Goal: Task Accomplishment & Management: Manage account settings

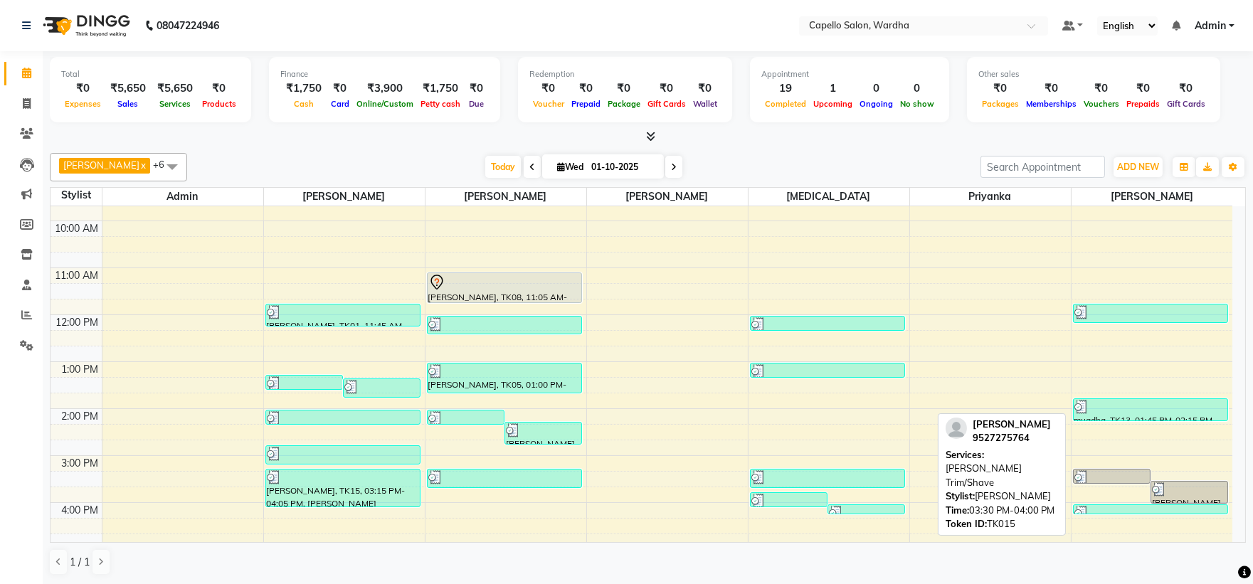
scroll to position [158, 0]
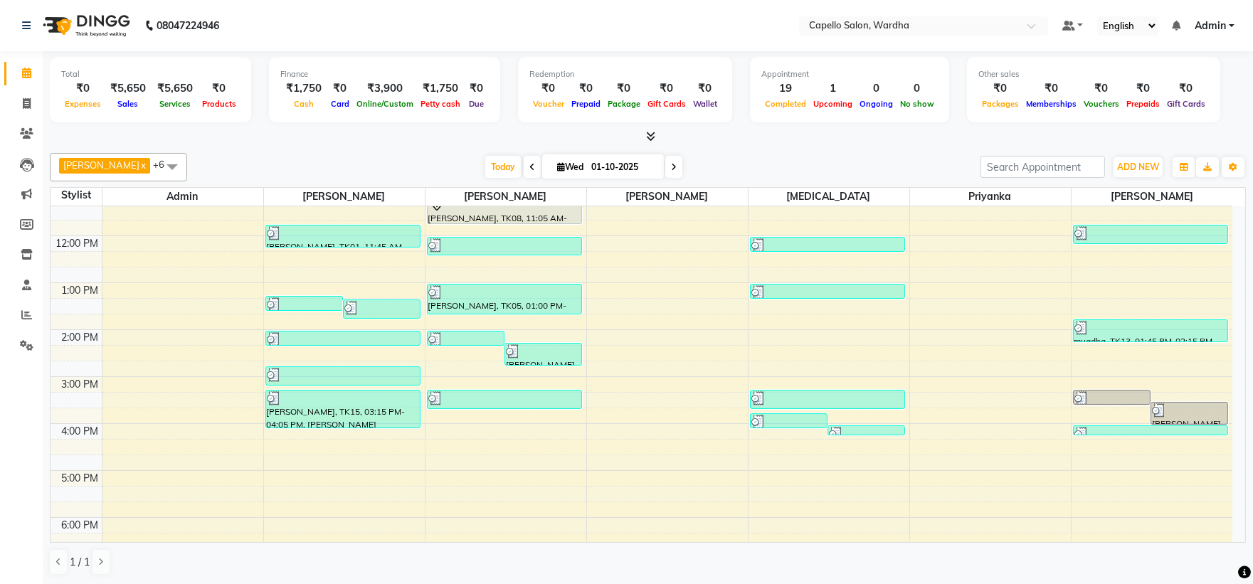
click at [1128, 464] on div "8:00 AM 9:00 AM 10:00 AM 11:00 AM 12:00 PM 1:00 PM 2:00 PM 3:00 PM 4:00 PM 5:00…" at bounding box center [642, 353] width 1182 height 610
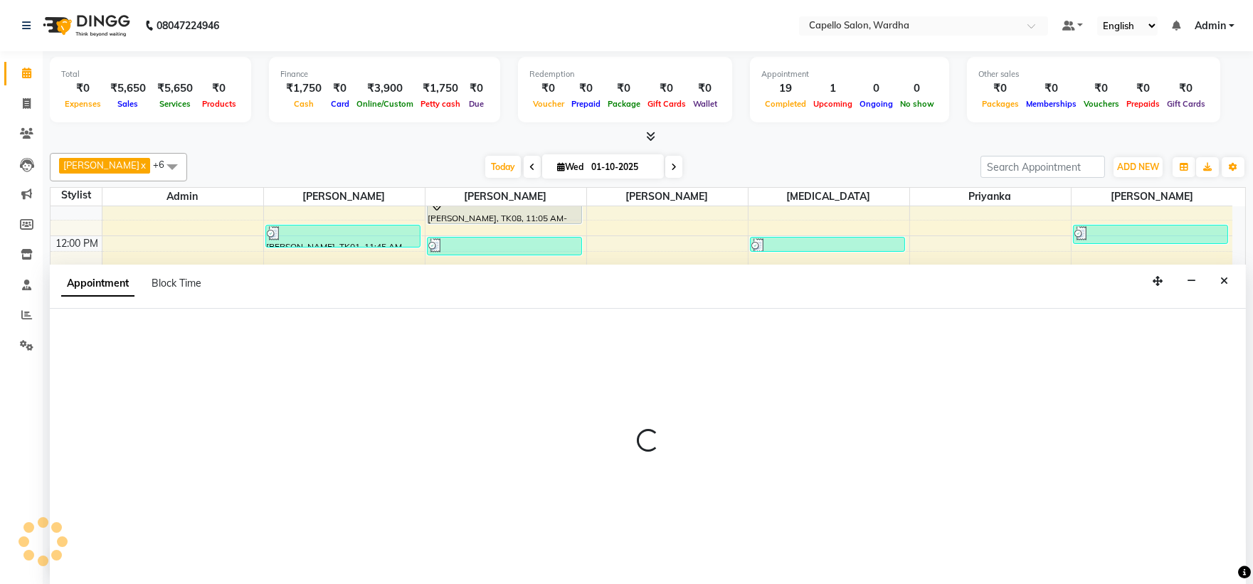
scroll to position [1, 0]
select select "61287"
select select "tentative"
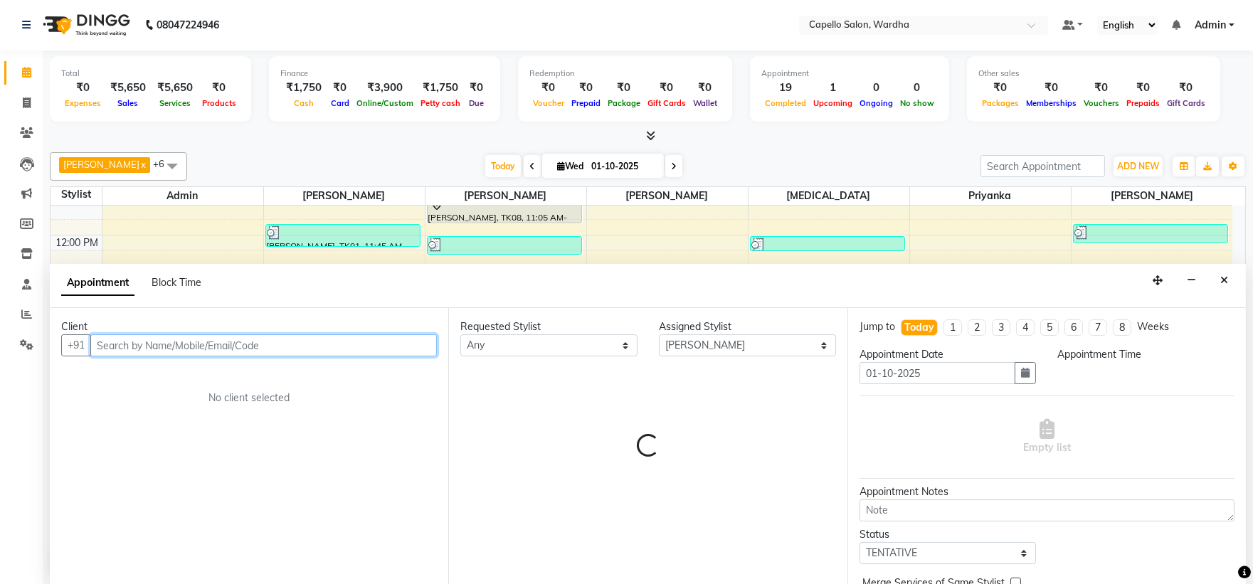
select select "1005"
click at [132, 345] on input "text" at bounding box center [263, 345] width 347 height 22
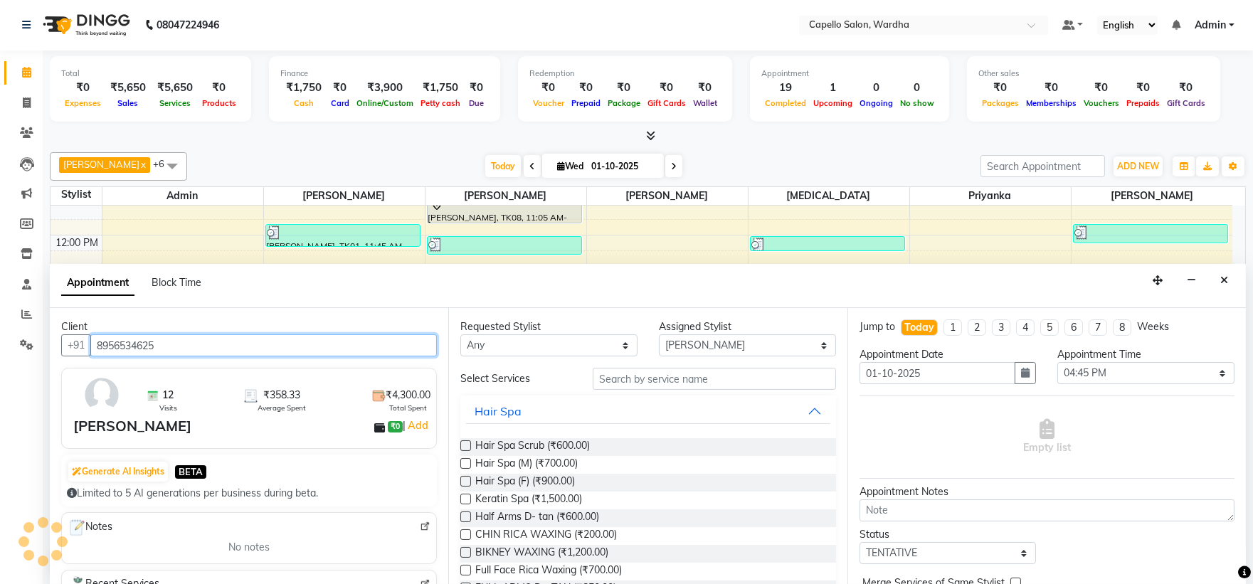
type input "8956534625"
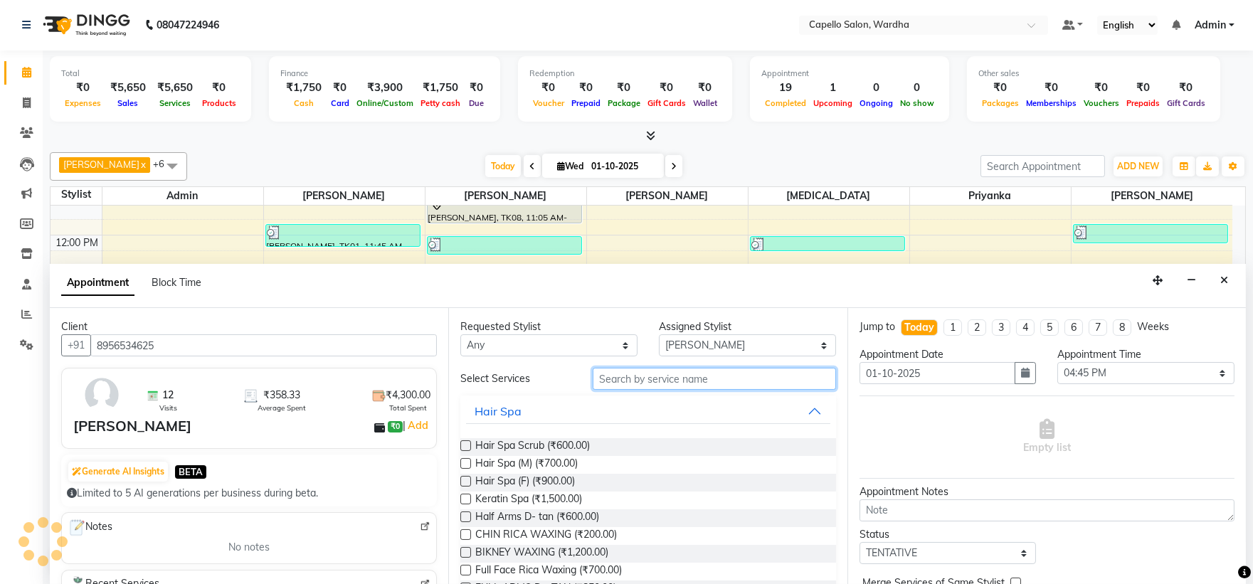
click at [608, 387] on input "text" at bounding box center [714, 379] width 243 height 22
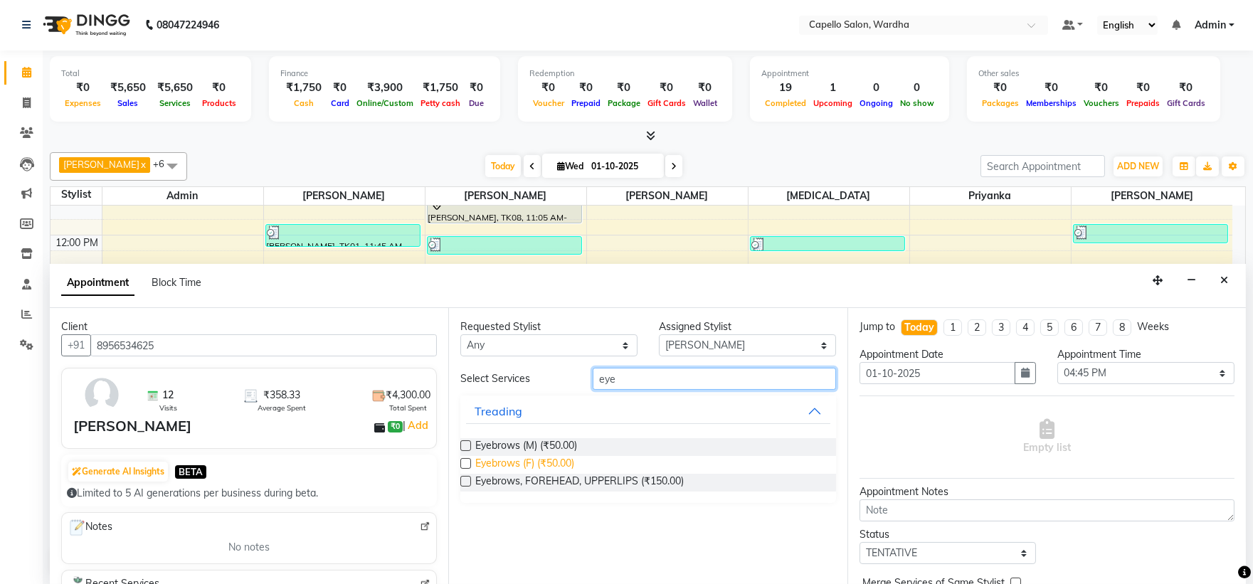
type input "eye"
click at [554, 458] on span "Eyebrows (F) (₹50.00)" at bounding box center [524, 465] width 99 height 18
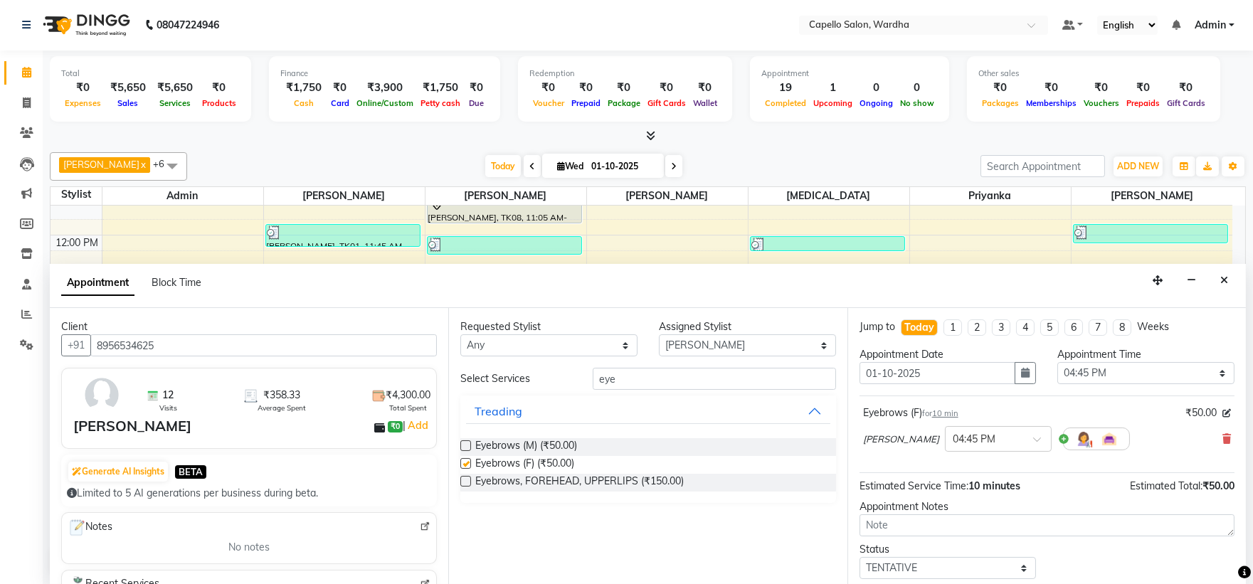
checkbox input "false"
click at [669, 380] on input "eye" at bounding box center [714, 379] width 243 height 22
click at [667, 379] on input "eye" at bounding box center [714, 379] width 243 height 22
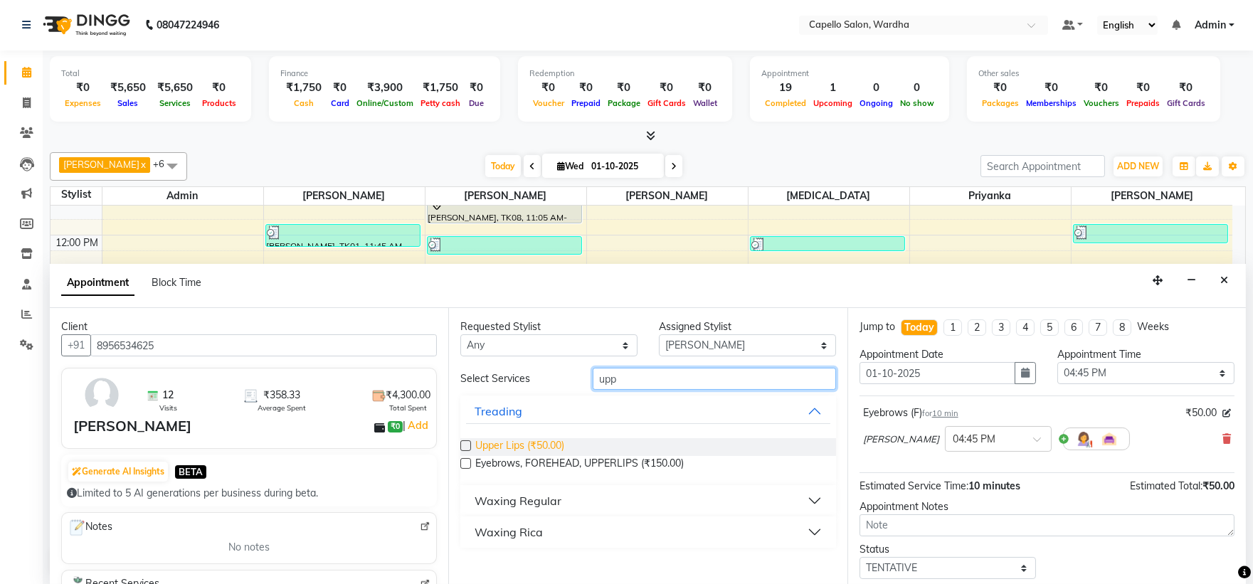
type input "upp"
click at [549, 441] on span "Upper Lips (₹50.00)" at bounding box center [519, 447] width 89 height 18
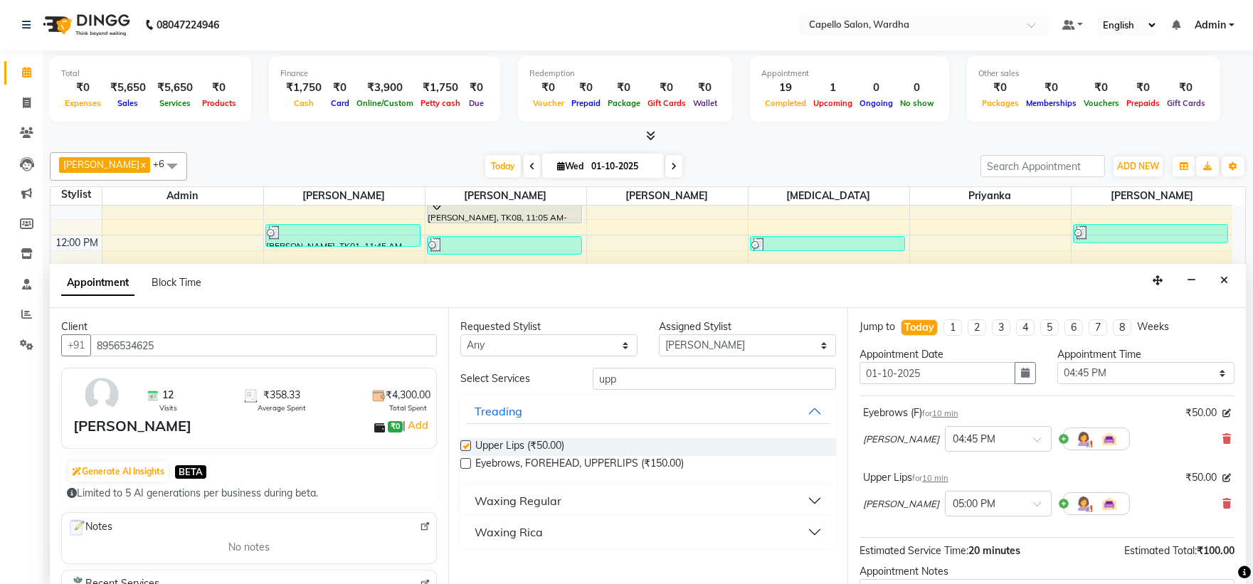
checkbox input "false"
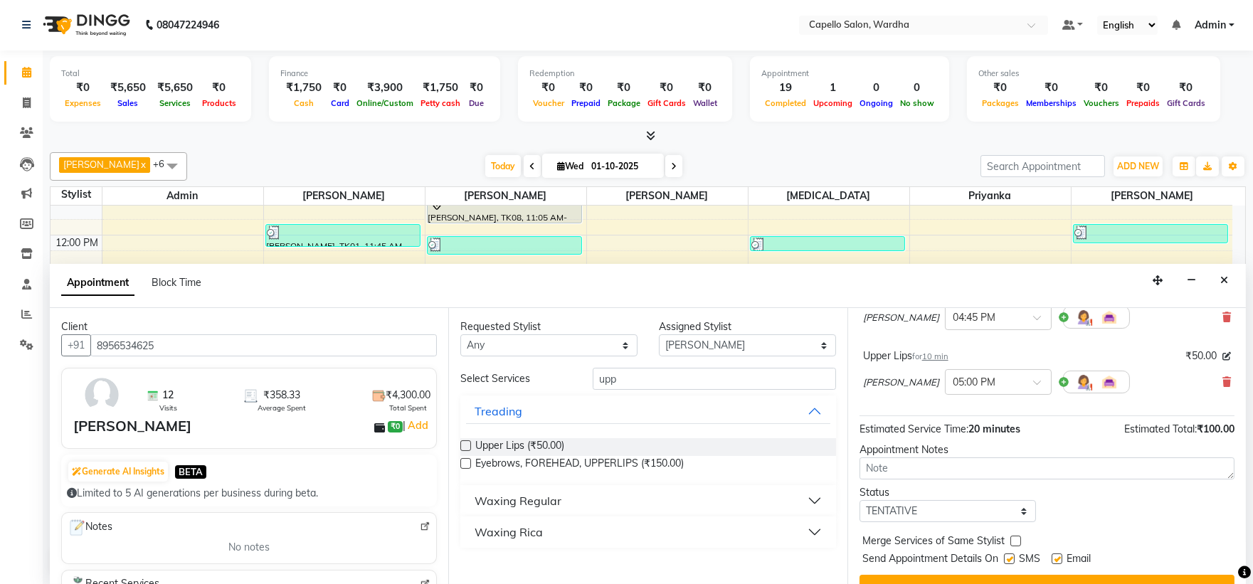
scroll to position [149, 0]
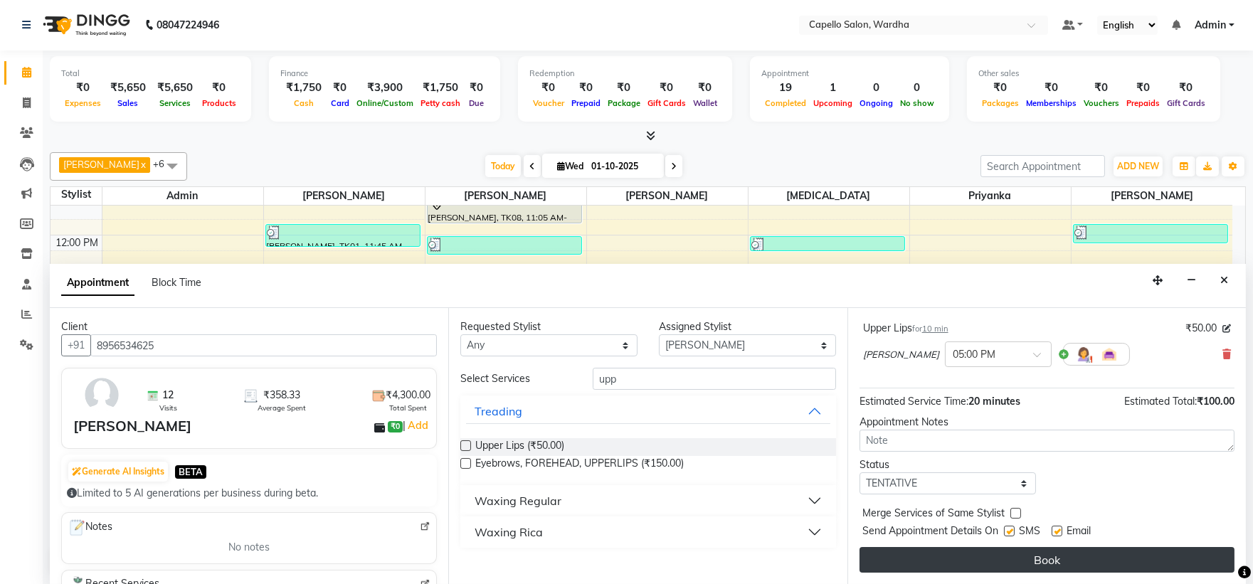
click at [1073, 572] on button "Book" at bounding box center [1047, 560] width 375 height 26
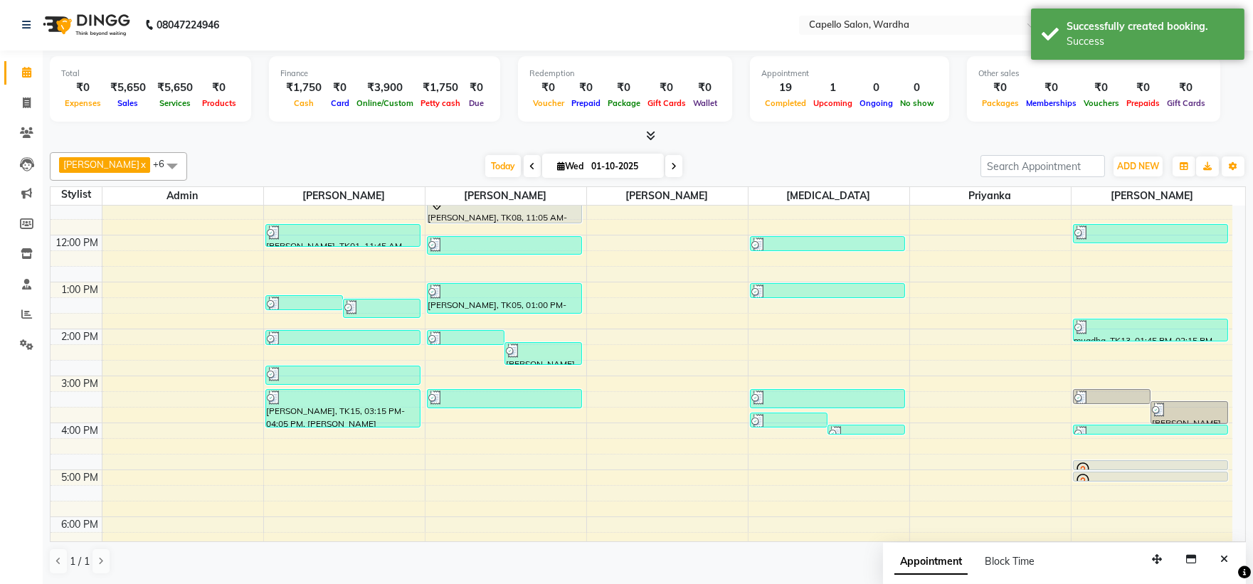
scroll to position [0, 0]
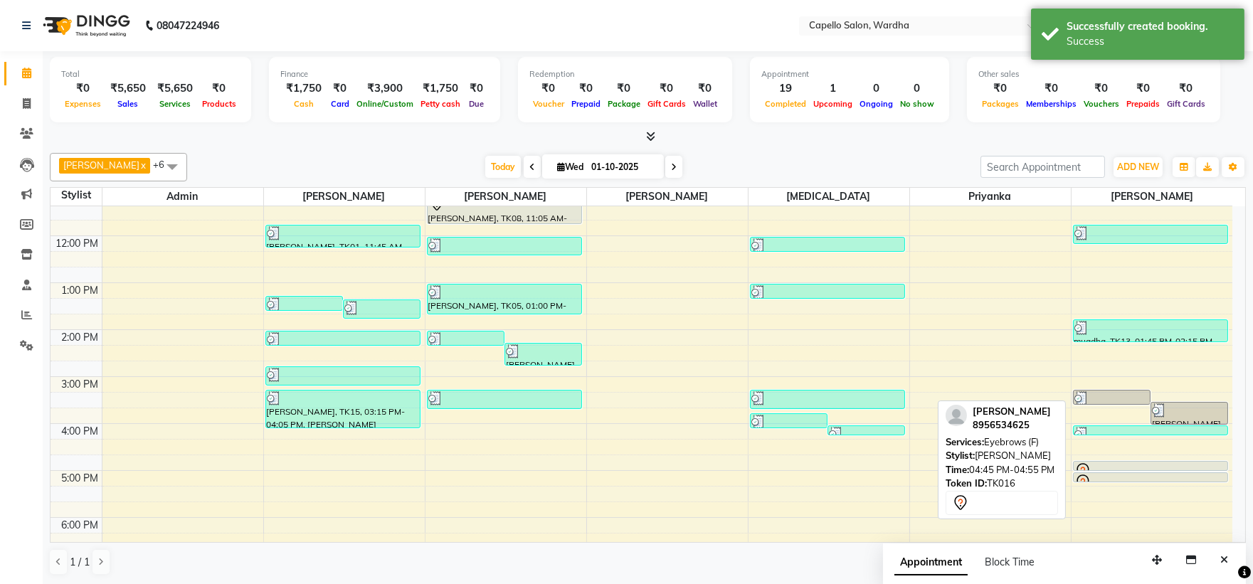
click at [1121, 464] on div at bounding box center [1150, 470] width 153 height 17
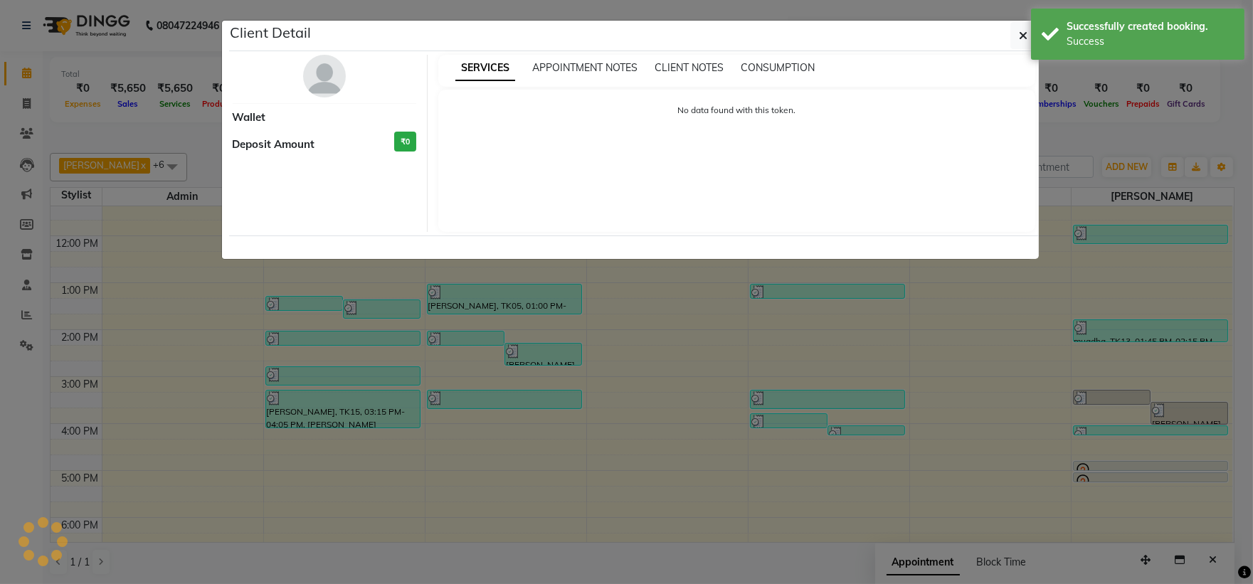
select select "7"
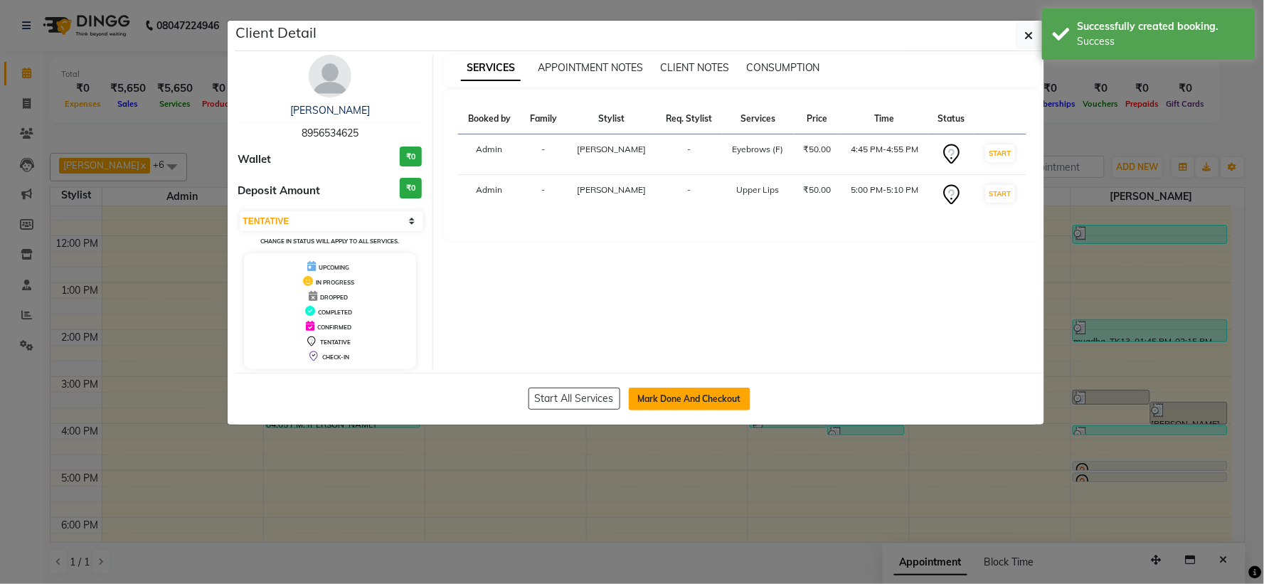
click at [665, 397] on button "Mark Done And Checkout" at bounding box center [690, 399] width 122 height 23
select select "service"
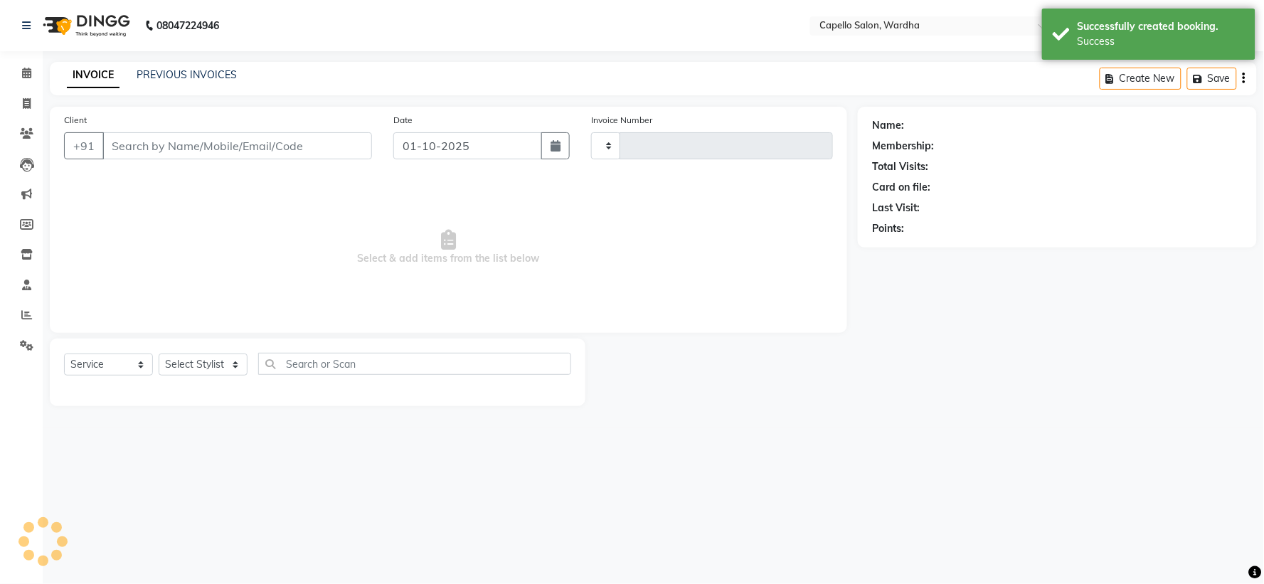
type input "2487"
select select "4620"
type input "8956534625"
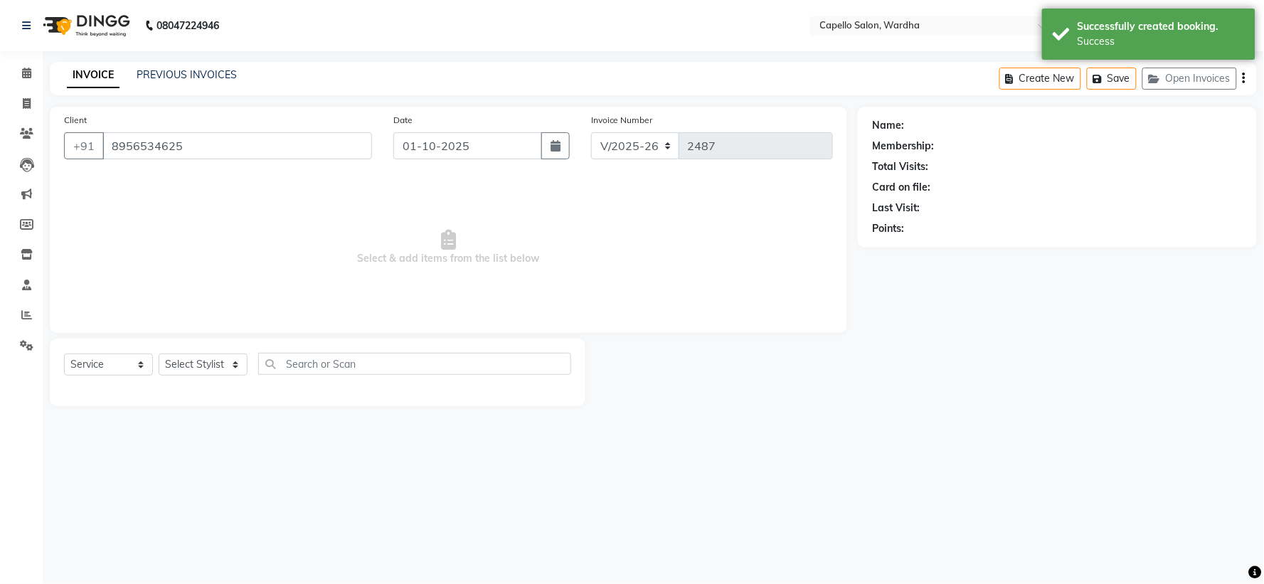
select select "61287"
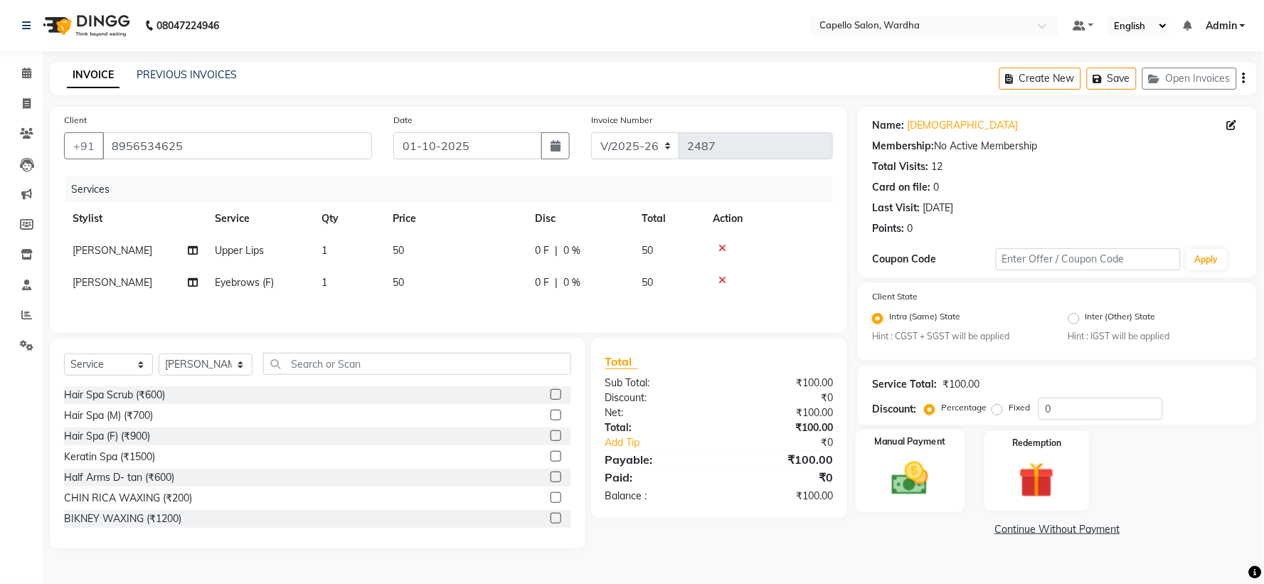
click at [929, 480] on img at bounding box center [911, 479] width 60 height 43
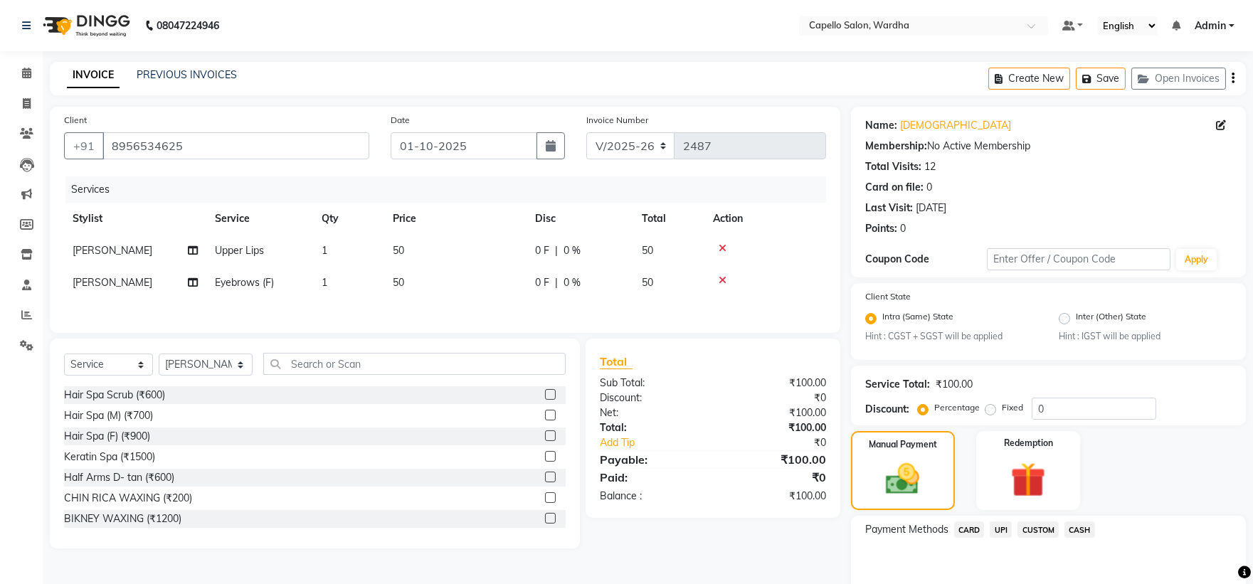
scroll to position [68, 0]
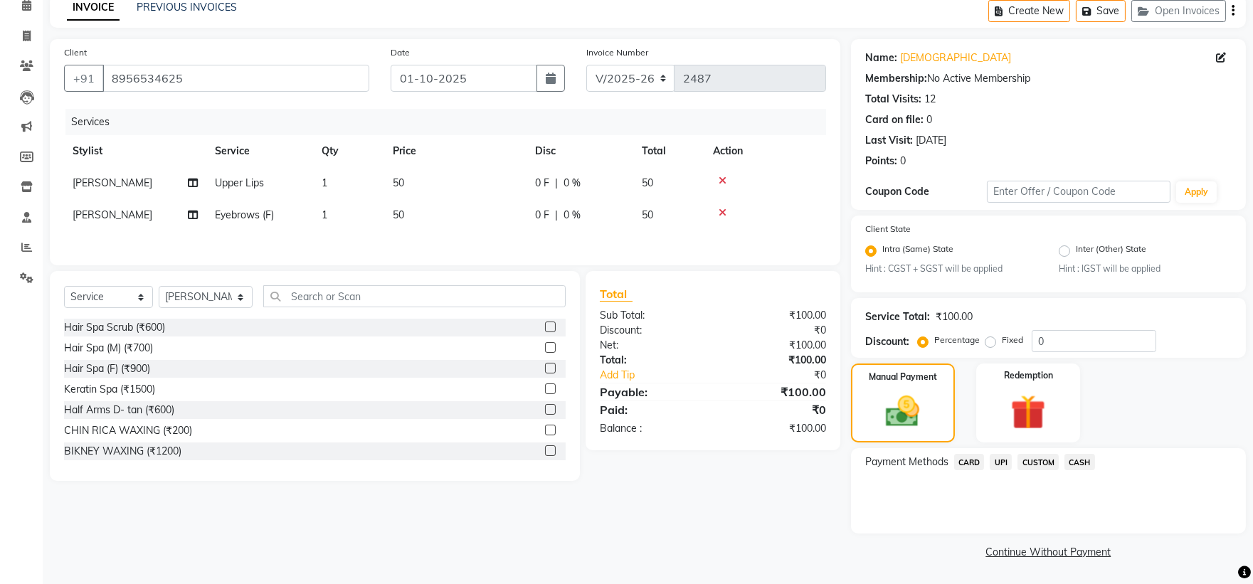
click at [987, 463] on div "UPI" at bounding box center [998, 463] width 28 height 19
click at [992, 465] on span "UPI" at bounding box center [1001, 462] width 22 height 16
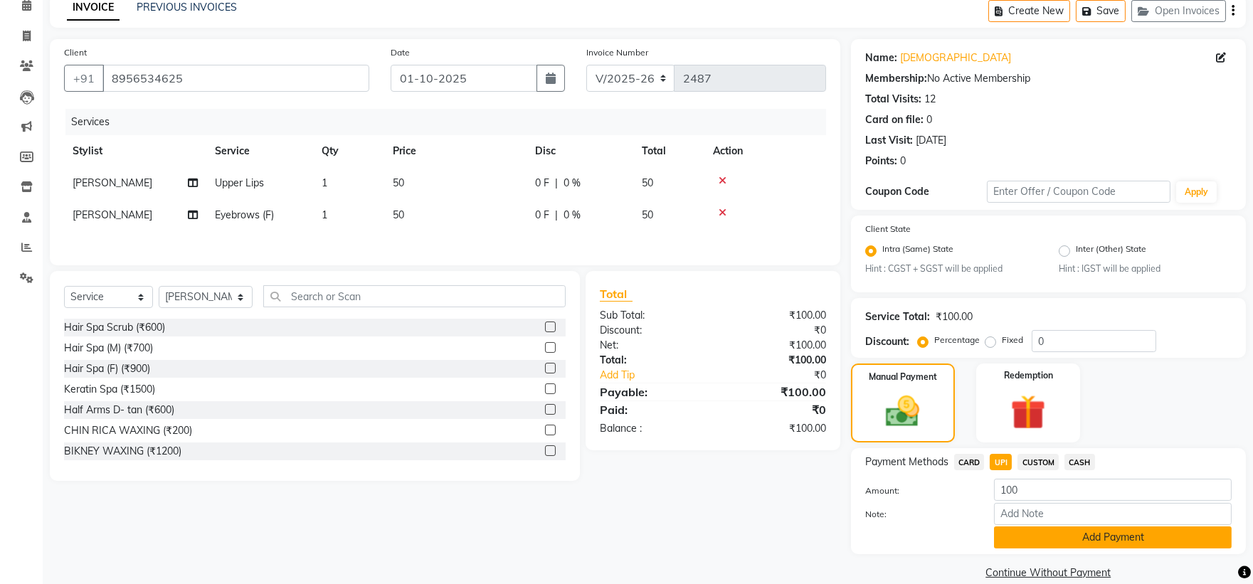
click at [1077, 530] on button "Add Payment" at bounding box center [1113, 538] width 238 height 22
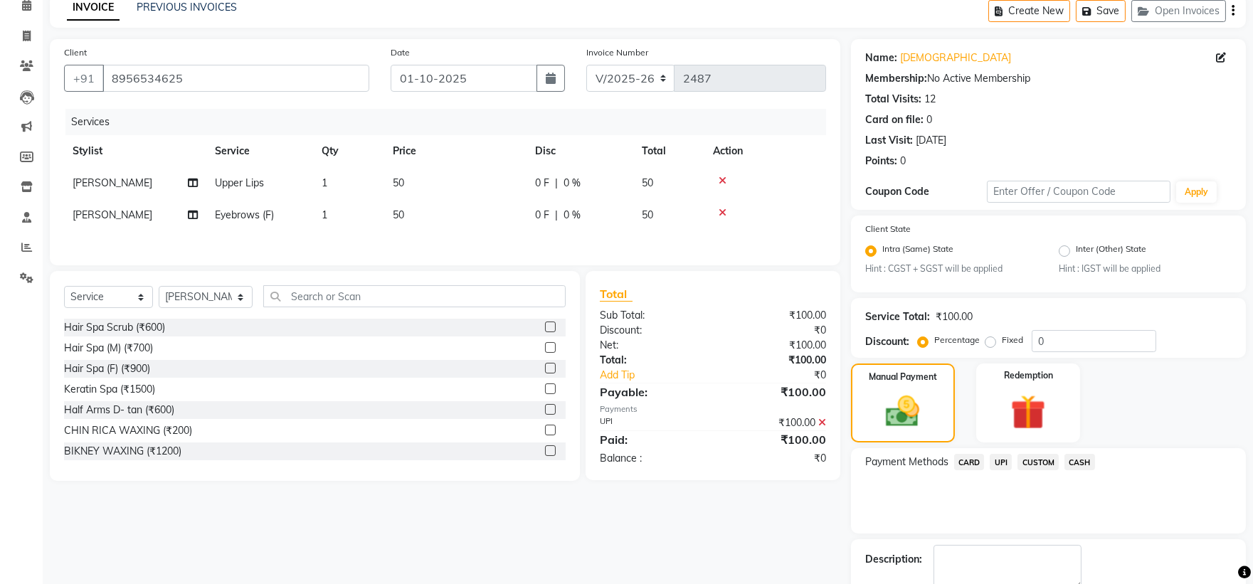
scroll to position [148, 0]
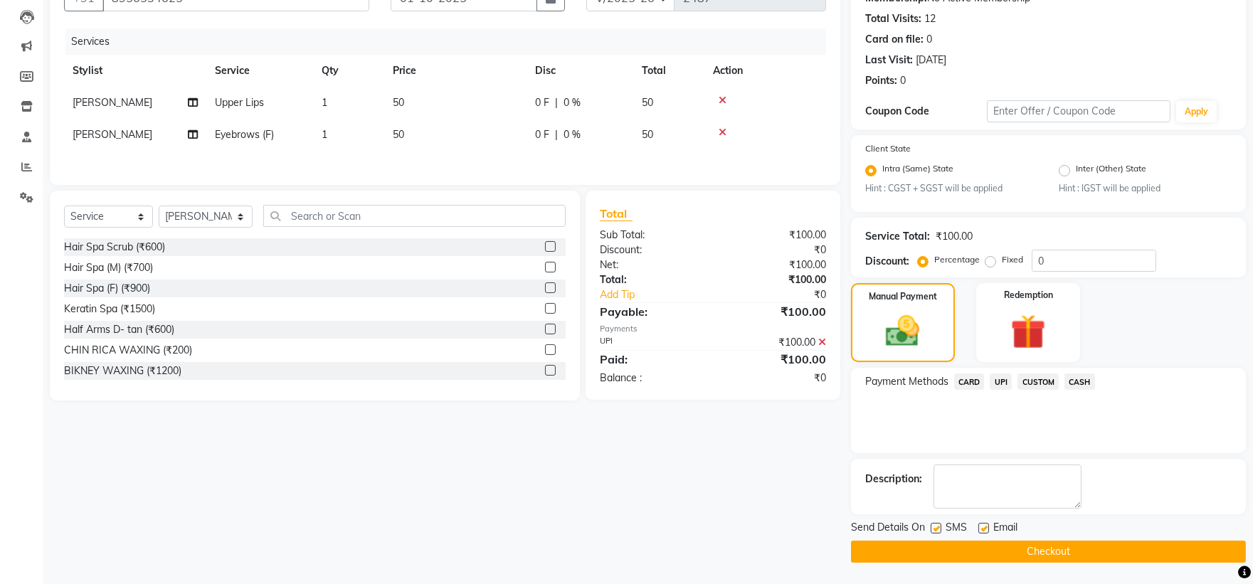
click at [1056, 549] on button "Checkout" at bounding box center [1048, 552] width 395 height 22
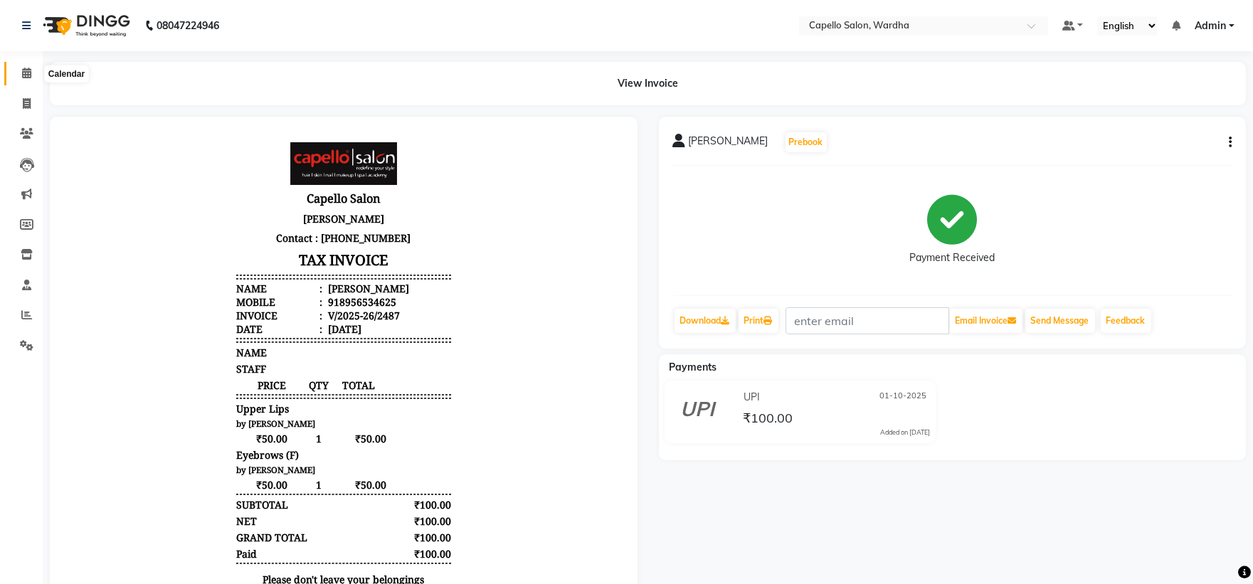
click at [24, 73] on icon at bounding box center [26, 73] width 9 height 11
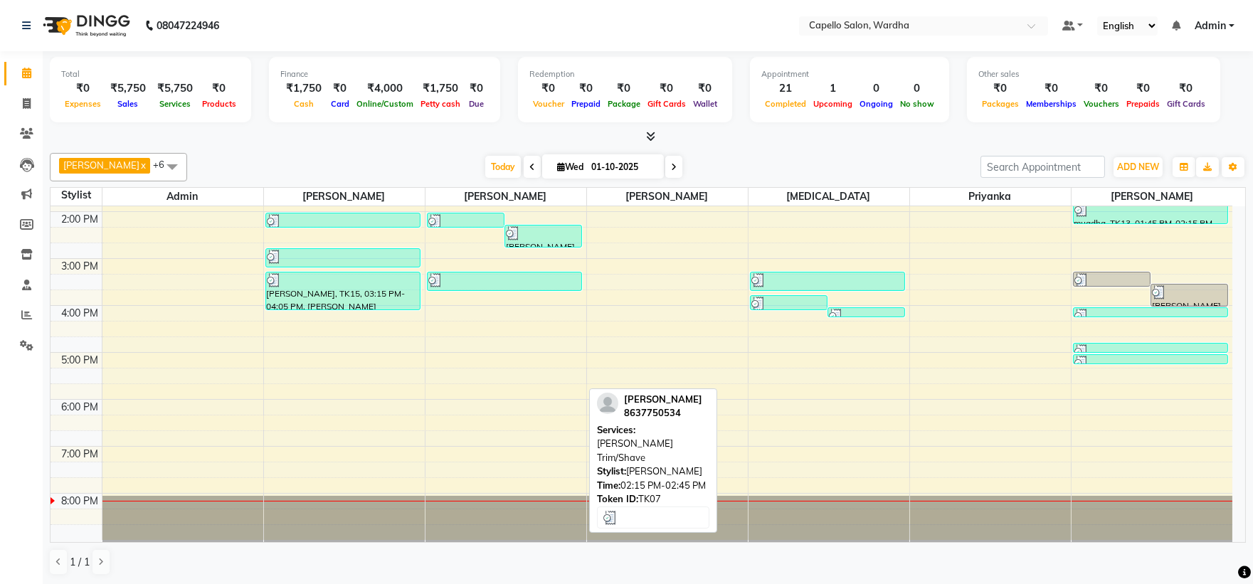
scroll to position [197, 0]
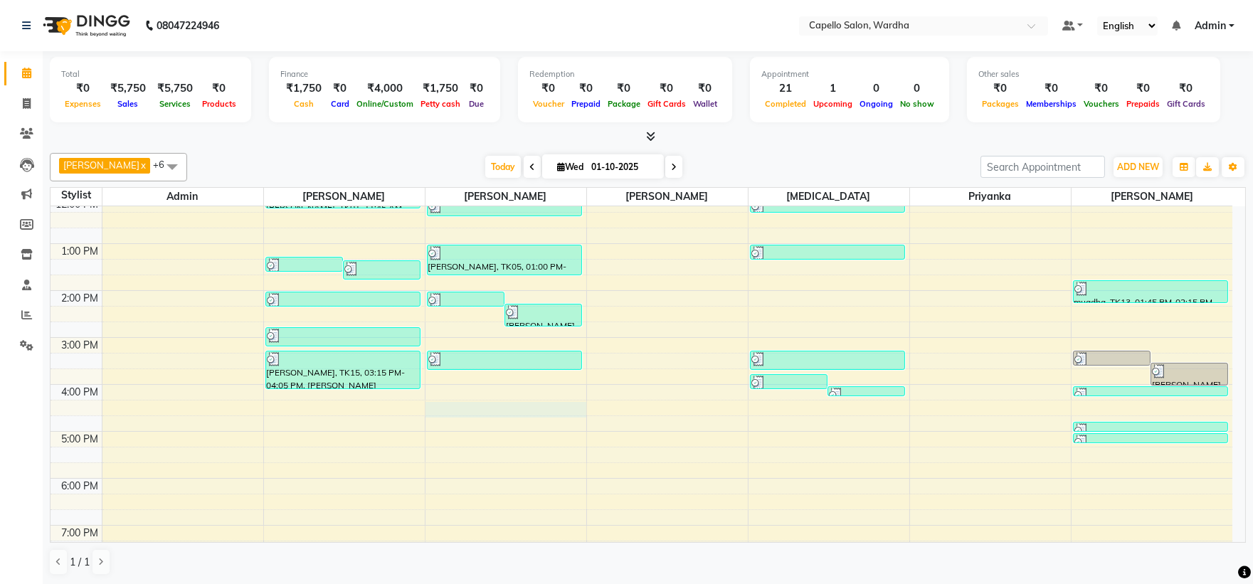
click at [473, 416] on div "8:00 AM 9:00 AM 10:00 AM 11:00 AM 12:00 PM 1:00 PM 2:00 PM 3:00 PM 4:00 PM 5:00…" at bounding box center [642, 314] width 1182 height 610
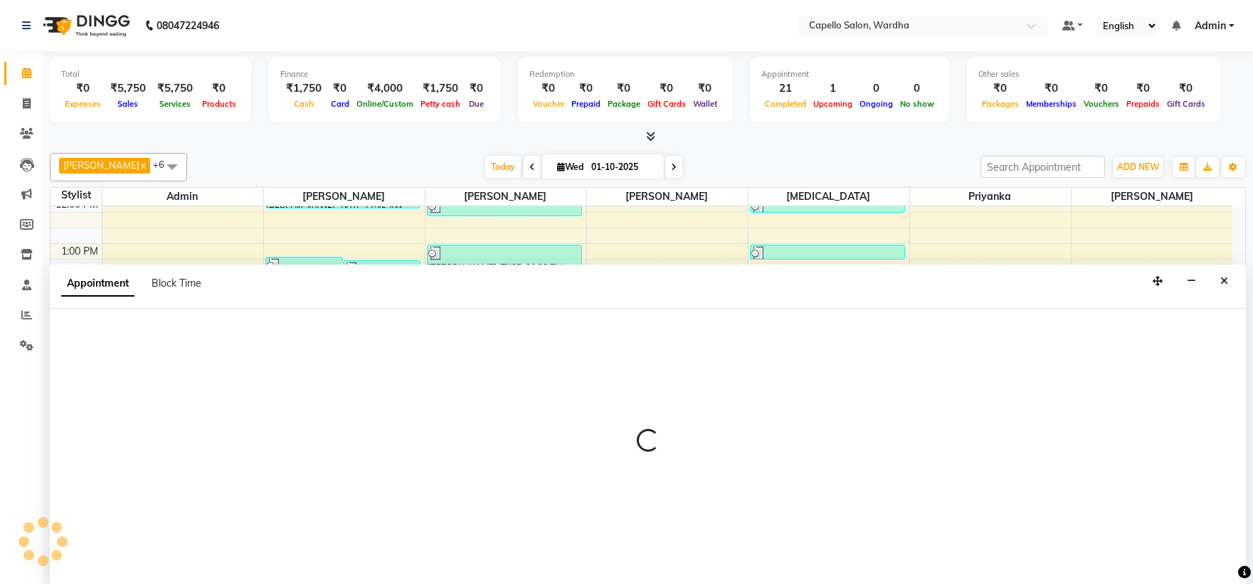
scroll to position [1, 0]
select select "35417"
select select "975"
select select "tentative"
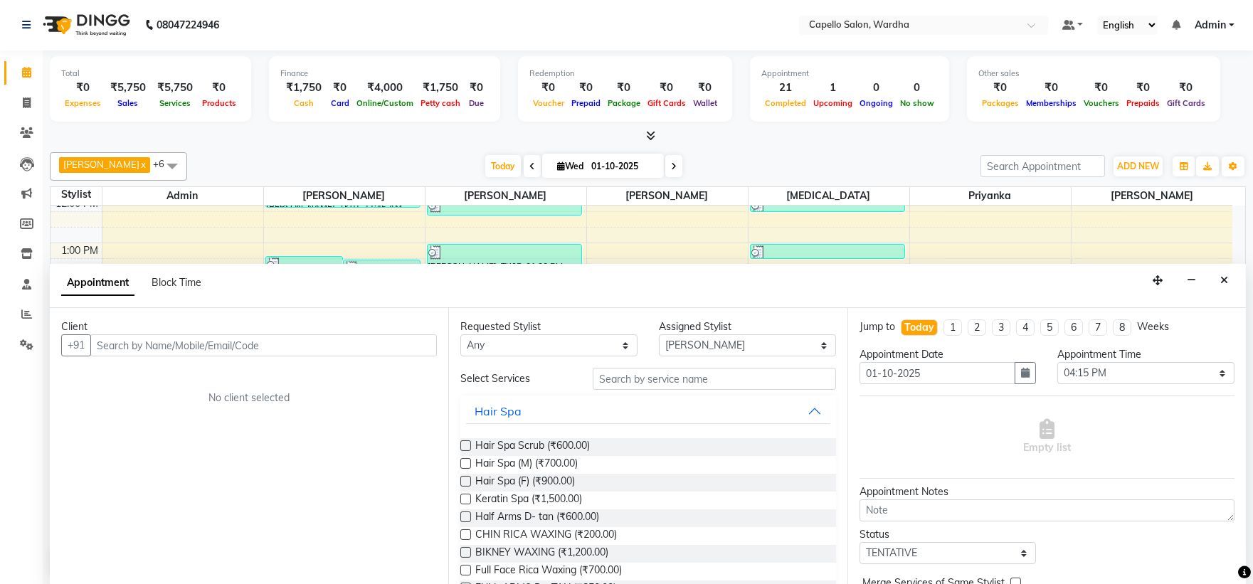
click at [122, 332] on div "Client" at bounding box center [249, 326] width 376 height 15
click at [176, 351] on input "text" at bounding box center [263, 345] width 347 height 22
click at [343, 337] on input "text" at bounding box center [263, 345] width 347 height 22
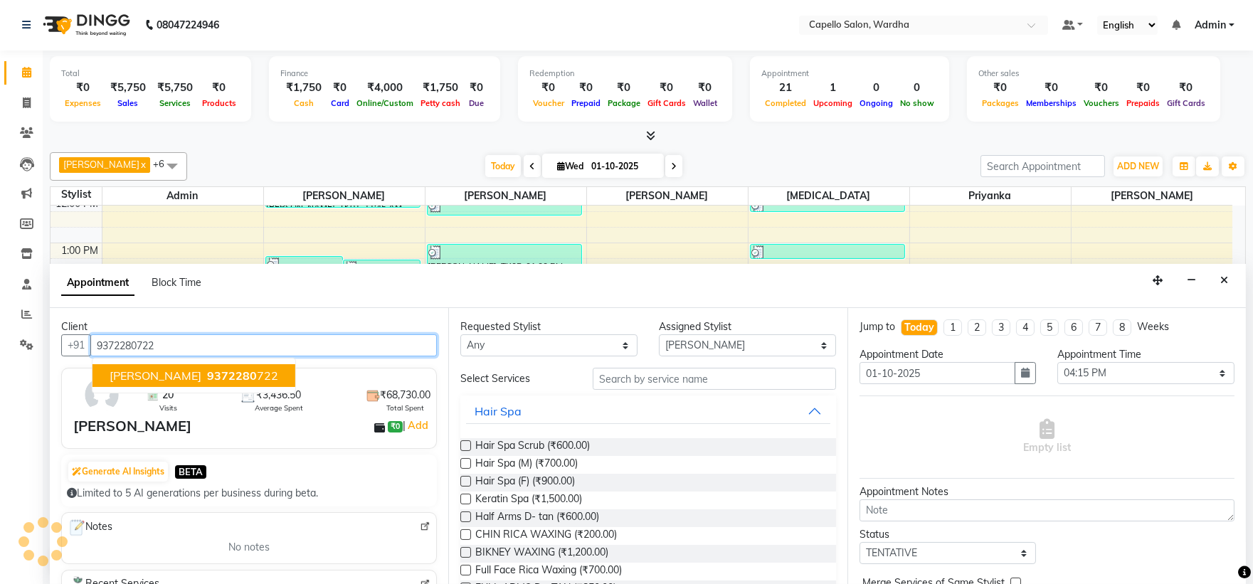
type input "9372280722"
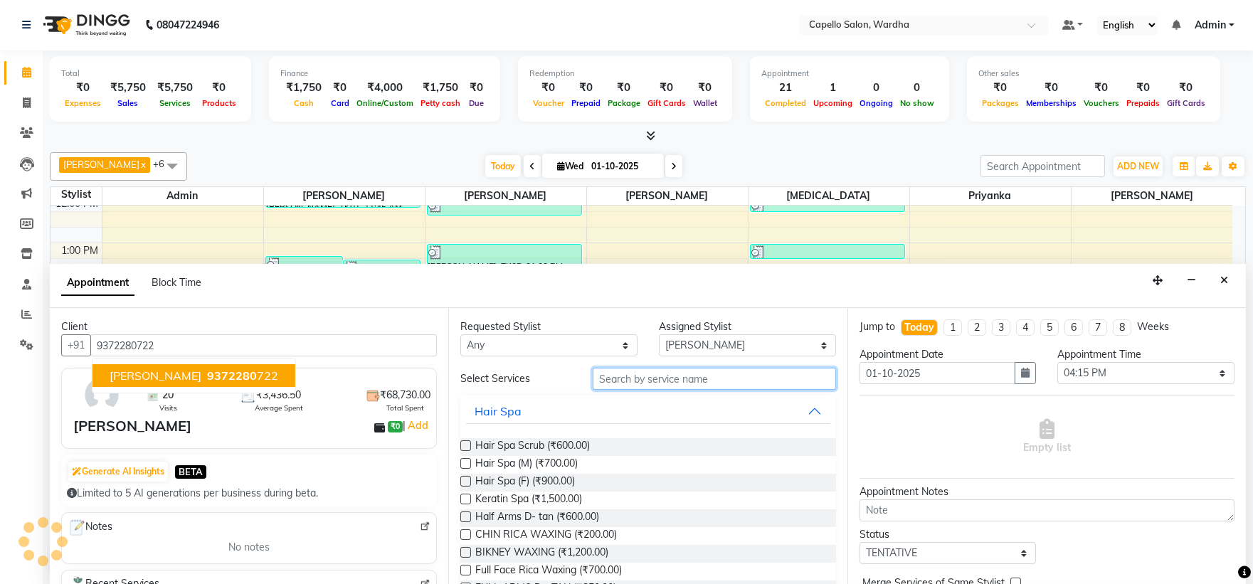
click at [650, 379] on input "text" at bounding box center [714, 379] width 243 height 22
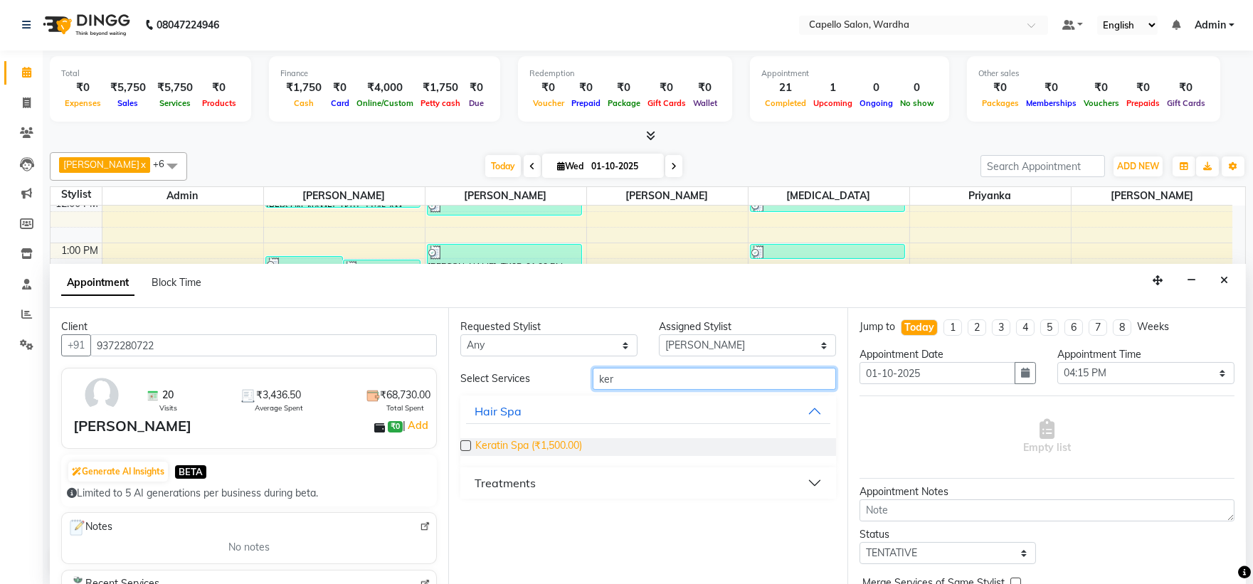
type input "ker"
click at [534, 451] on span "Keratin Spa (₹1,500.00)" at bounding box center [528, 447] width 107 height 18
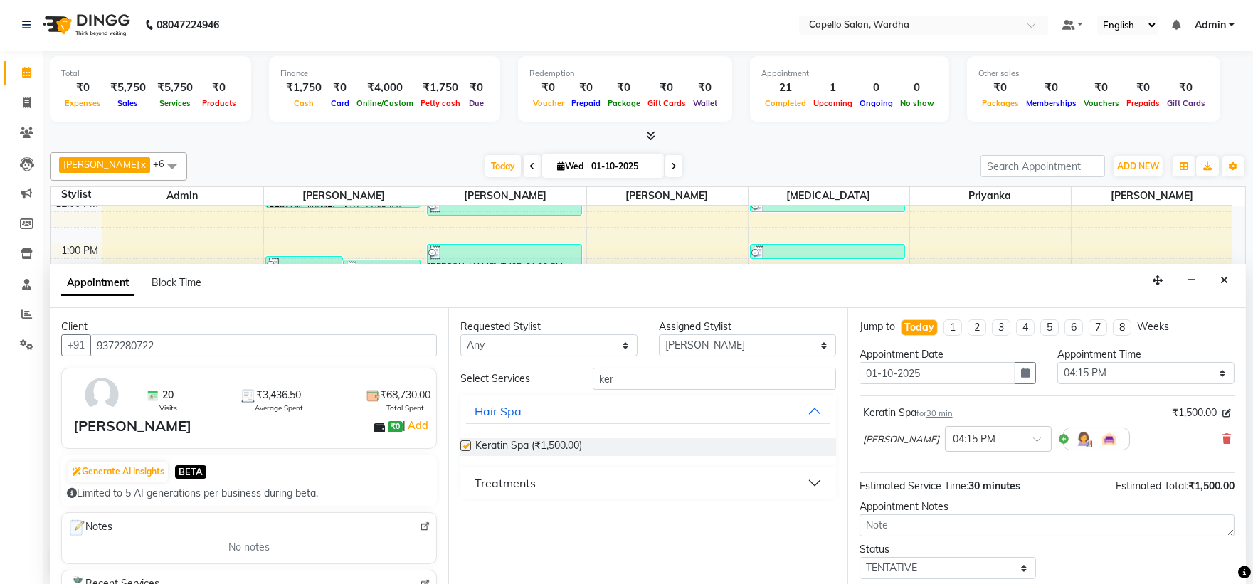
checkbox input "false"
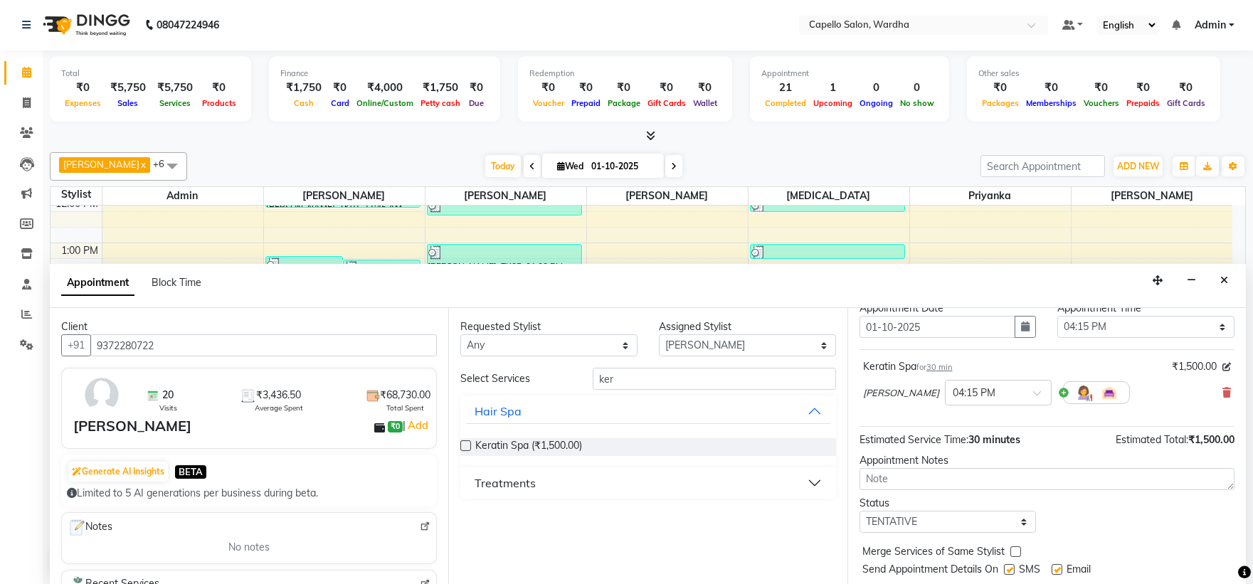
scroll to position [84, 0]
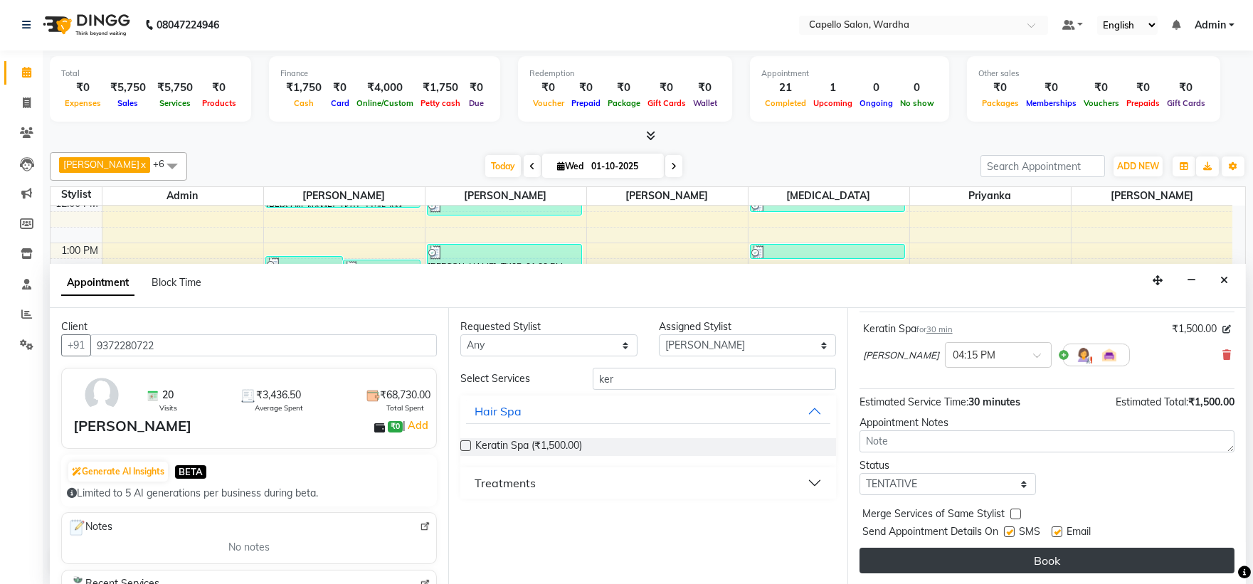
click at [991, 557] on button "Book" at bounding box center [1047, 561] width 375 height 26
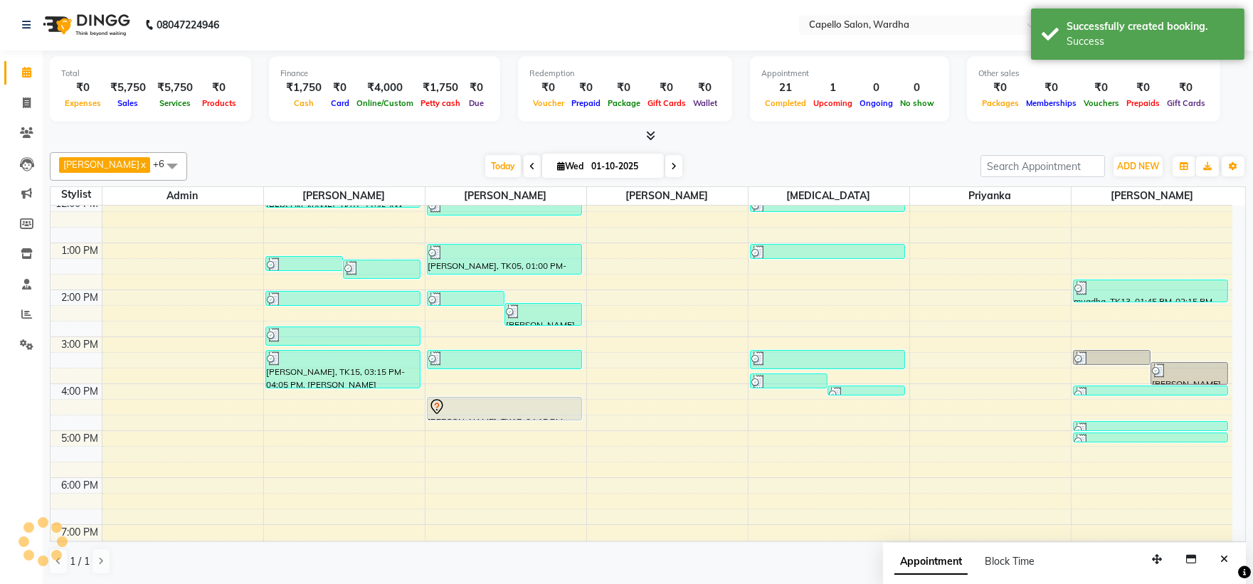
scroll to position [0, 0]
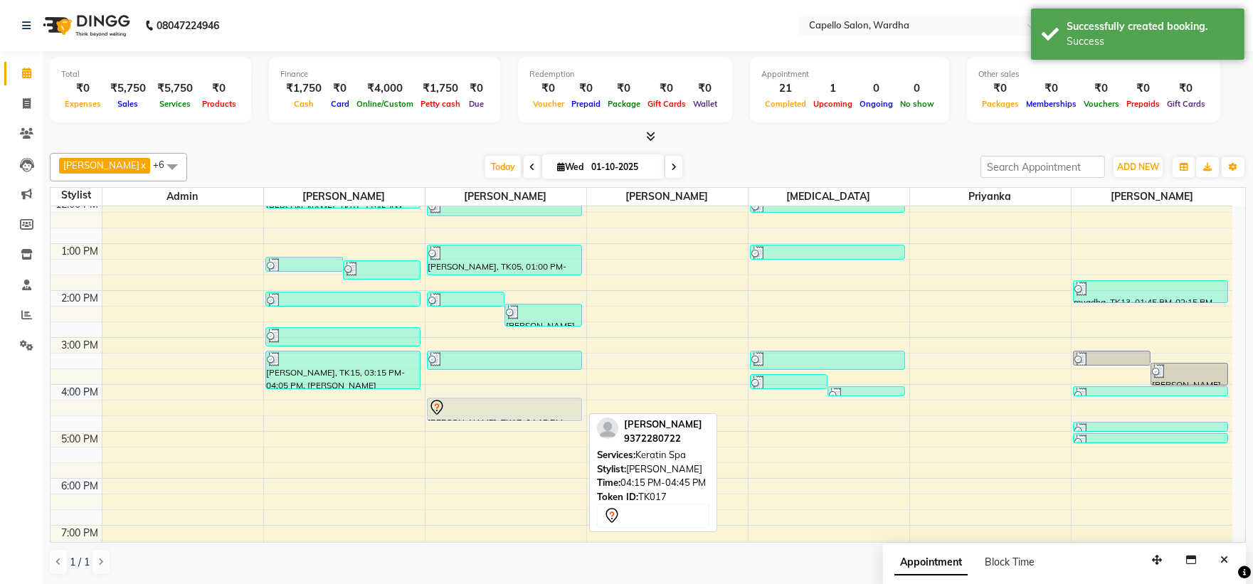
click at [482, 403] on div at bounding box center [504, 407] width 152 height 17
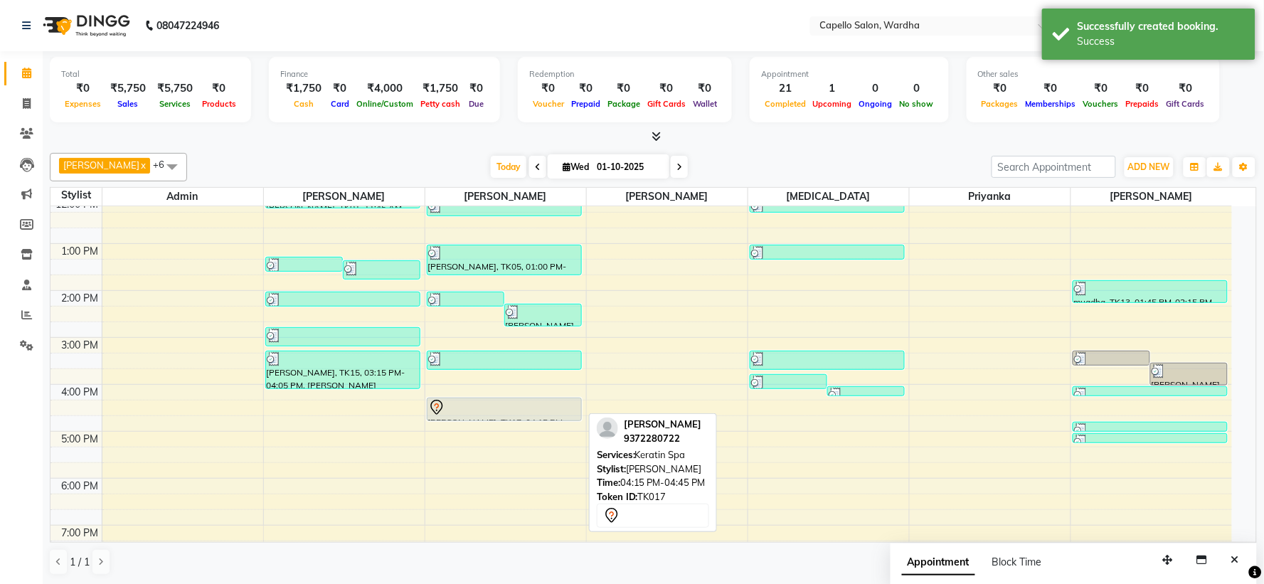
select select "7"
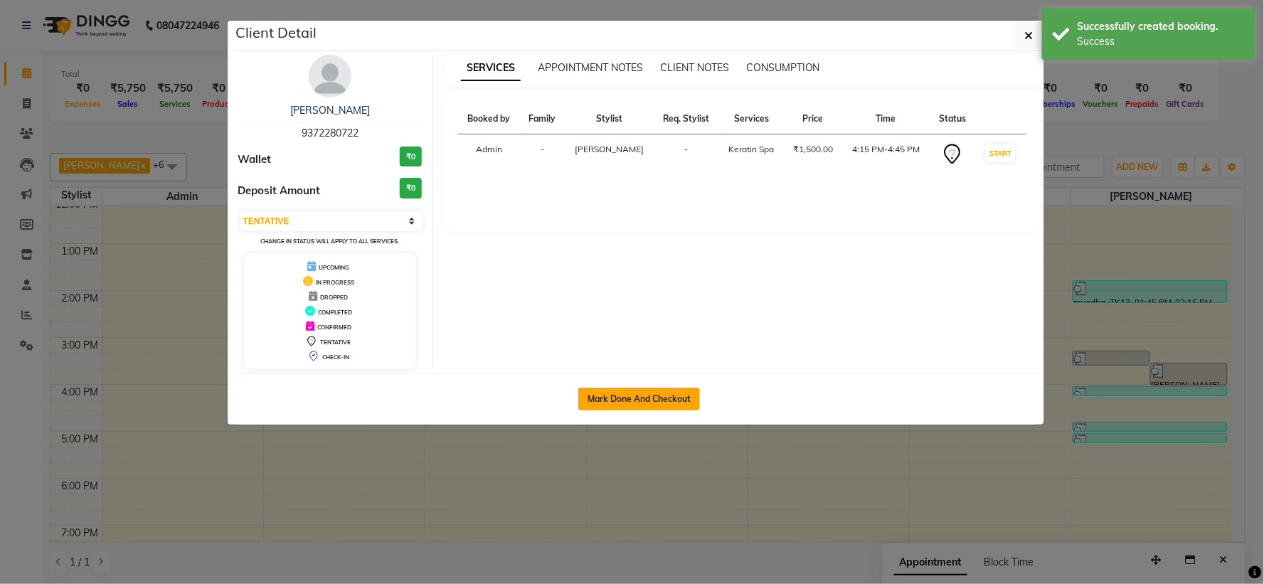
click at [596, 398] on button "Mark Done And Checkout" at bounding box center [639, 399] width 122 height 23
select select "service"
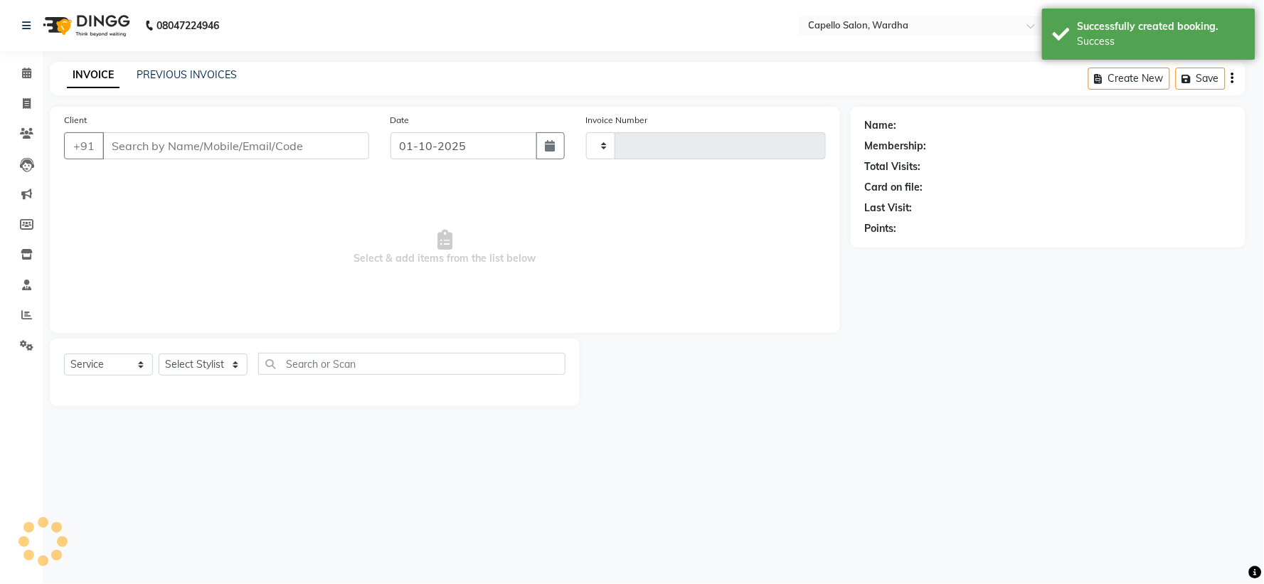
type input "2488"
select select "4620"
type input "9372280722"
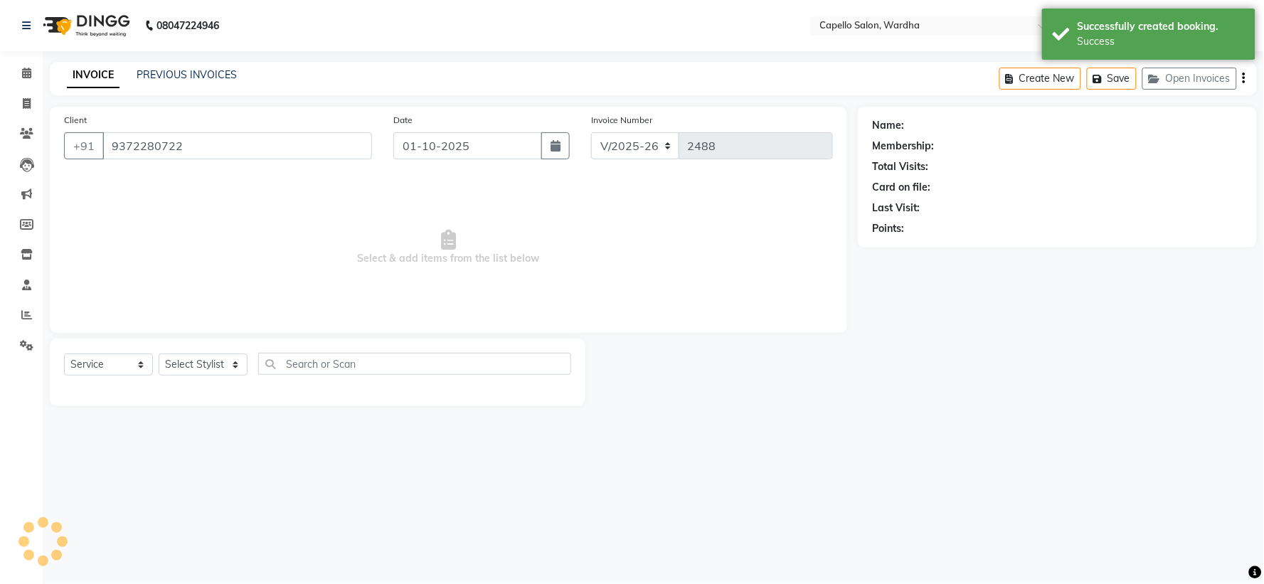
select select "35417"
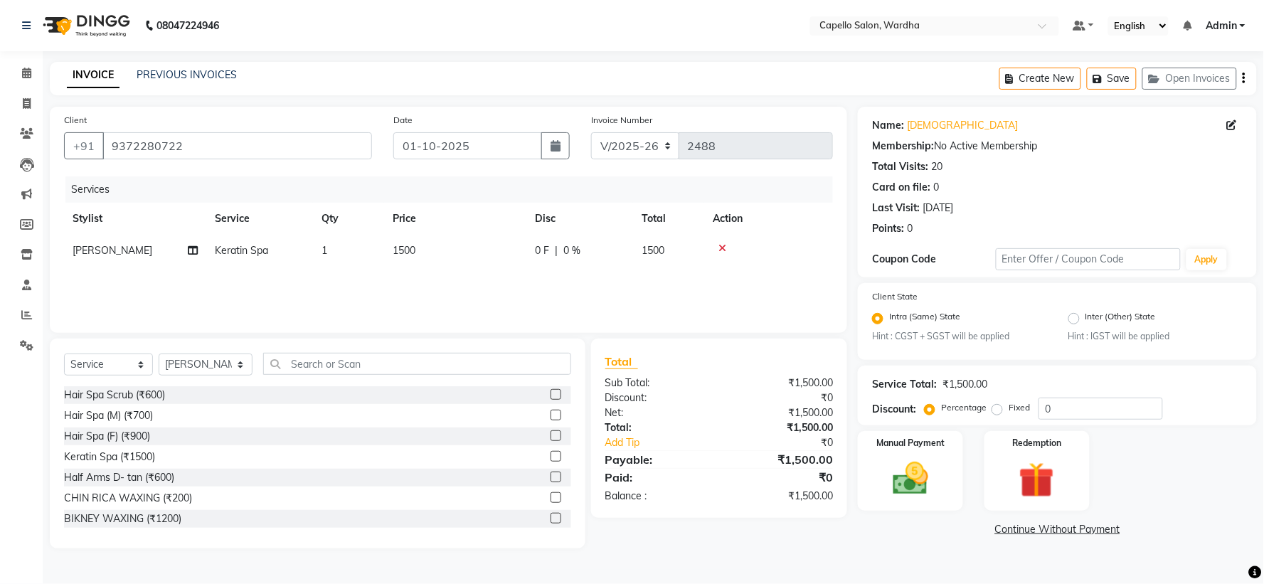
click at [397, 240] on td "1500" at bounding box center [455, 251] width 142 height 32
select select "35417"
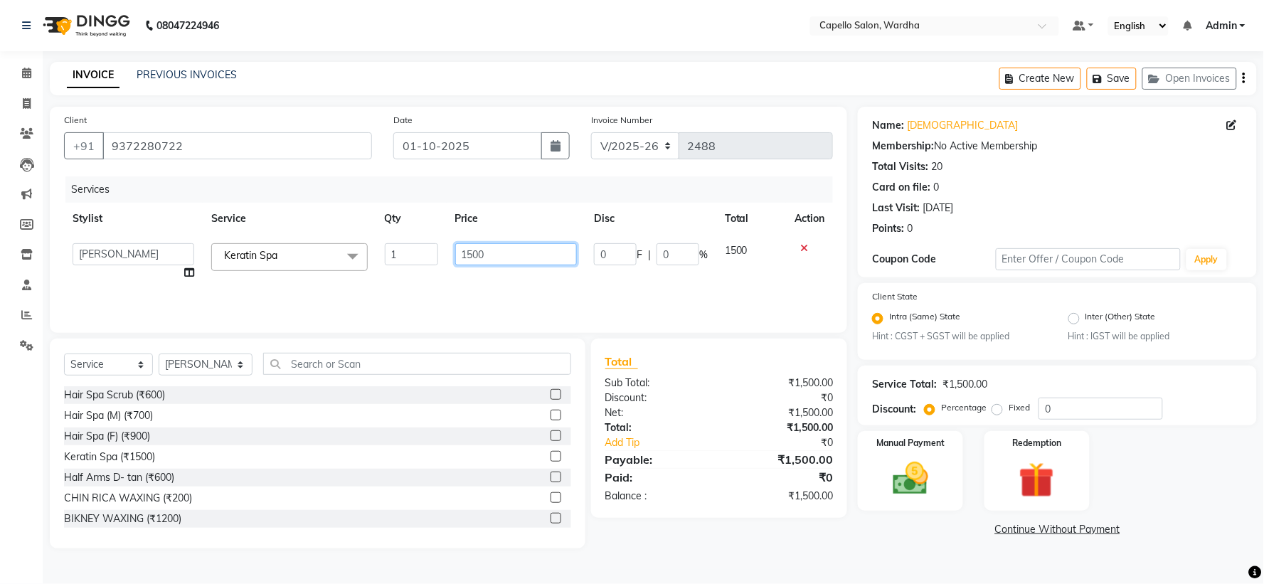
click at [491, 250] on input "1500" at bounding box center [516, 254] width 122 height 22
type input "1"
type input "2000"
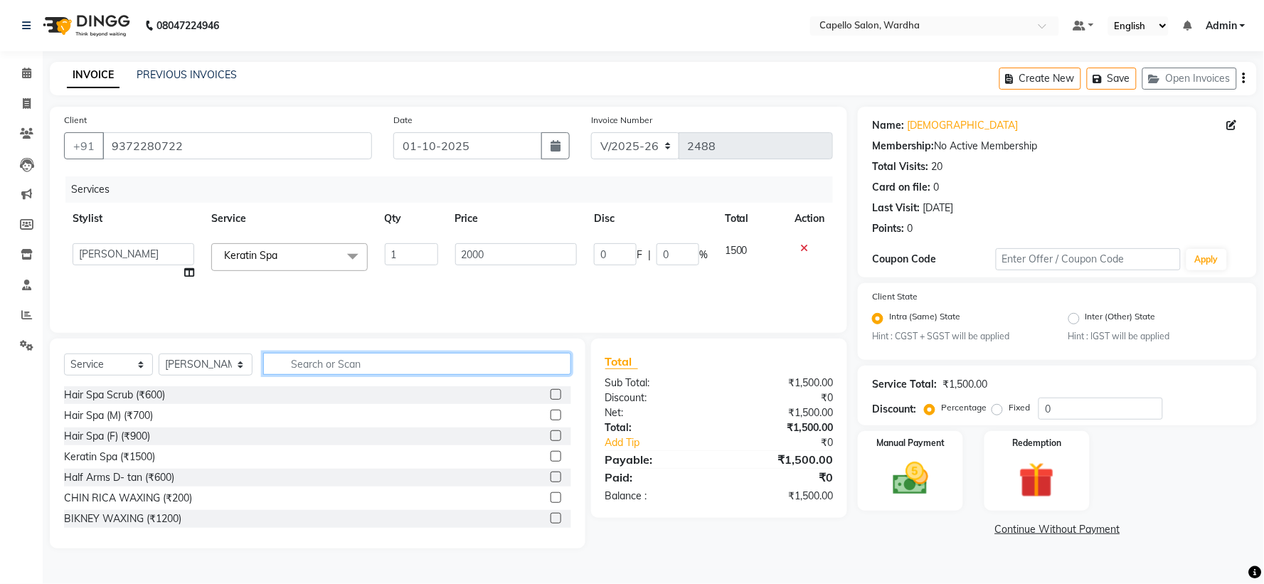
click at [349, 373] on input "text" at bounding box center [416, 364] width 307 height 22
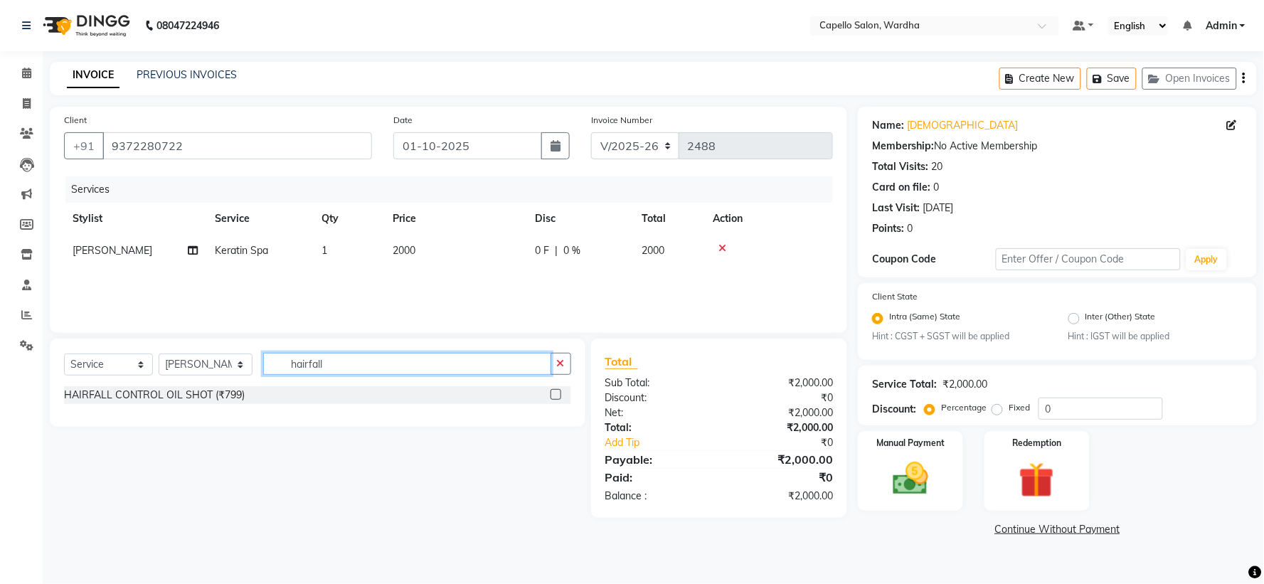
type input "hairfall"
click at [558, 394] on label at bounding box center [556, 394] width 11 height 11
click at [558, 394] on input "checkbox" at bounding box center [555, 395] width 9 height 9
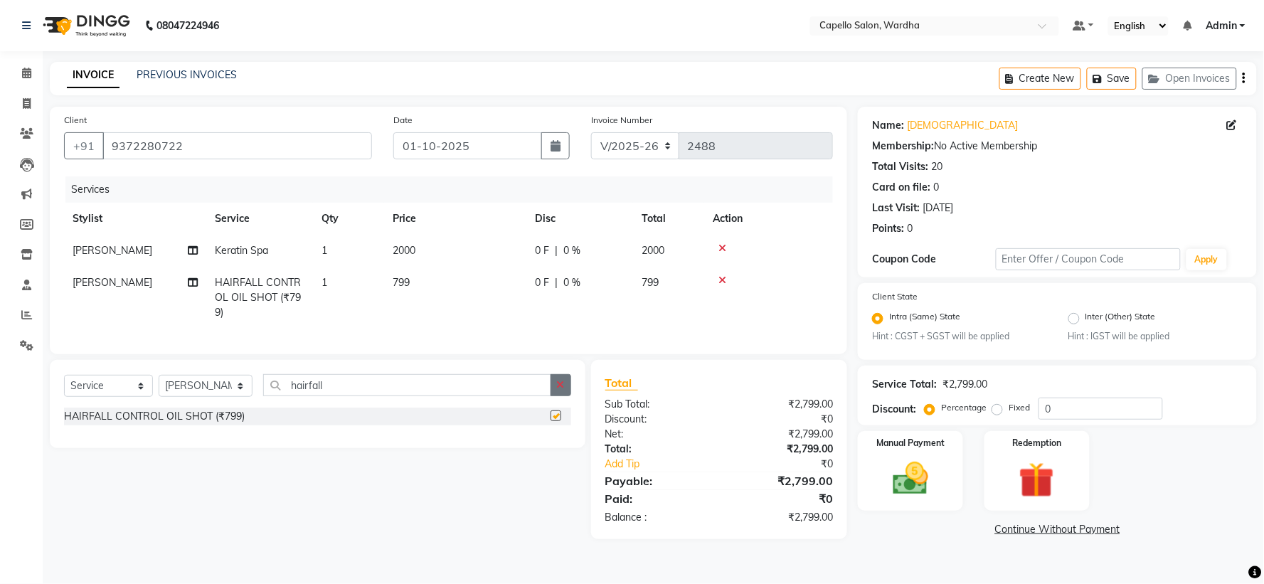
checkbox input "false"
click at [558, 387] on button "button" at bounding box center [561, 385] width 21 height 22
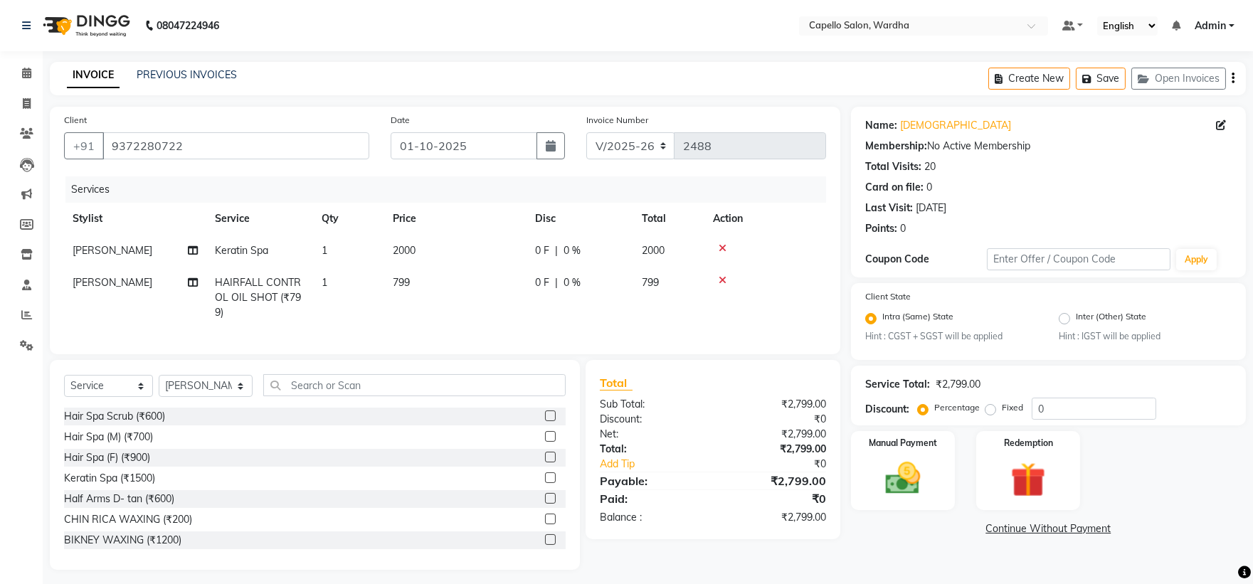
click at [420, 281] on td "799" at bounding box center [455, 298] width 142 height 62
select select "35417"
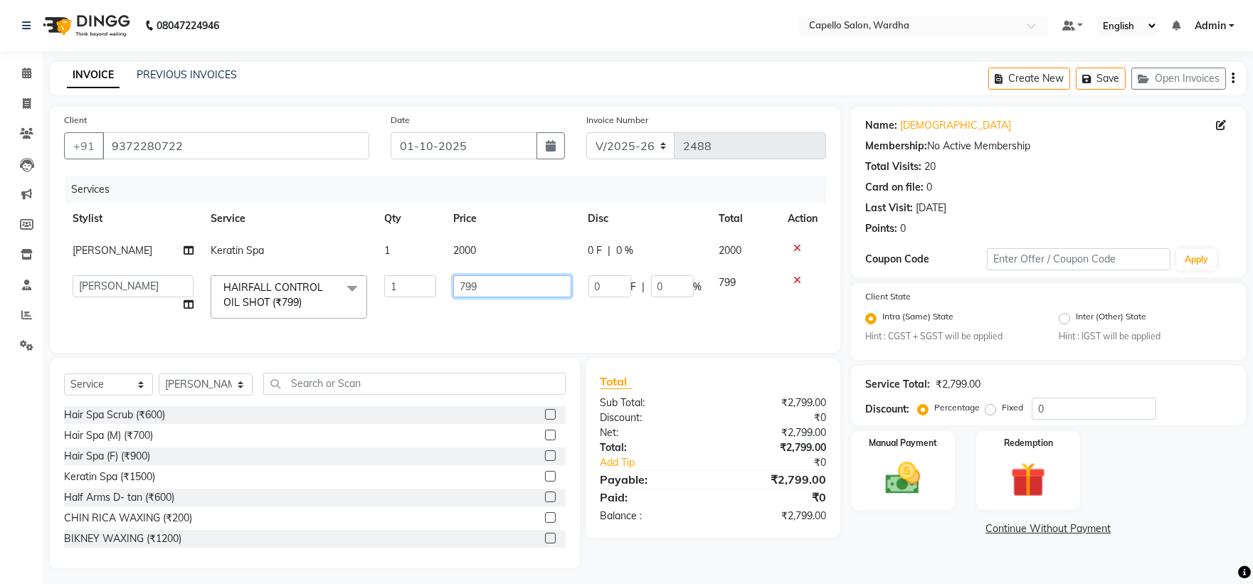
click at [495, 280] on input "799" at bounding box center [511, 286] width 117 height 22
type input "7"
type input "800"
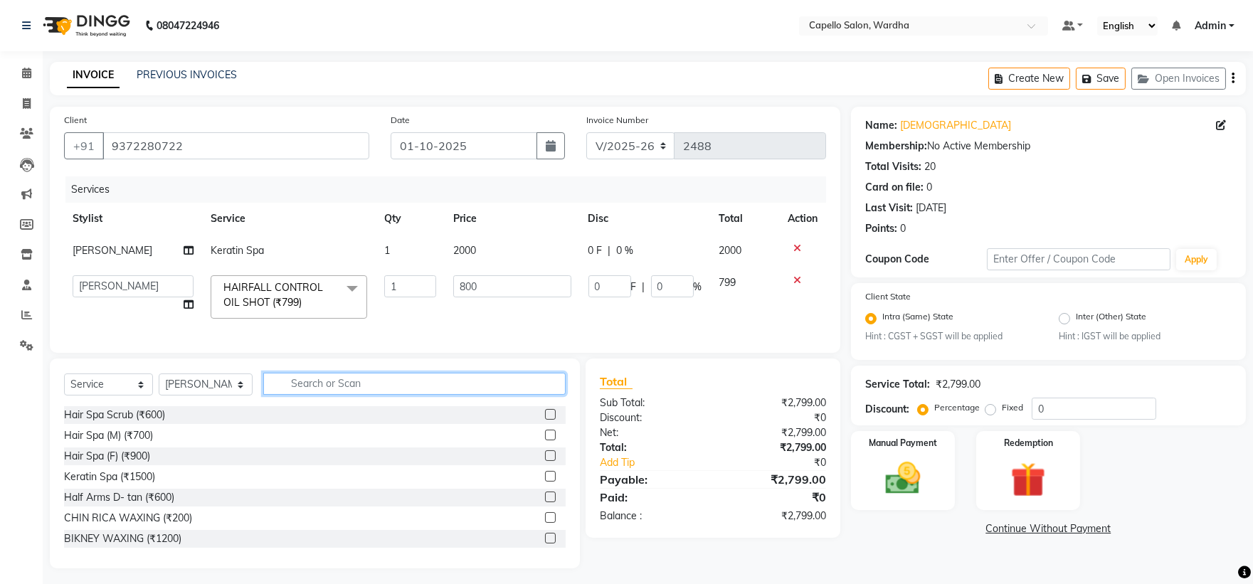
click at [396, 395] on input "text" at bounding box center [414, 384] width 303 height 22
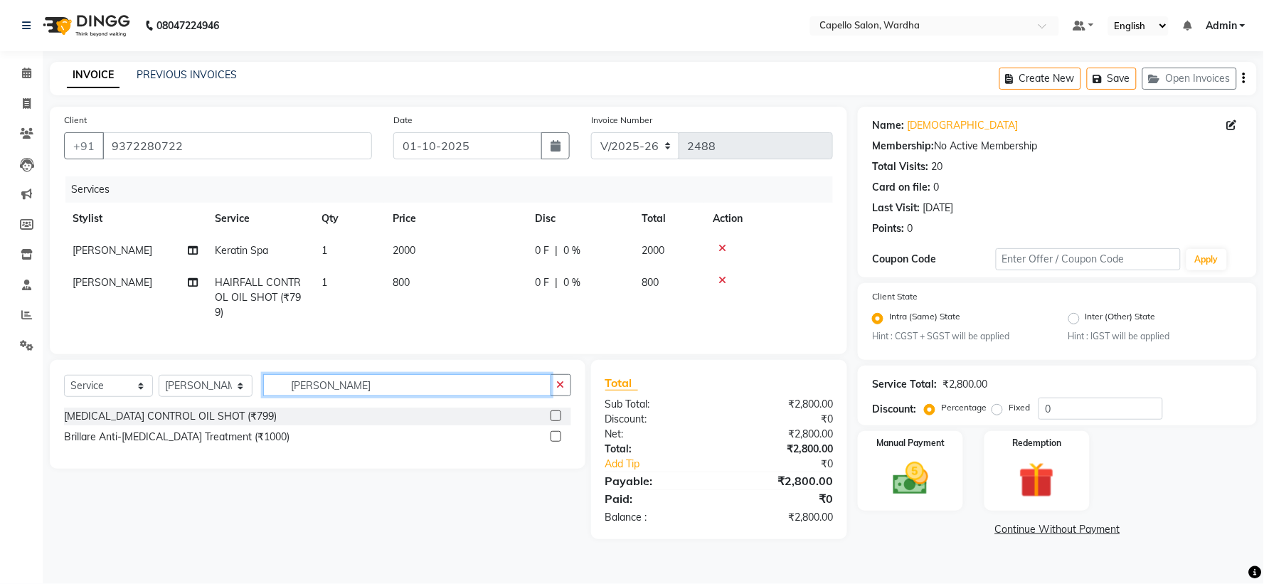
type input "[PERSON_NAME]"
click at [553, 442] on label at bounding box center [556, 436] width 11 height 11
click at [553, 442] on input "checkbox" at bounding box center [555, 437] width 9 height 9
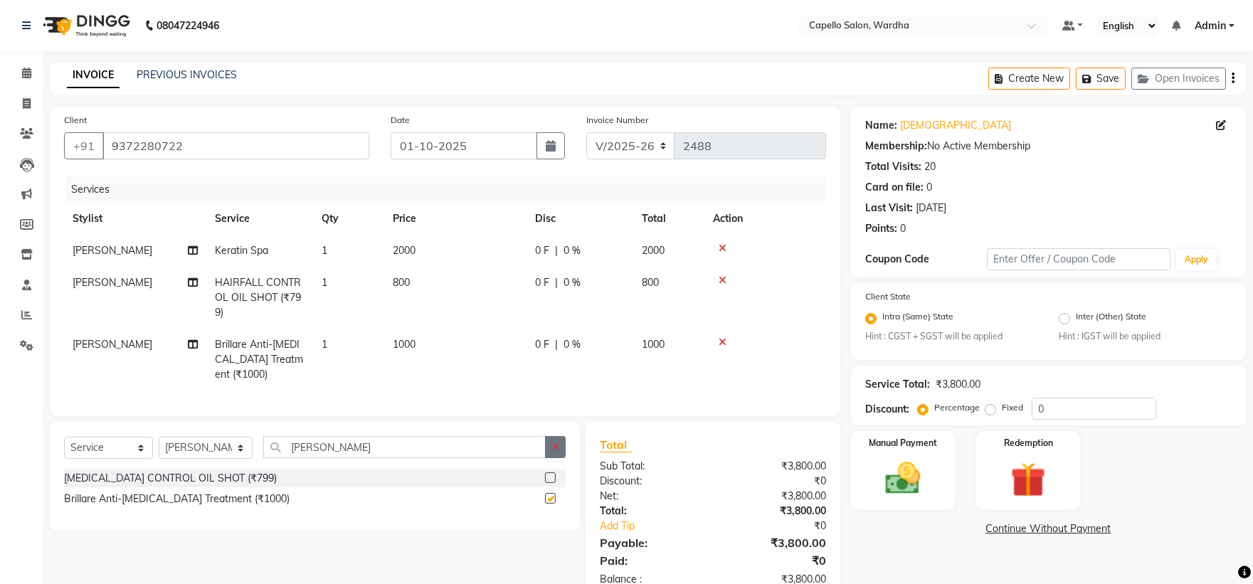
checkbox input "false"
click at [556, 452] on icon "button" at bounding box center [555, 447] width 8 height 10
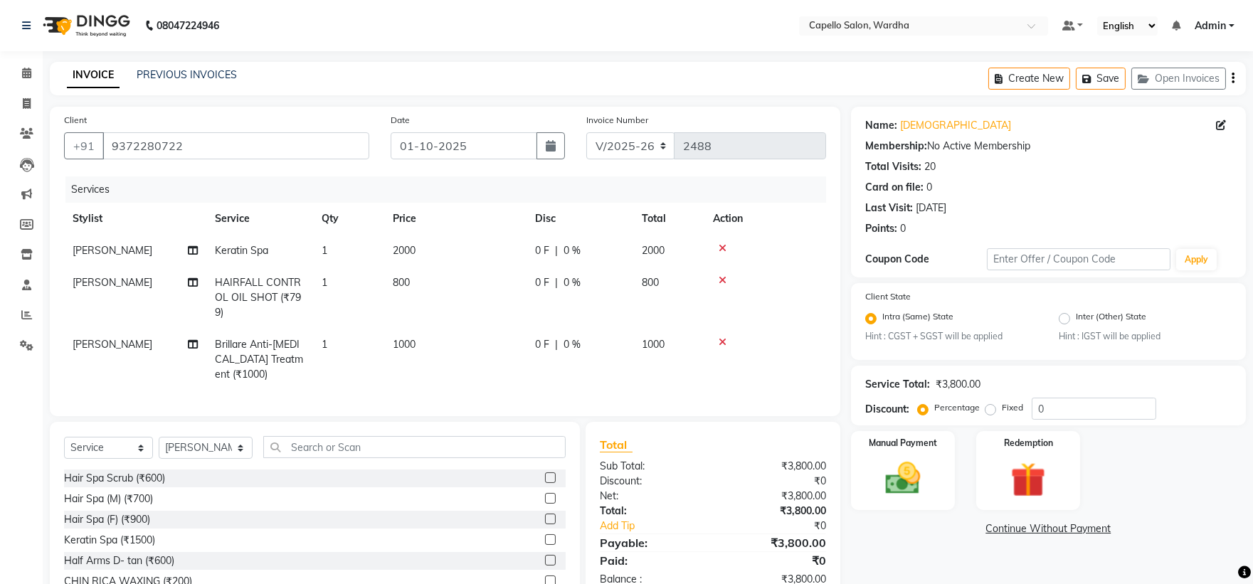
click at [146, 346] on td "[PERSON_NAME]" at bounding box center [135, 360] width 142 height 62
select select "35417"
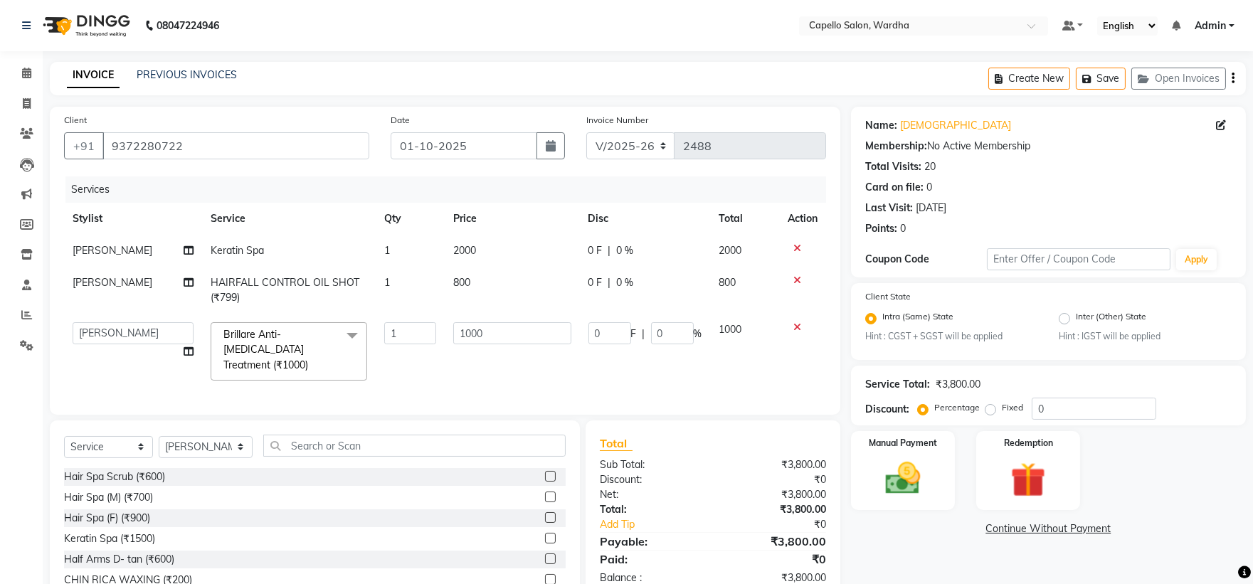
click at [146, 346] on td "Admin [PERSON_NAME] [PERSON_NAME] nitim [PERSON_NAME] [PERSON_NAME] mahadure [P…" at bounding box center [133, 351] width 138 height 75
click at [146, 330] on select "Admin [PERSON_NAME] [PERSON_NAME] nitim [PERSON_NAME] [PERSON_NAME] mahadure [P…" at bounding box center [133, 333] width 121 height 22
click at [135, 342] on select "Admin [PERSON_NAME] [PERSON_NAME] nitim [PERSON_NAME] [PERSON_NAME] mahadure [P…" at bounding box center [133, 333] width 121 height 22
click at [286, 425] on div "Client [PHONE_NUMBER] Date [DATE] Invoice Number V/2025 V/[PHONE_NUMBER] Servic…" at bounding box center [445, 369] width 812 height 524
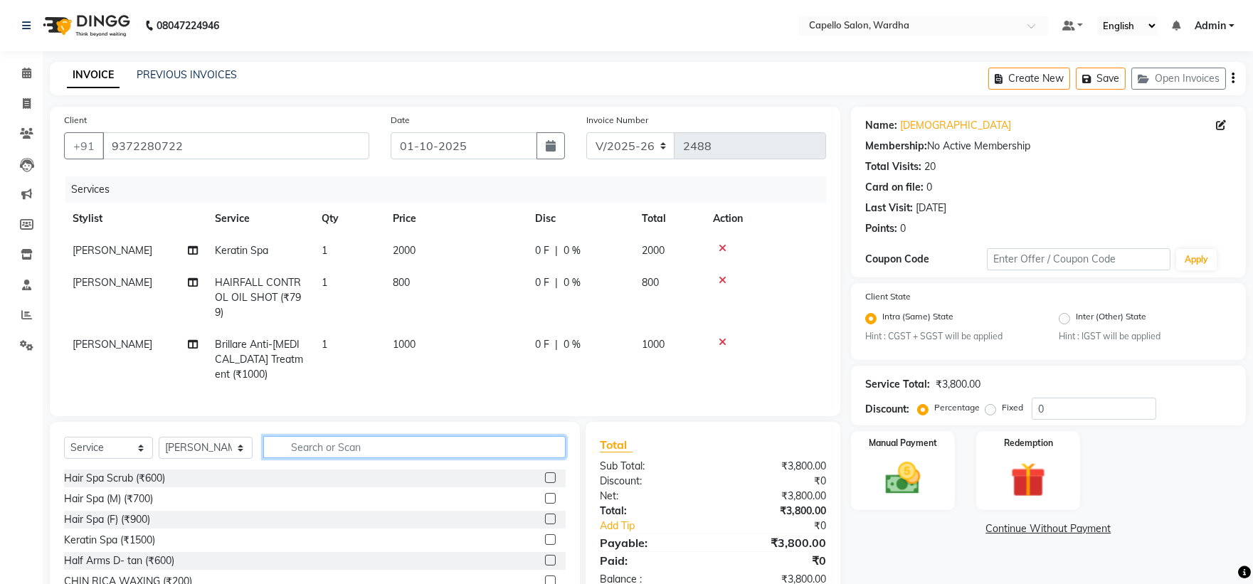
click at [318, 458] on input "text" at bounding box center [414, 447] width 303 height 22
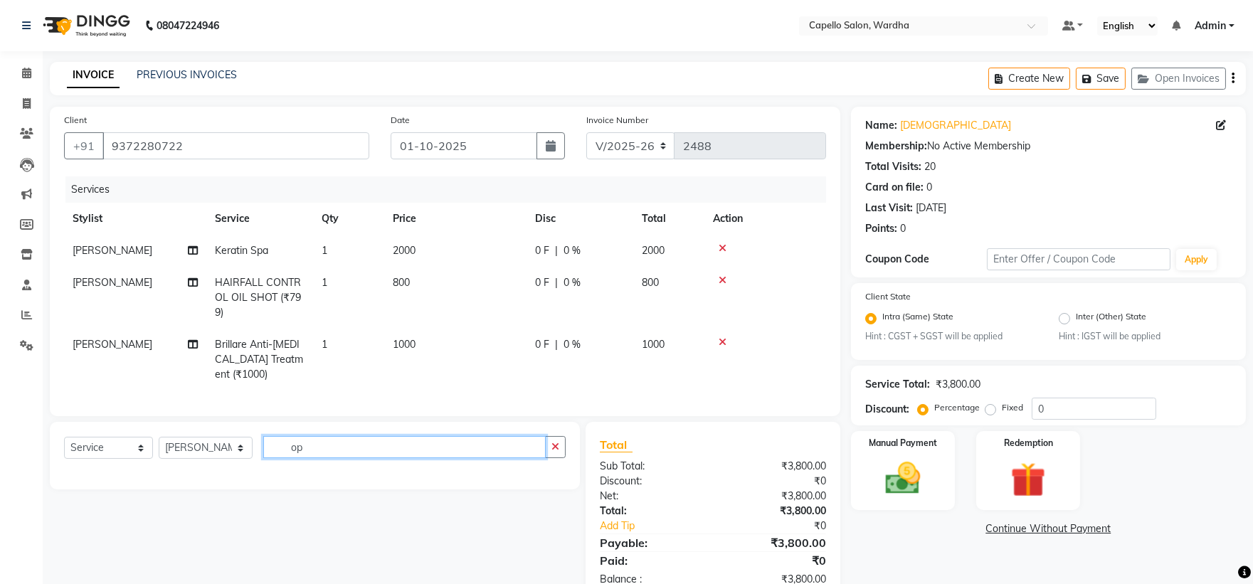
type input "o"
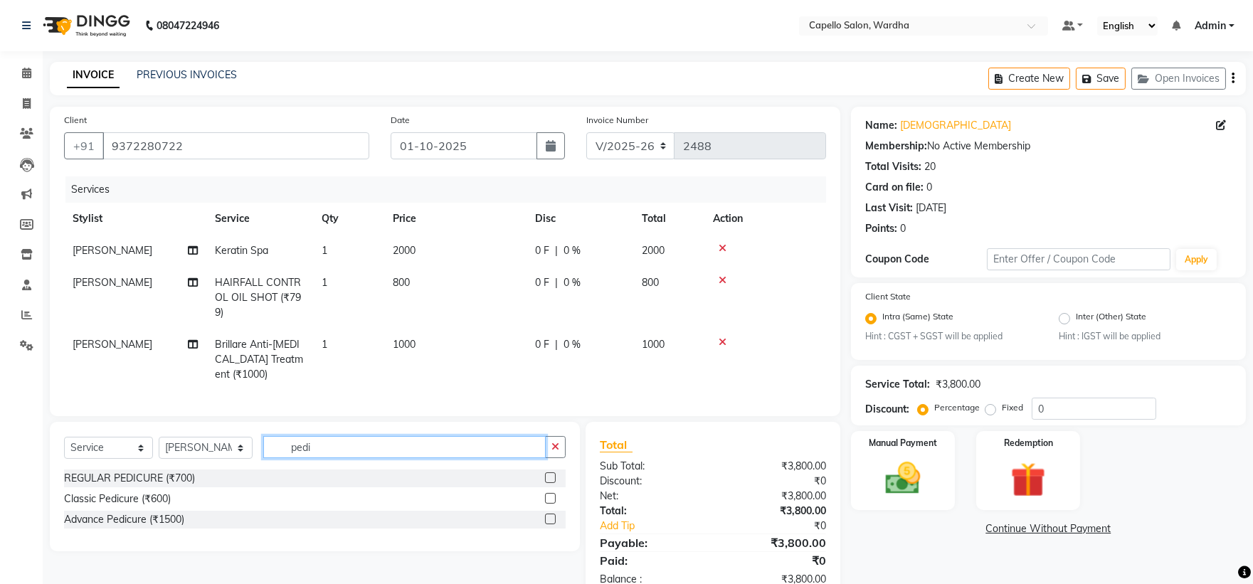
type input "pedi"
click at [550, 524] on label at bounding box center [550, 519] width 11 height 11
click at [550, 524] on input "checkbox" at bounding box center [549, 519] width 9 height 9
checkbox input "true"
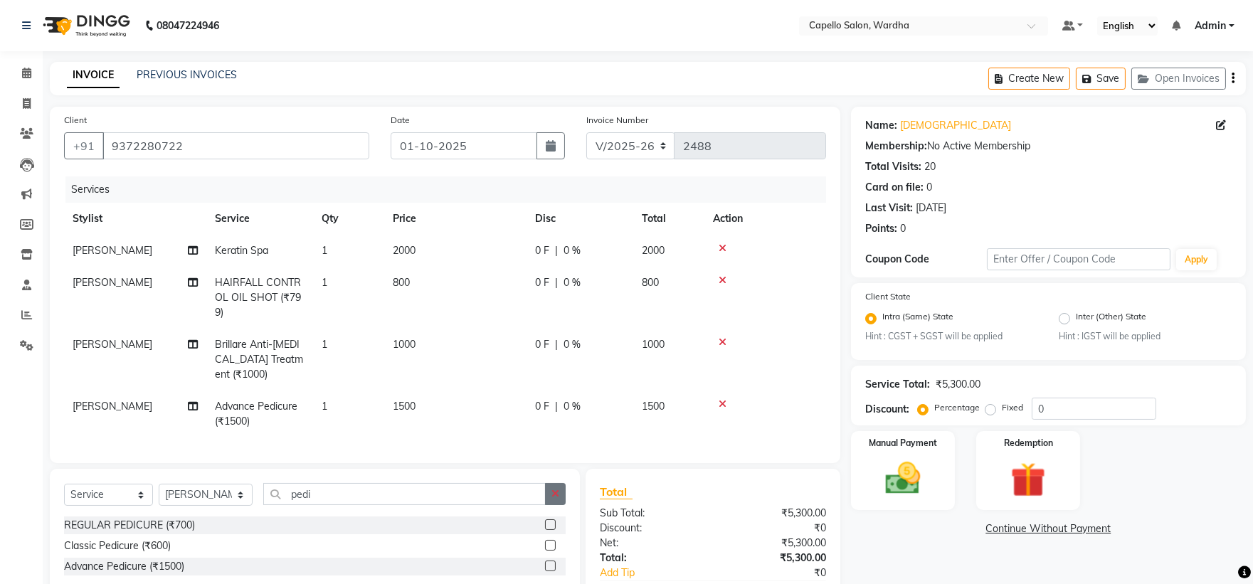
click at [550, 500] on button "button" at bounding box center [555, 494] width 21 height 22
click at [135, 395] on td "[PERSON_NAME]" at bounding box center [135, 414] width 142 height 47
select select "35417"
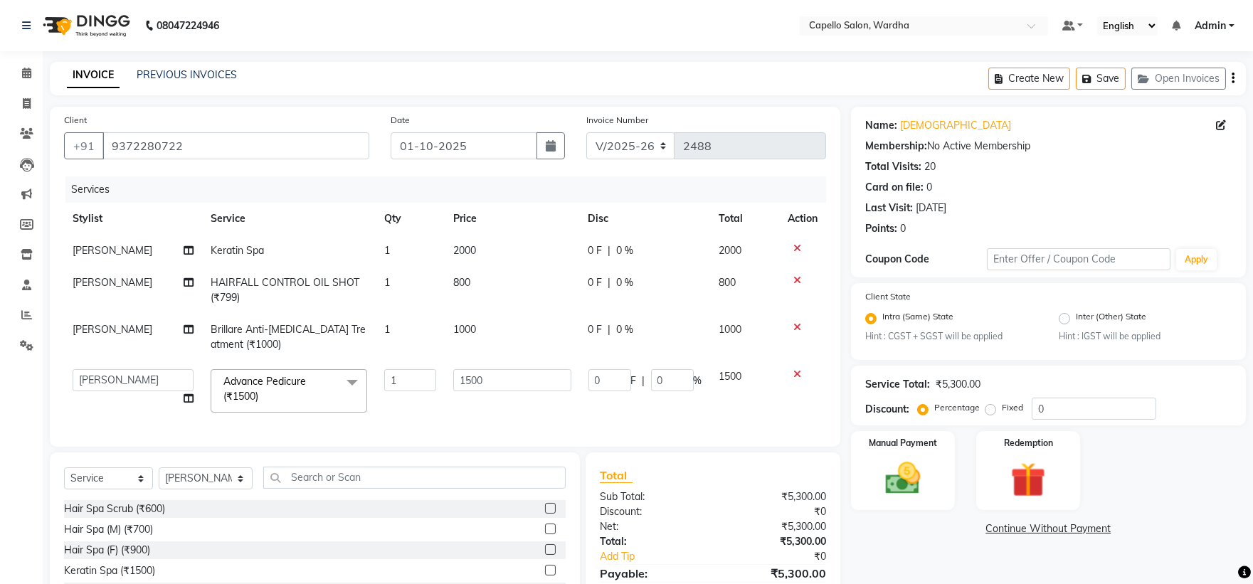
click at [137, 413] on td "Admin [PERSON_NAME] [PERSON_NAME] nitim [PERSON_NAME] [PERSON_NAME] mahadure [P…" at bounding box center [133, 391] width 138 height 60
click at [139, 380] on select "Admin [PERSON_NAME] [PERSON_NAME] nitim [PERSON_NAME] [PERSON_NAME] mahadure [P…" at bounding box center [133, 380] width 121 height 22
select select "48634"
click at [538, 377] on input "1500" at bounding box center [511, 380] width 117 height 22
type input "1800"
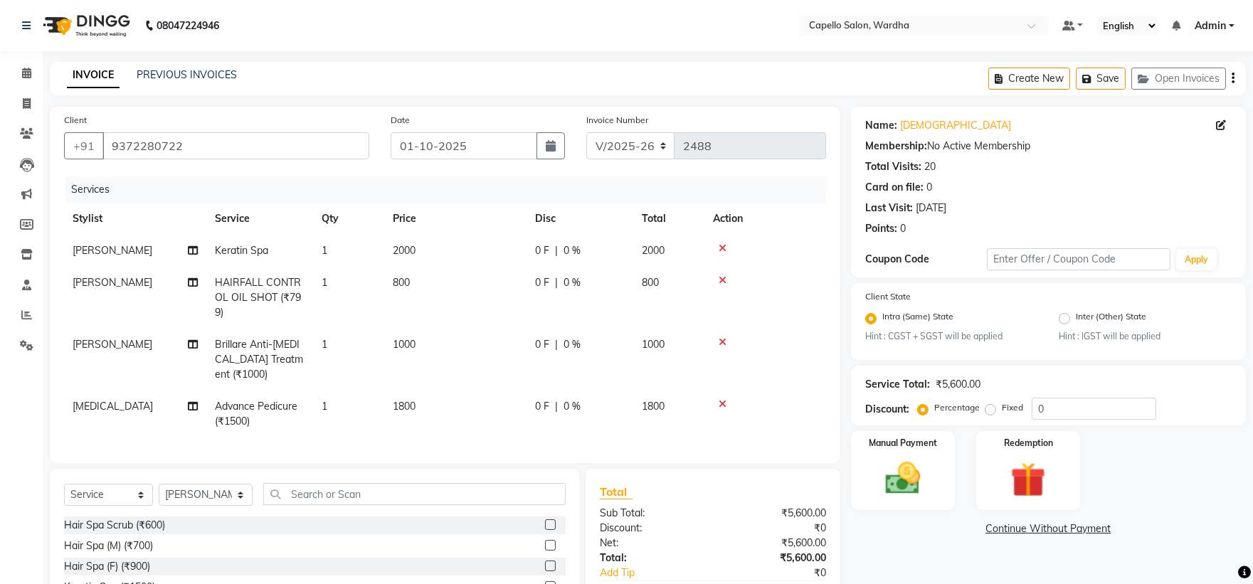
click at [936, 558] on div "Name: [PERSON_NAME] Membership: No Active Membership Total Visits: 20 Card on f…" at bounding box center [1054, 393] width 406 height 572
click at [906, 492] on img at bounding box center [902, 479] width 59 height 42
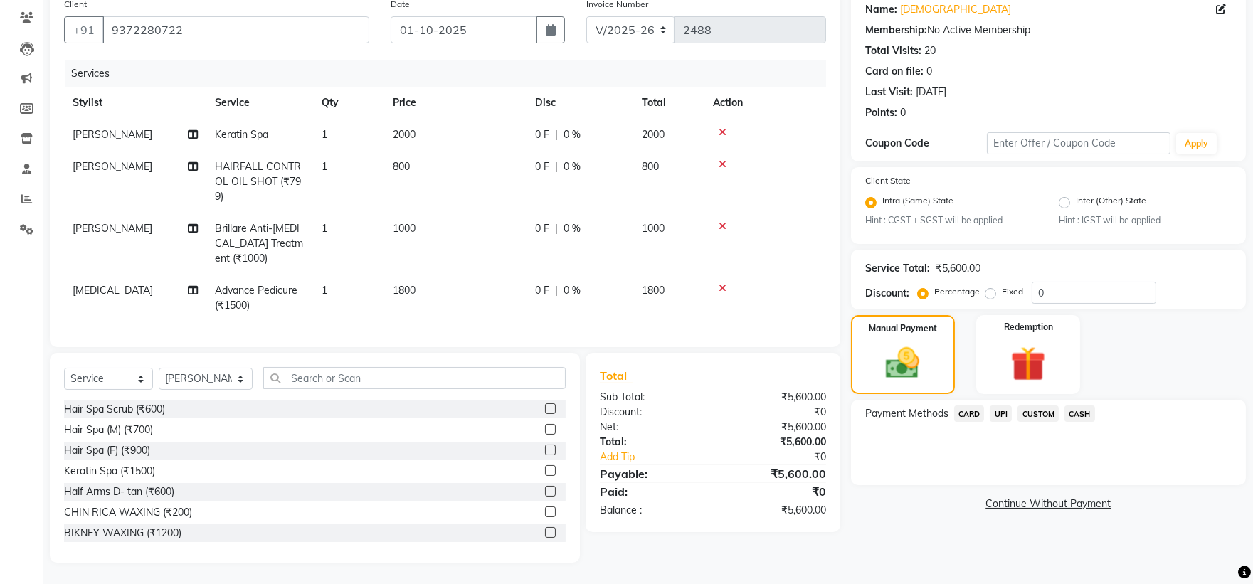
click at [997, 406] on span "UPI" at bounding box center [1001, 414] width 22 height 16
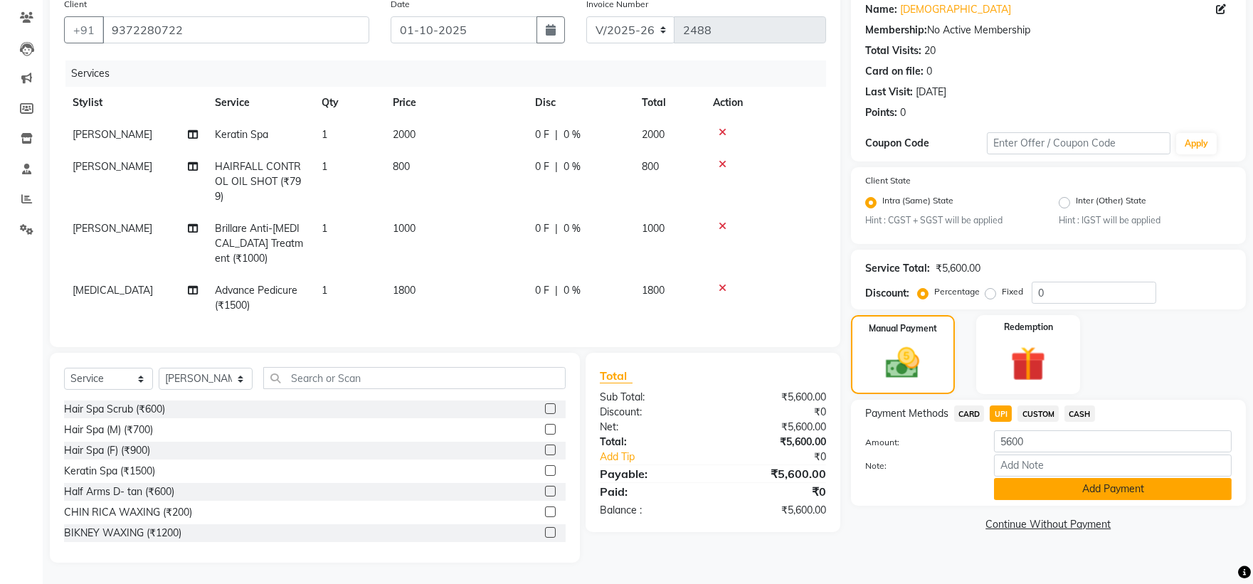
click at [1052, 479] on button "Add Payment" at bounding box center [1113, 489] width 238 height 22
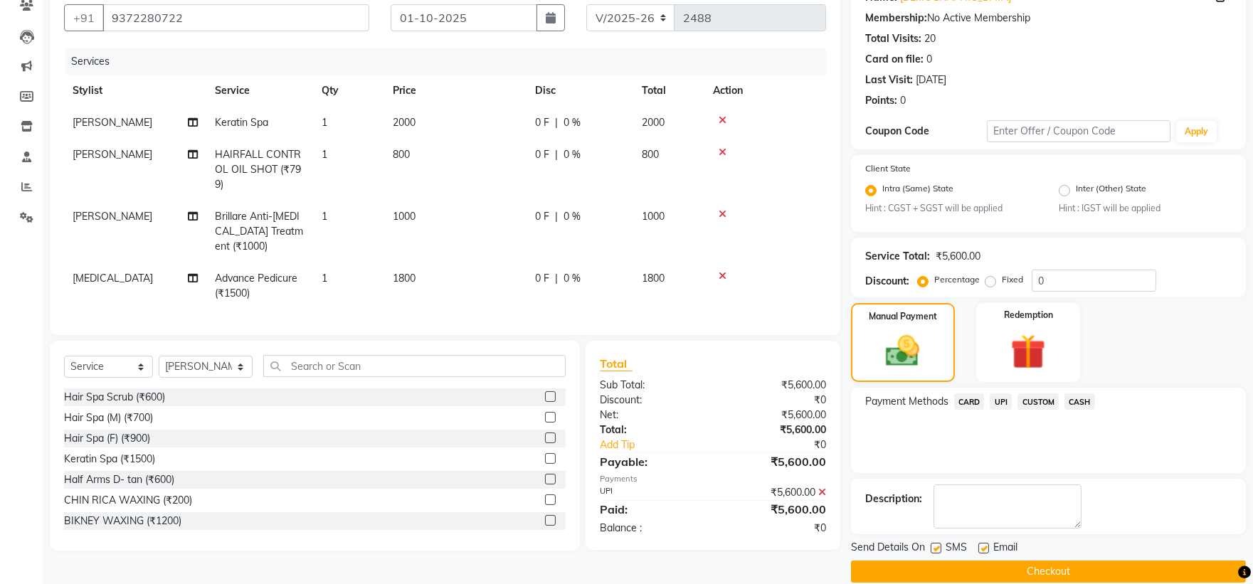
scroll to position [148, 0]
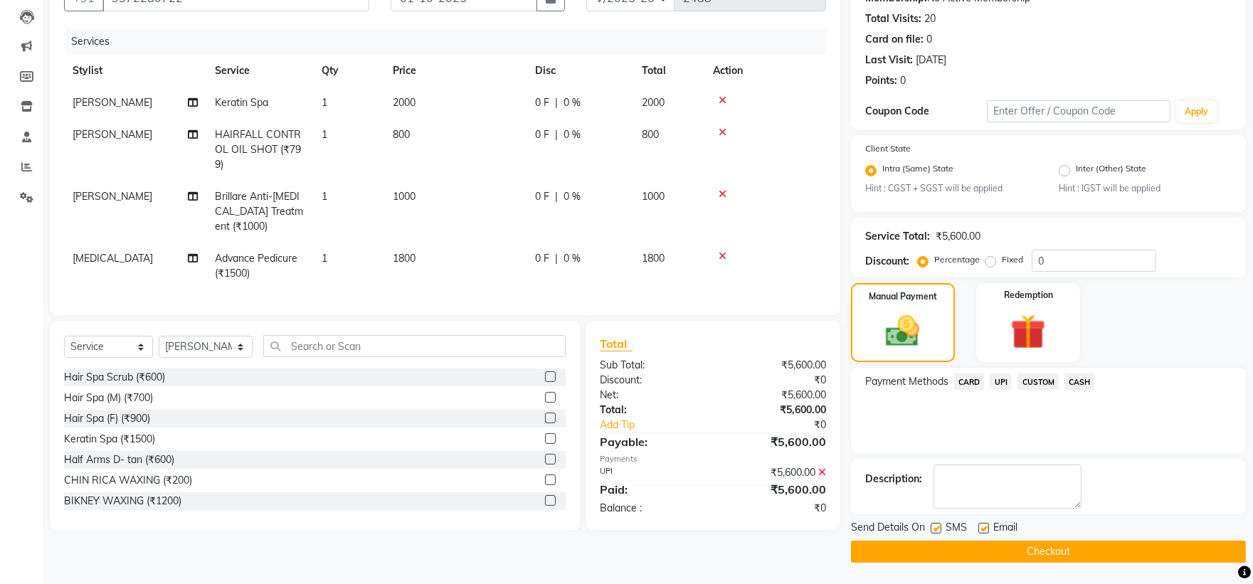
click at [973, 565] on main "INVOICE PREVIOUS INVOICES Create New Save Open Invoices Client [PHONE_NUMBER] D…" at bounding box center [648, 249] width 1210 height 670
click at [973, 558] on button "Checkout" at bounding box center [1048, 552] width 395 height 22
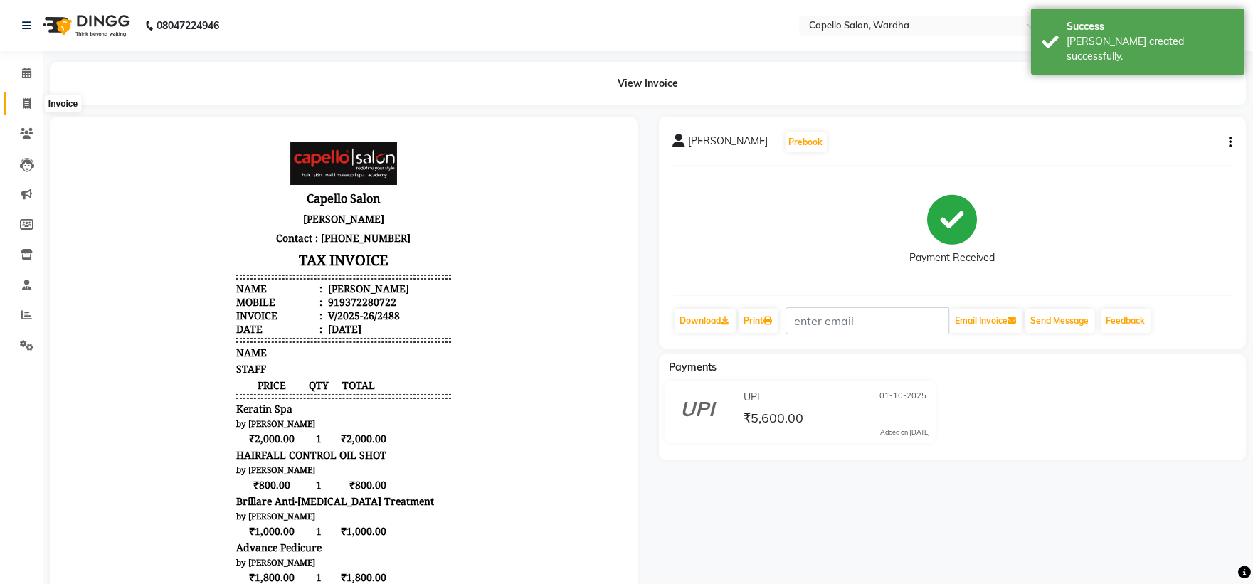
click at [23, 104] on icon at bounding box center [27, 103] width 8 height 11
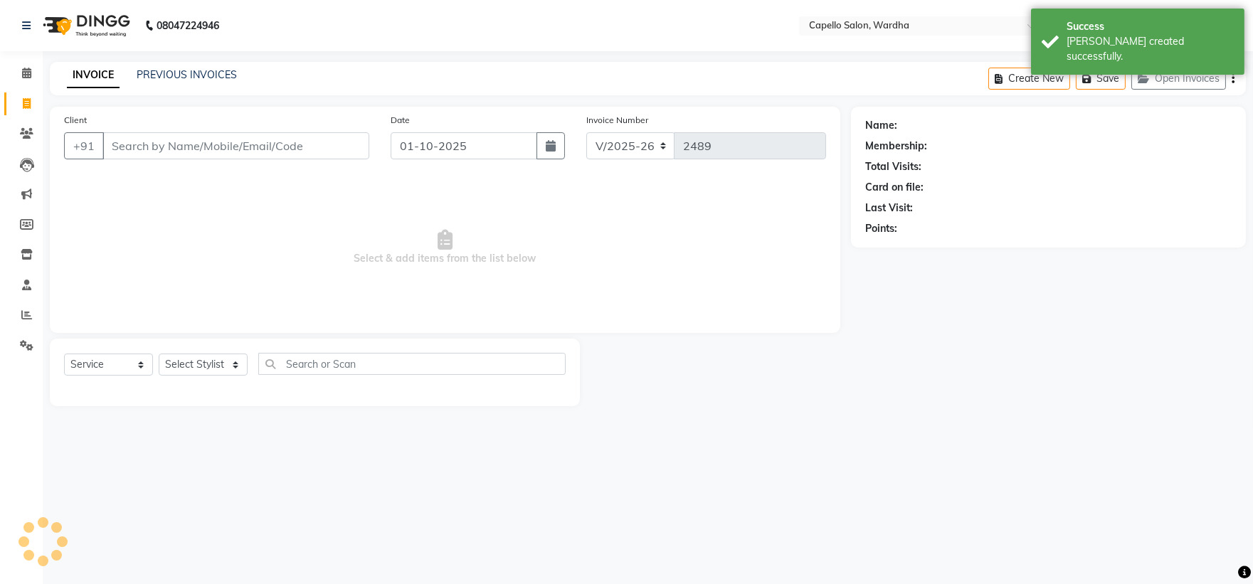
click at [171, 76] on link "PREVIOUS INVOICES" at bounding box center [187, 74] width 100 height 13
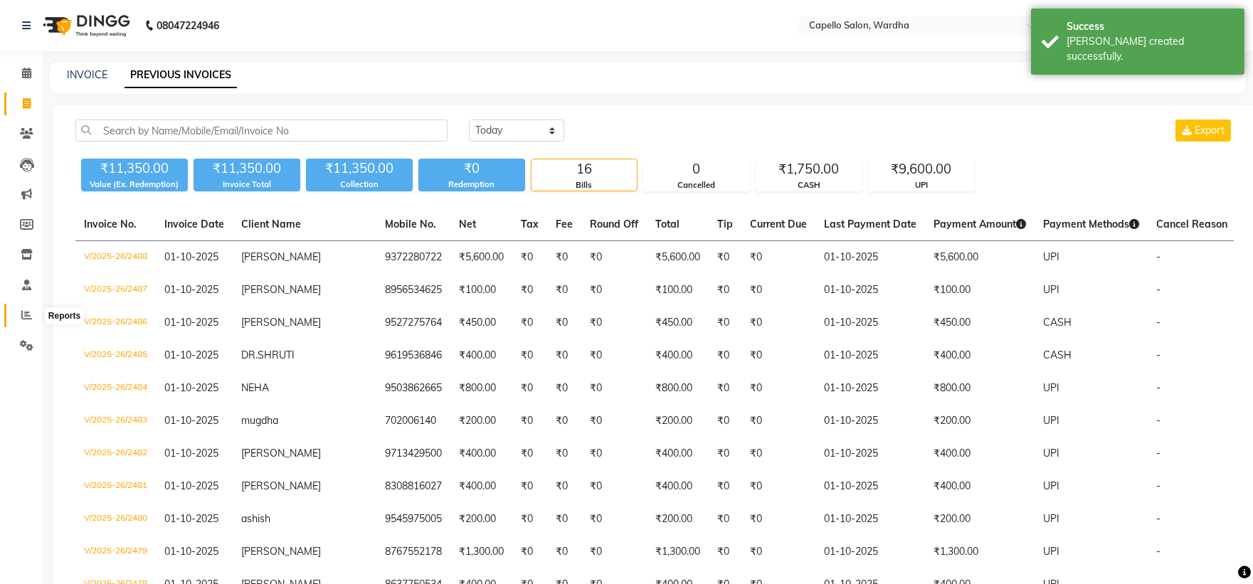
click at [23, 321] on span at bounding box center [26, 315] width 25 height 16
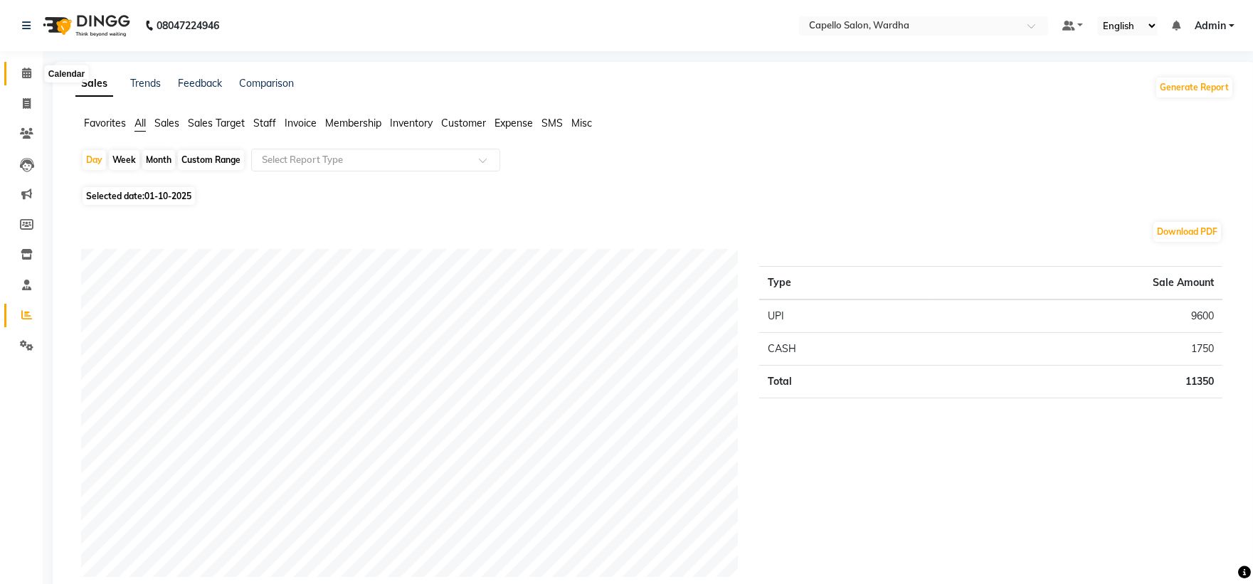
click at [19, 66] on span at bounding box center [26, 73] width 25 height 16
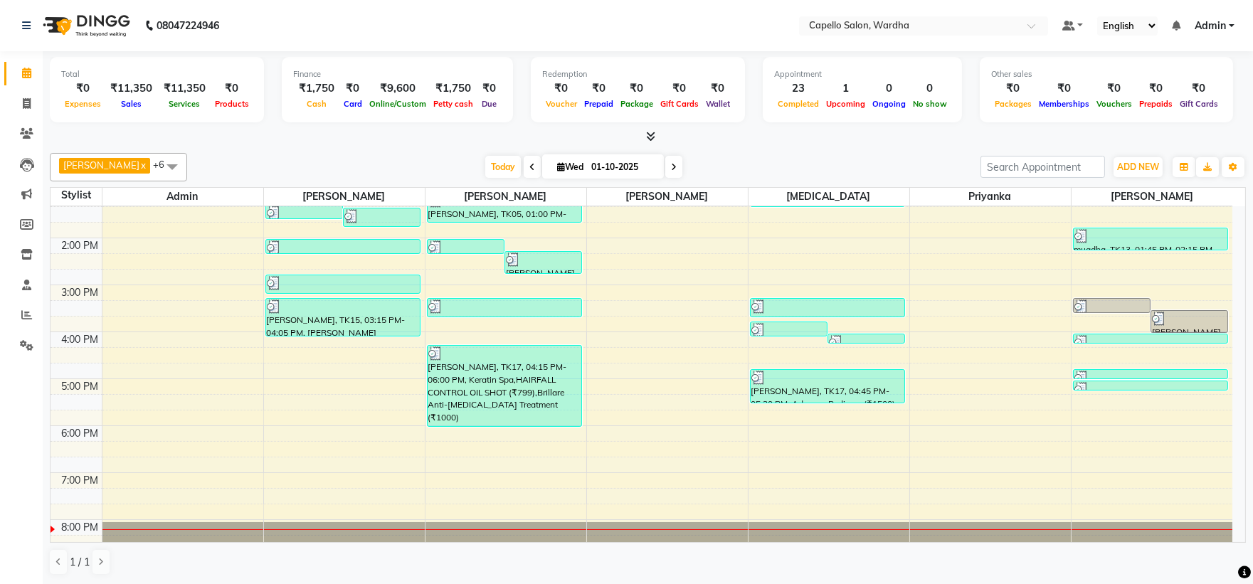
scroll to position [250, 0]
click at [648, 133] on icon at bounding box center [650, 136] width 9 height 11
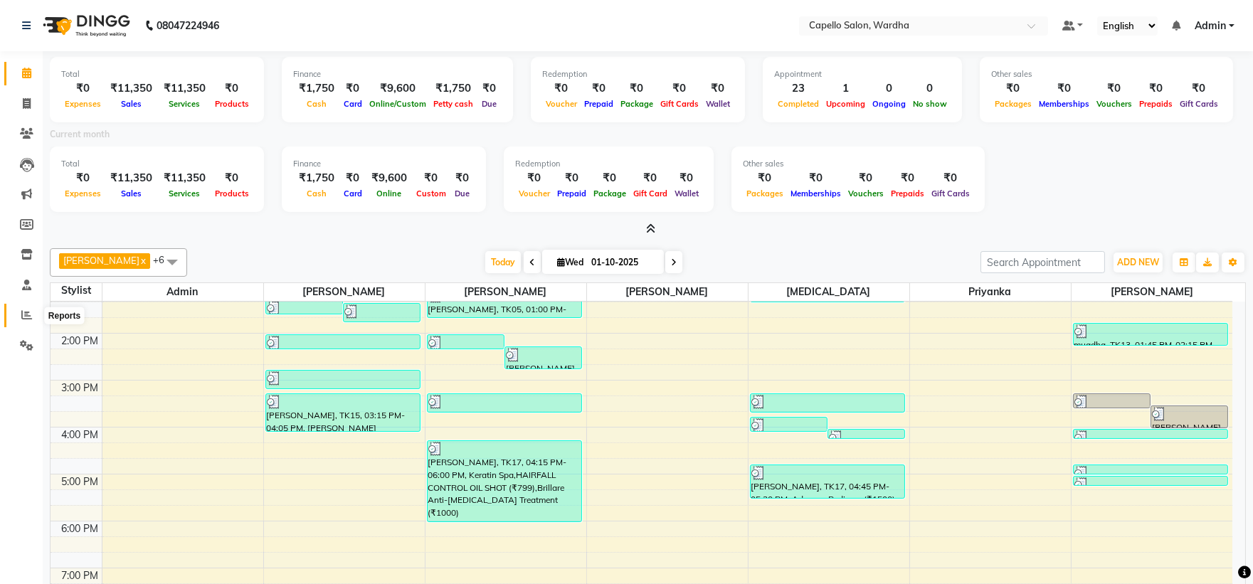
click at [28, 311] on icon at bounding box center [26, 315] width 11 height 11
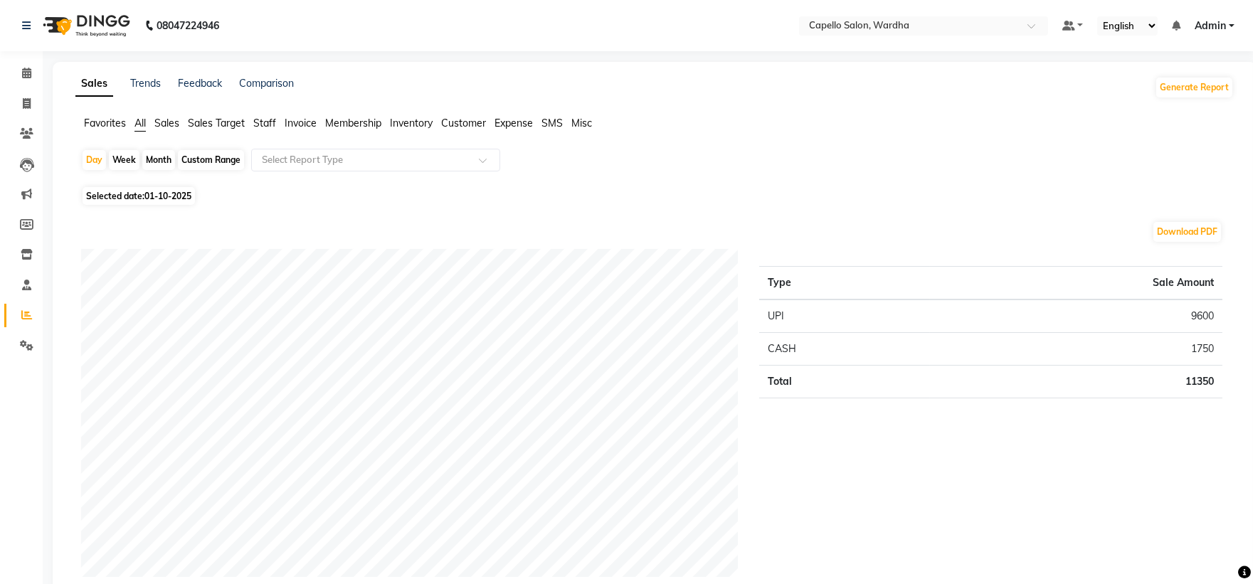
click at [26, 304] on link "Reports" at bounding box center [21, 315] width 34 height 23
drag, startPoint x: 22, startPoint y: 63, endPoint x: 41, endPoint y: 73, distance: 21.0
click at [22, 62] on link "Calendar" at bounding box center [21, 73] width 34 height 23
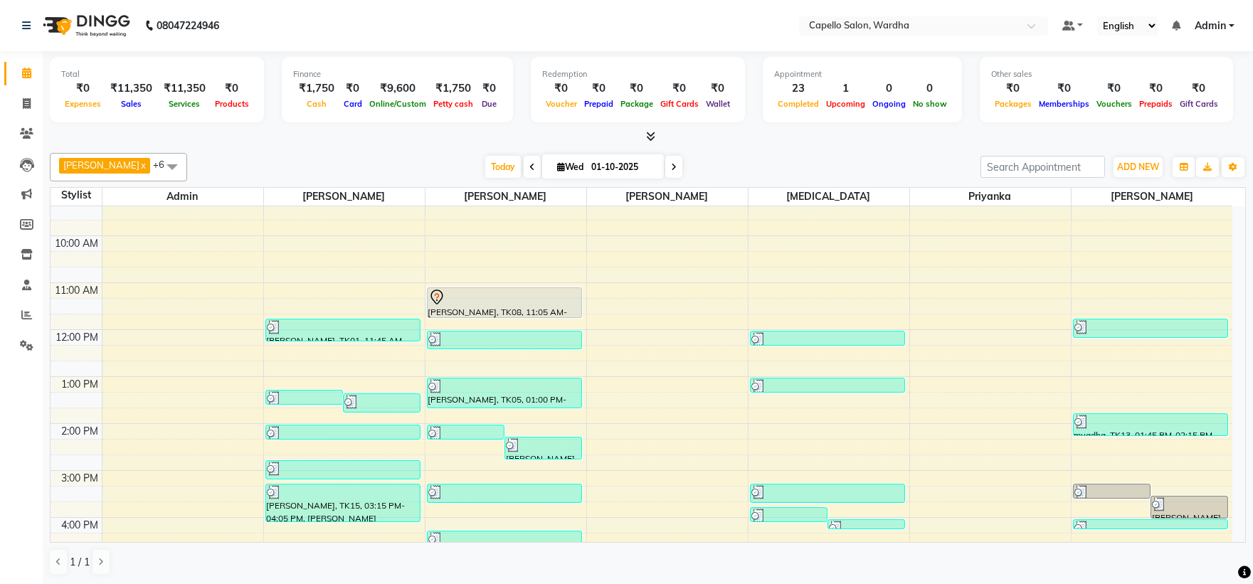
scroll to position [165, 0]
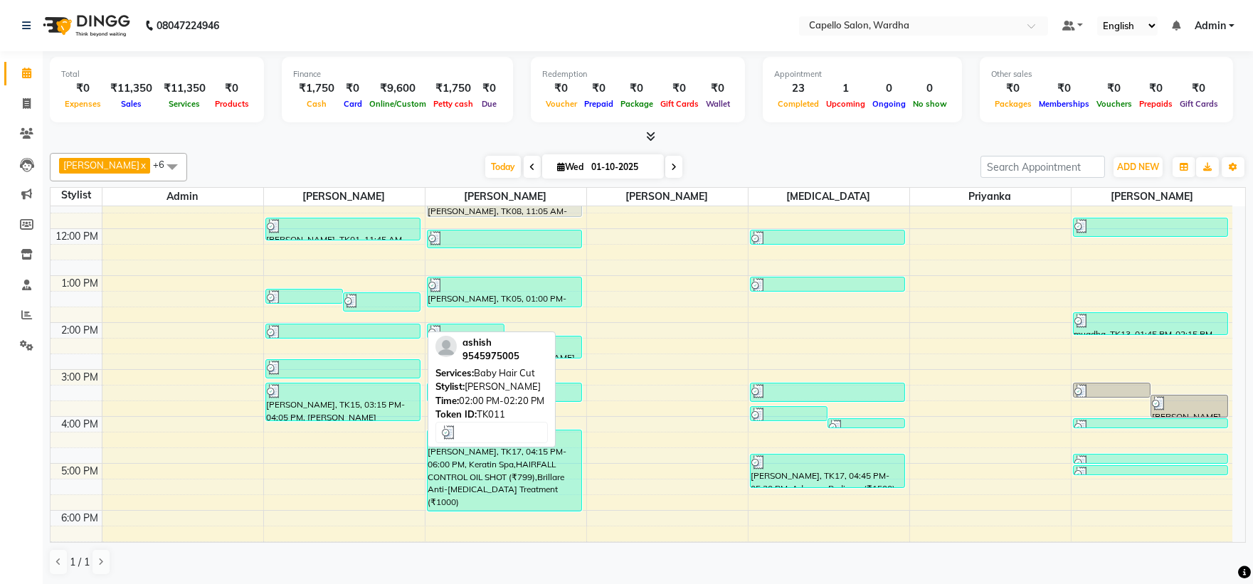
click at [360, 333] on div at bounding box center [343, 332] width 152 height 14
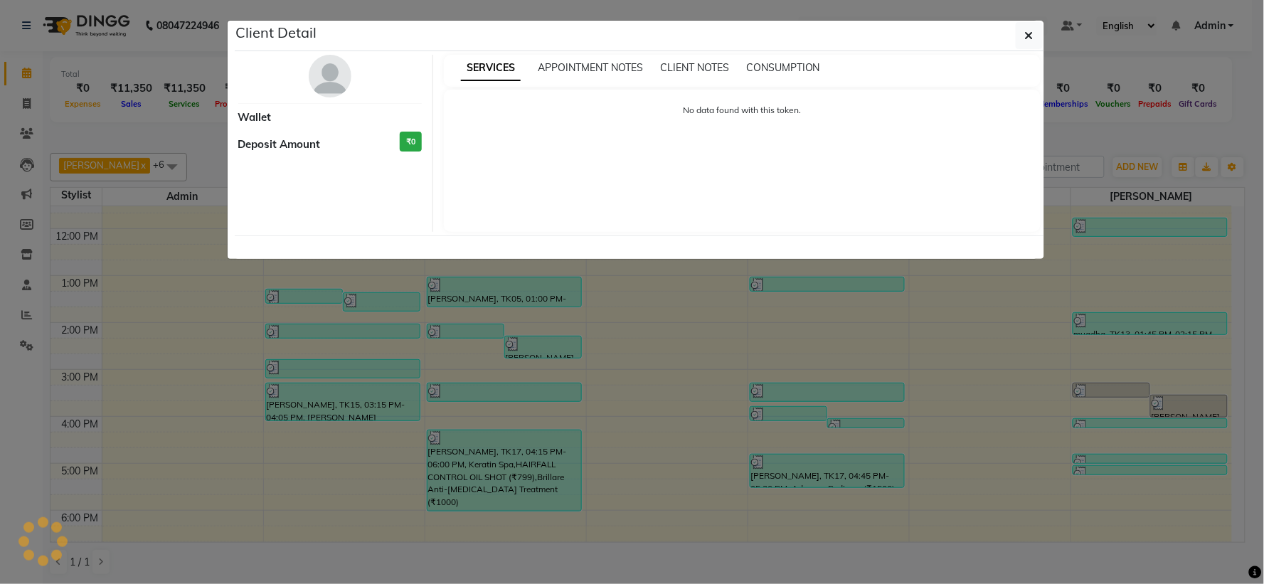
select select "3"
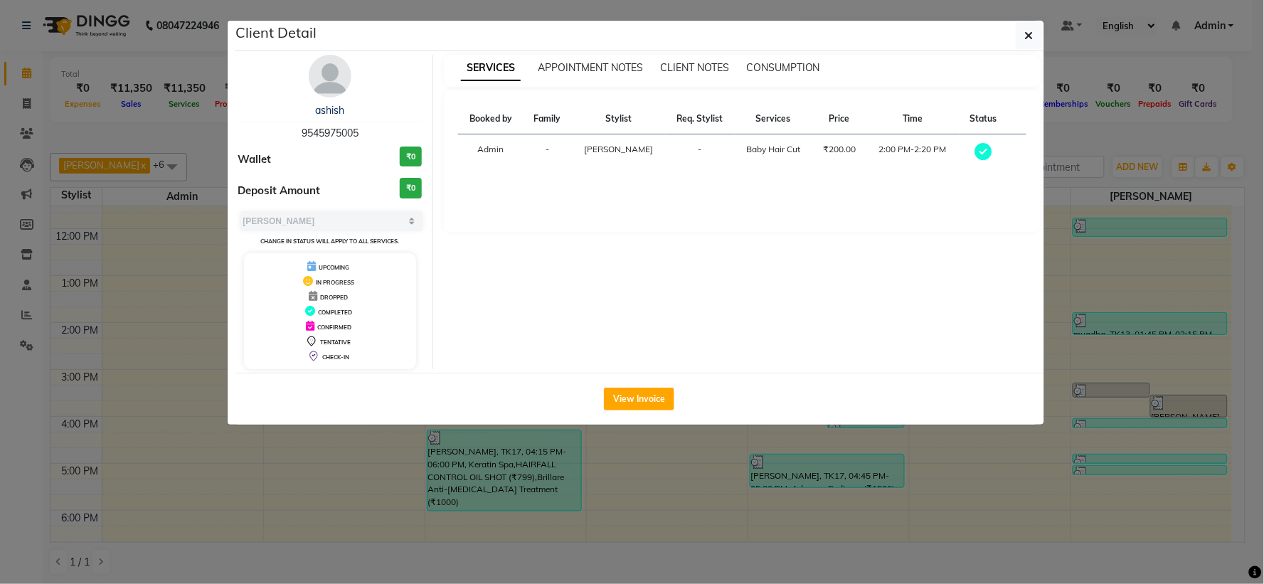
click at [331, 128] on span "9545975005" at bounding box center [330, 133] width 57 height 13
copy span "9545975005"
click at [1039, 33] on button "button" at bounding box center [1029, 35] width 27 height 27
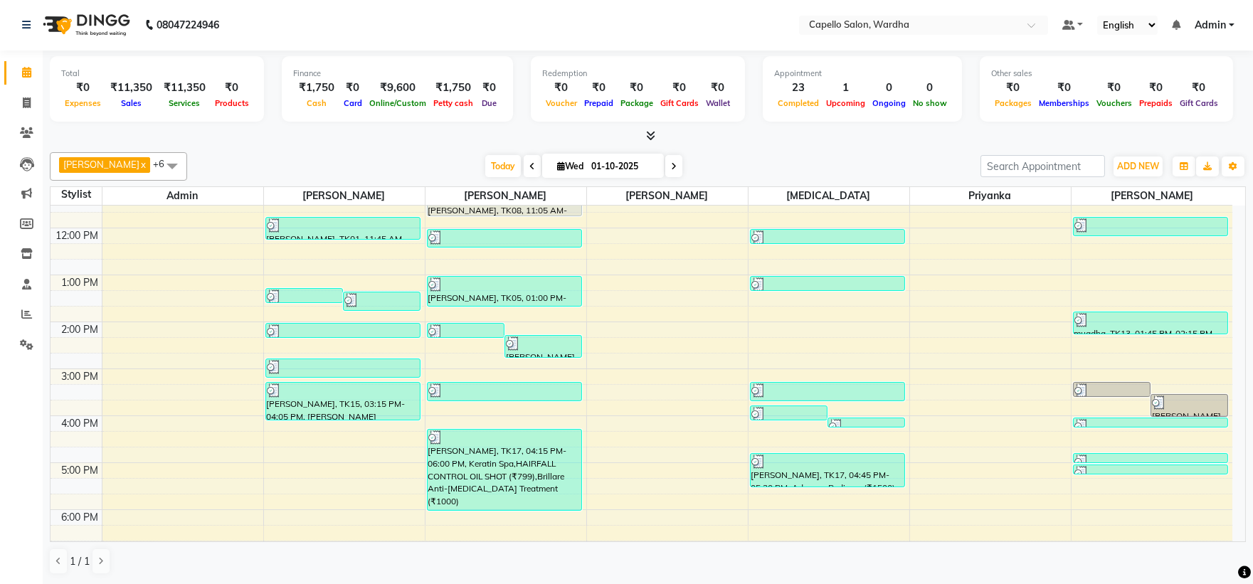
scroll to position [244, 0]
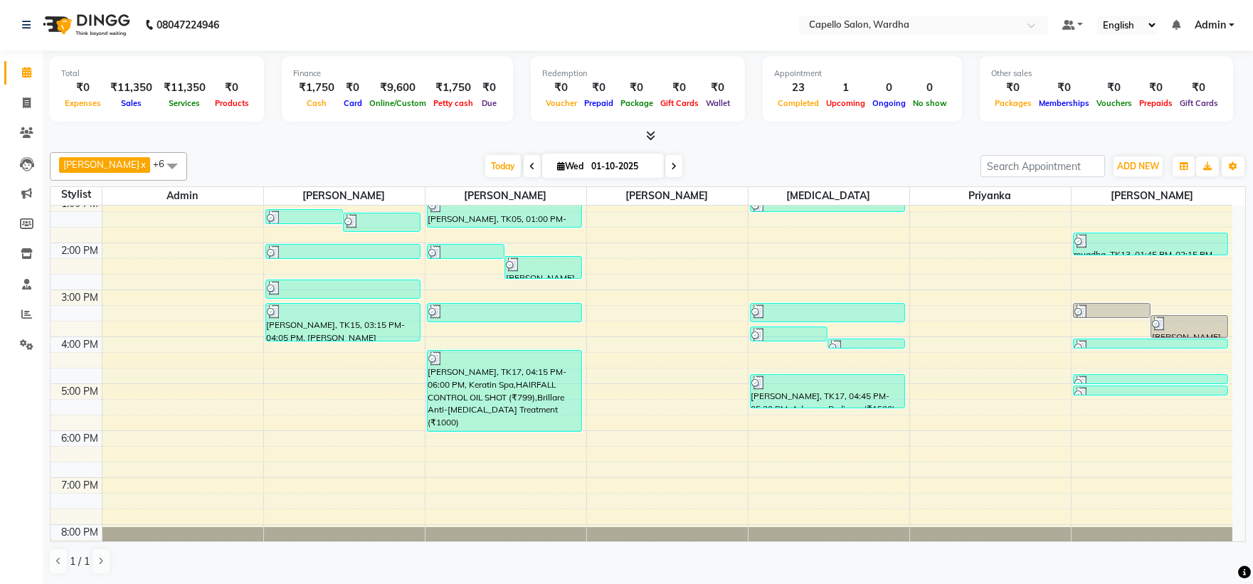
click at [303, 369] on div "8:00 AM 9:00 AM 10:00 AM 11:00 AM 12:00 PM 1:00 PM 2:00 PM 3:00 PM 4:00 PM 5:00…" at bounding box center [642, 267] width 1182 height 610
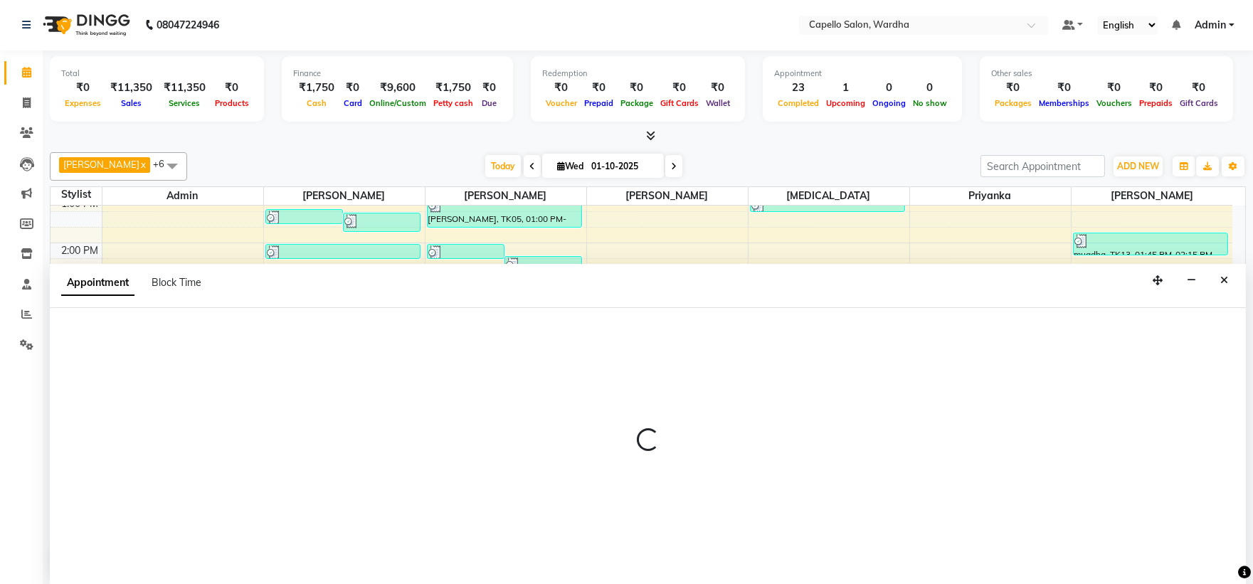
select select "80545"
select select "975"
select select "tentative"
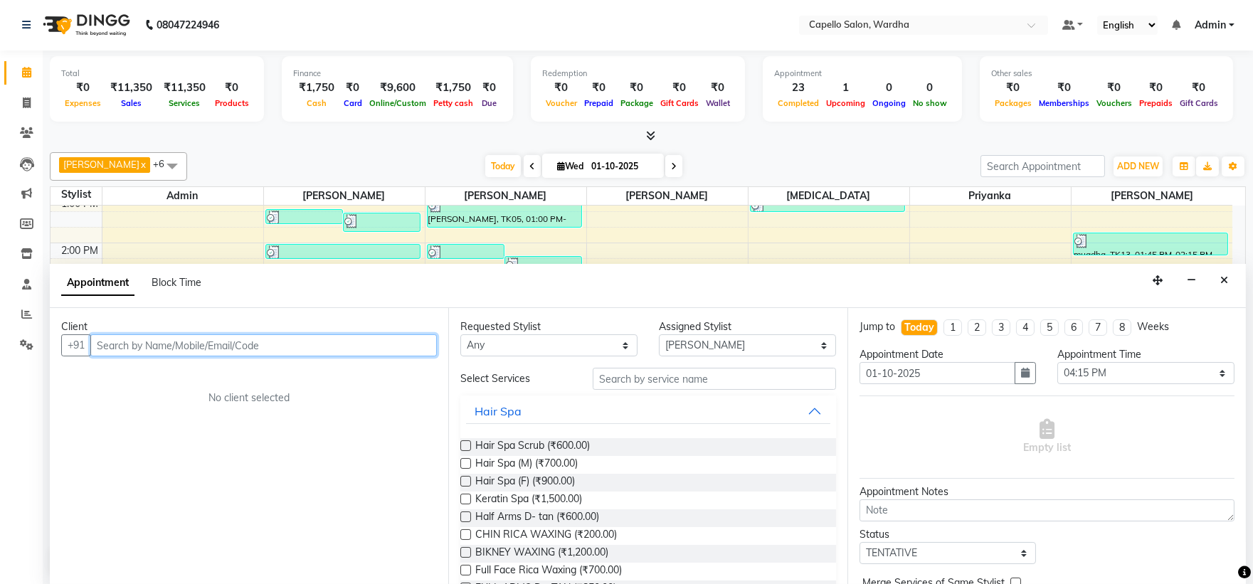
click at [182, 337] on input "text" at bounding box center [263, 345] width 347 height 22
paste input "9545975005"
type input "9545975005"
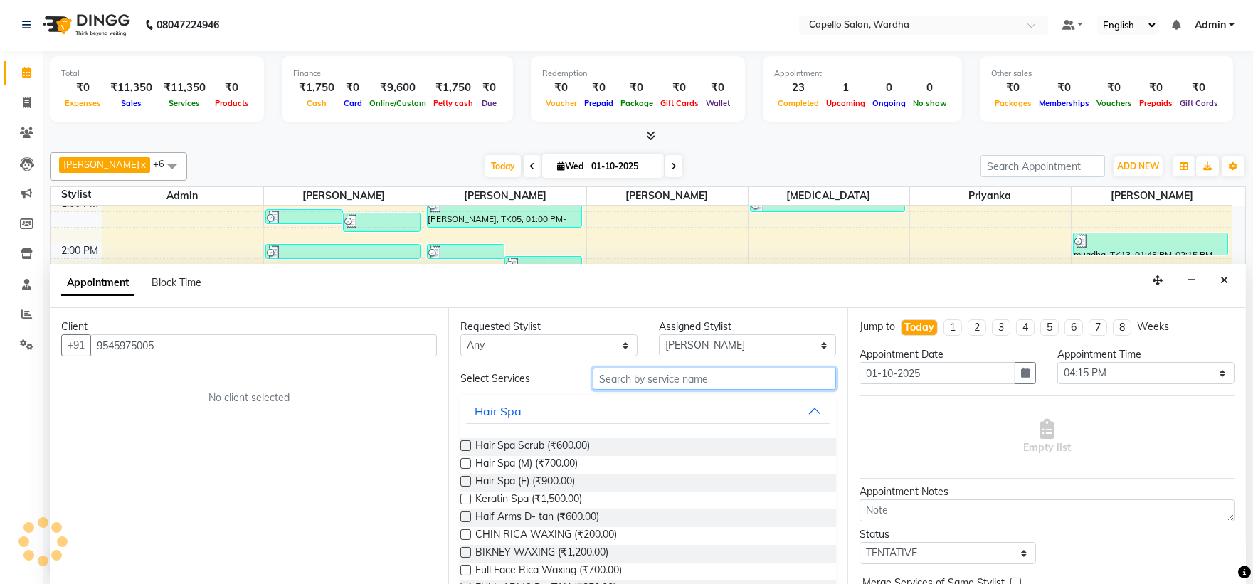
click at [660, 382] on input "text" at bounding box center [714, 379] width 243 height 22
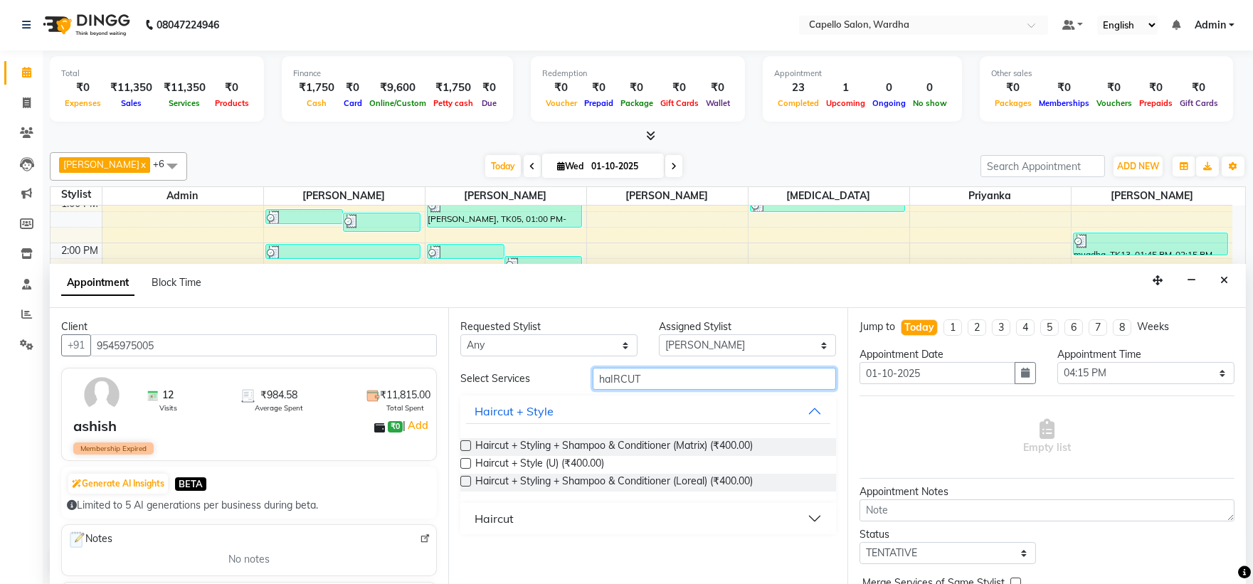
type input "haIRCUT"
click at [514, 532] on div "Haircut" at bounding box center [647, 518] width 375 height 31
click at [509, 527] on div "Haircut" at bounding box center [494, 518] width 39 height 17
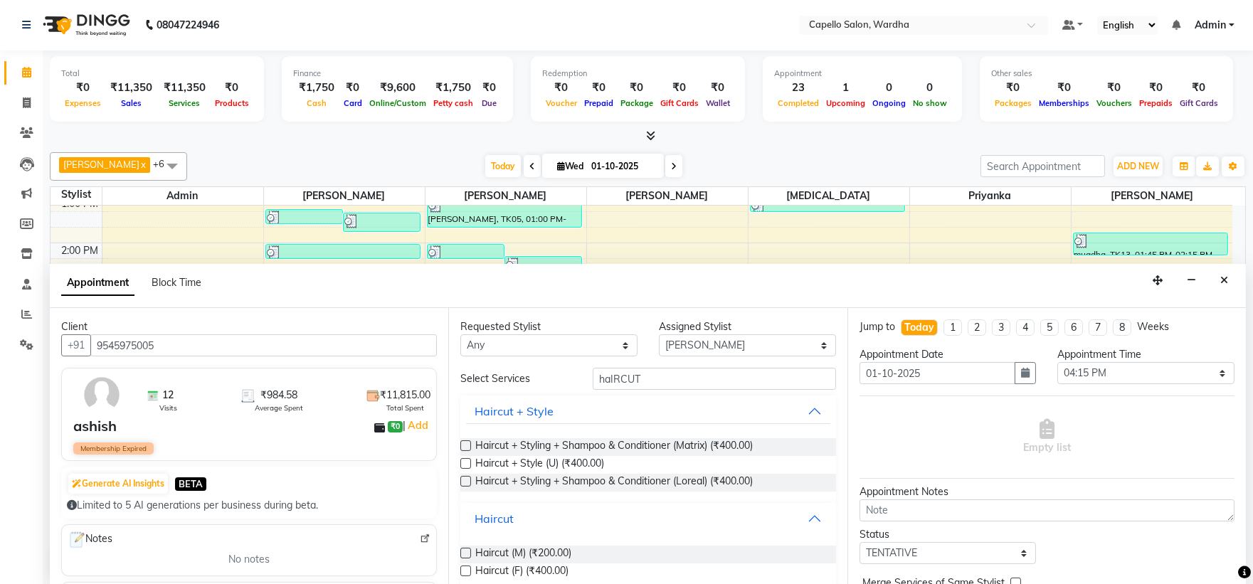
click at [509, 514] on div "Haircut" at bounding box center [494, 518] width 39 height 17
click at [503, 511] on div "Haircut" at bounding box center [494, 518] width 39 height 17
click at [527, 553] on span "Haircut (M) (₹200.00)" at bounding box center [523, 555] width 96 height 18
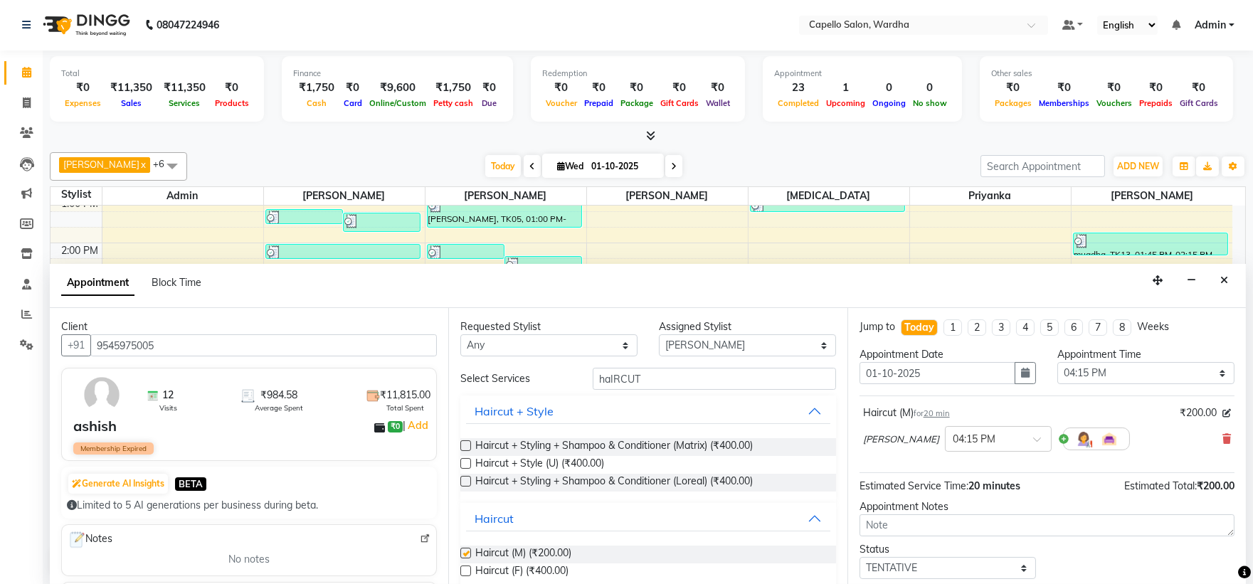
checkbox input "false"
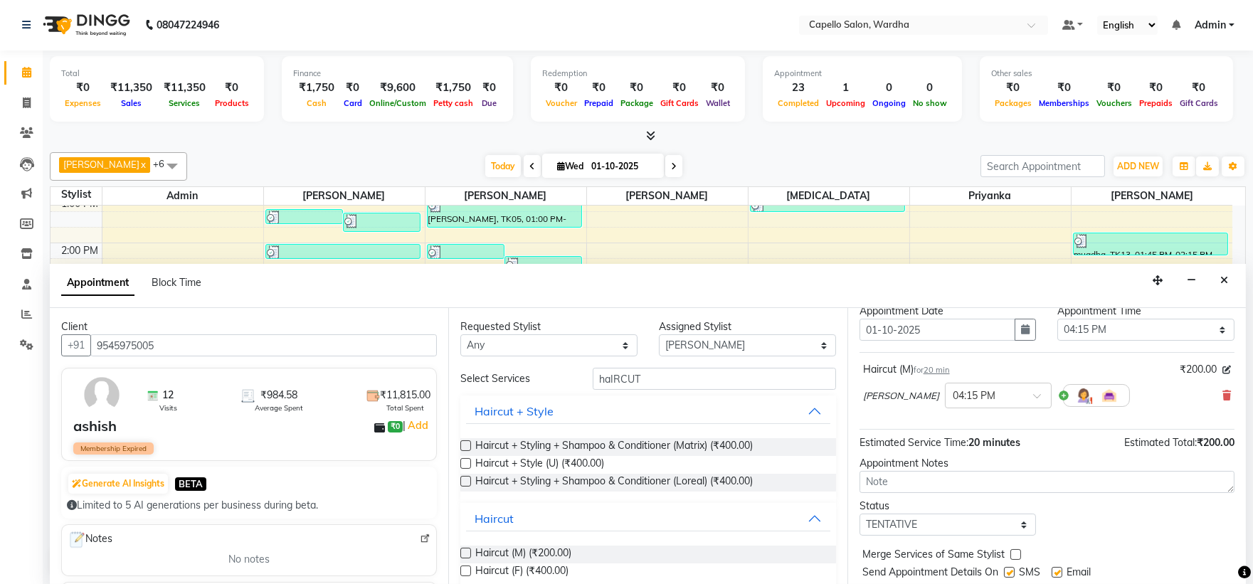
scroll to position [84, 0]
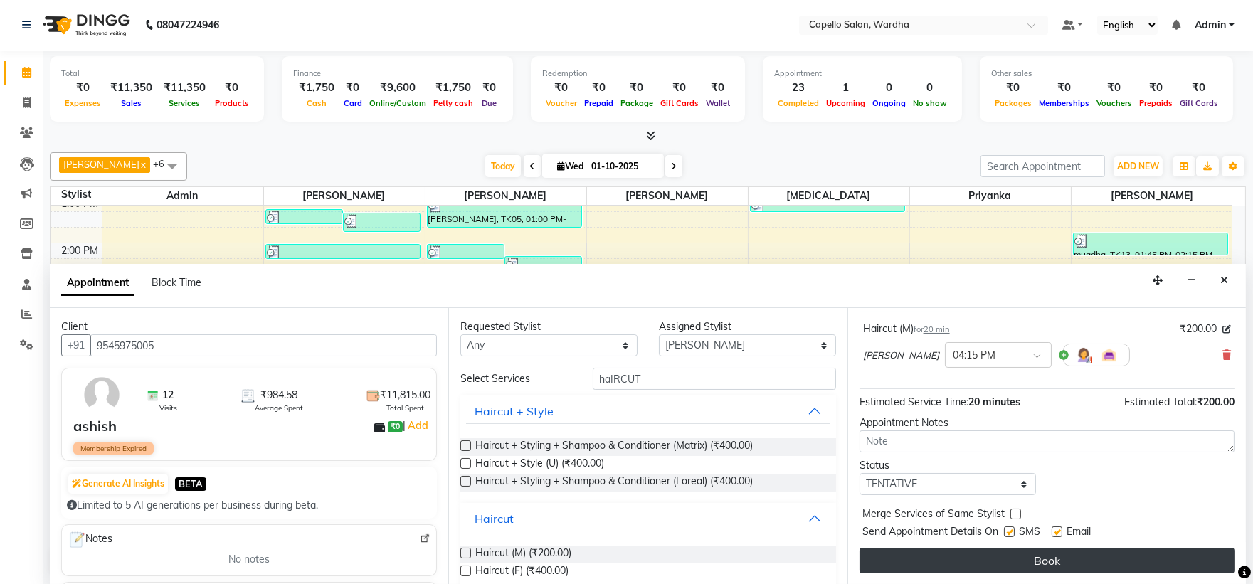
click at [999, 563] on button "Book" at bounding box center [1047, 561] width 375 height 26
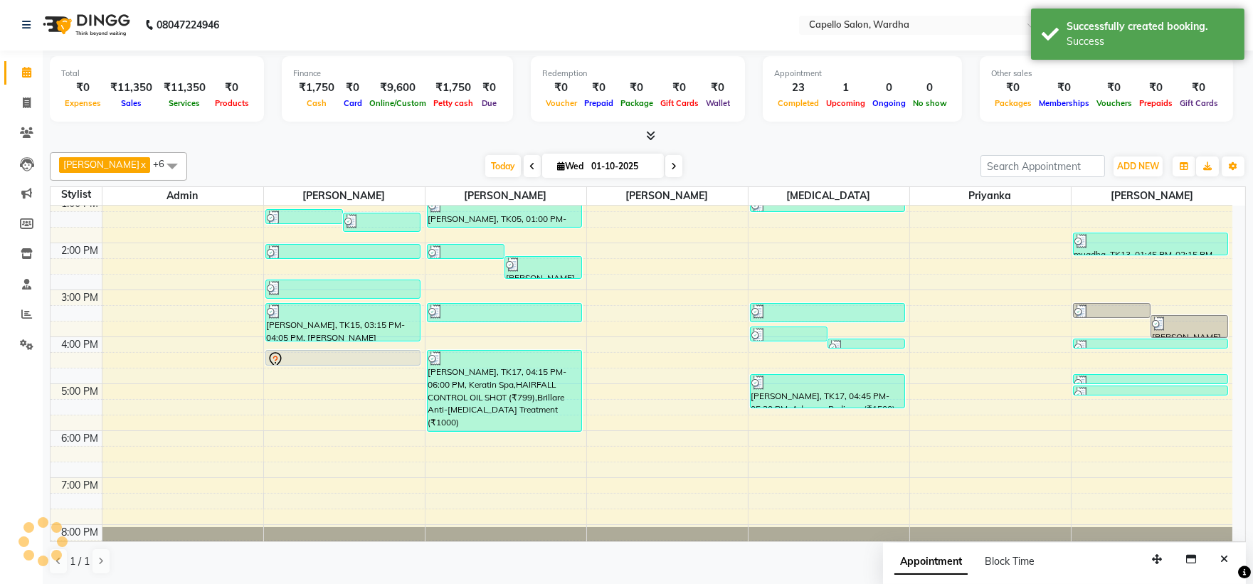
scroll to position [0, 0]
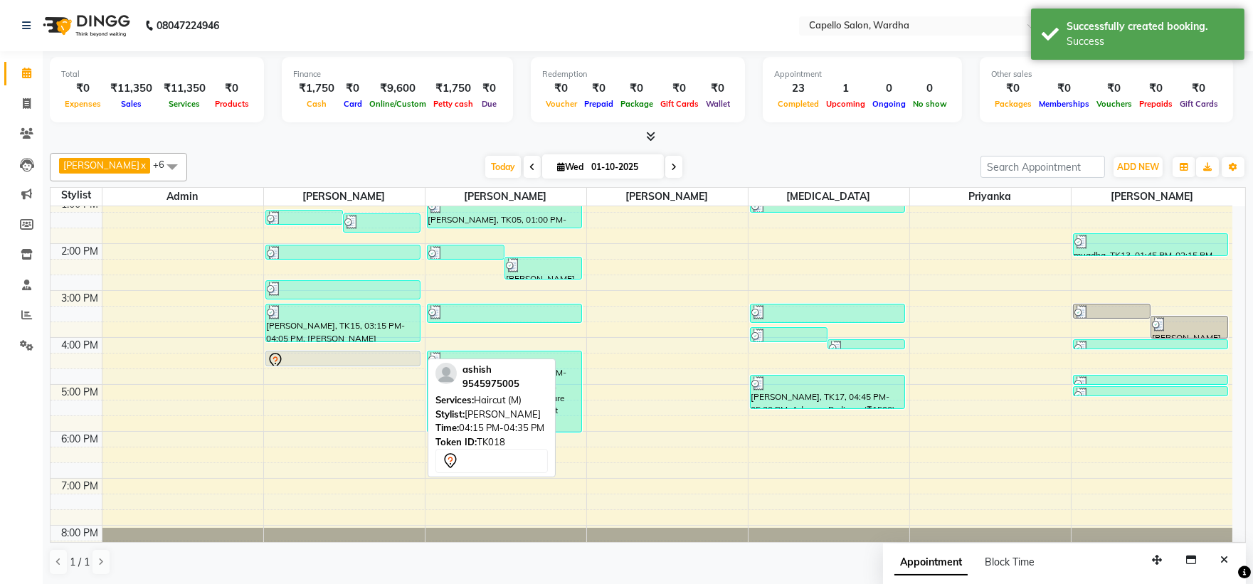
click at [375, 357] on div at bounding box center [343, 360] width 152 height 17
select select "3"
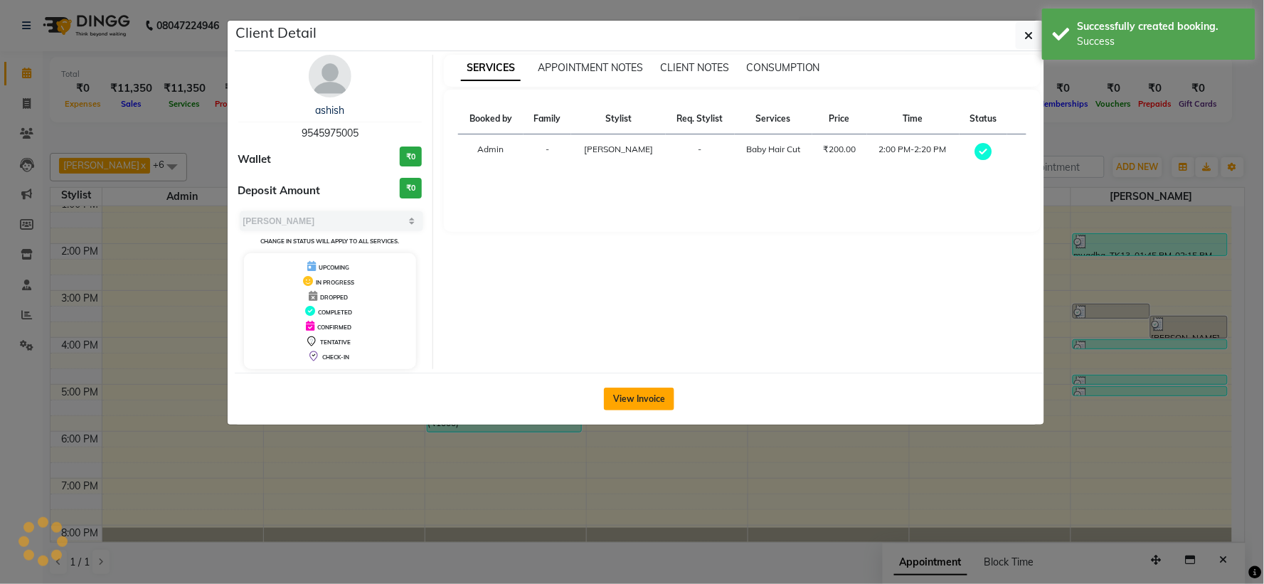
click at [619, 393] on button "View Invoice" at bounding box center [639, 399] width 70 height 23
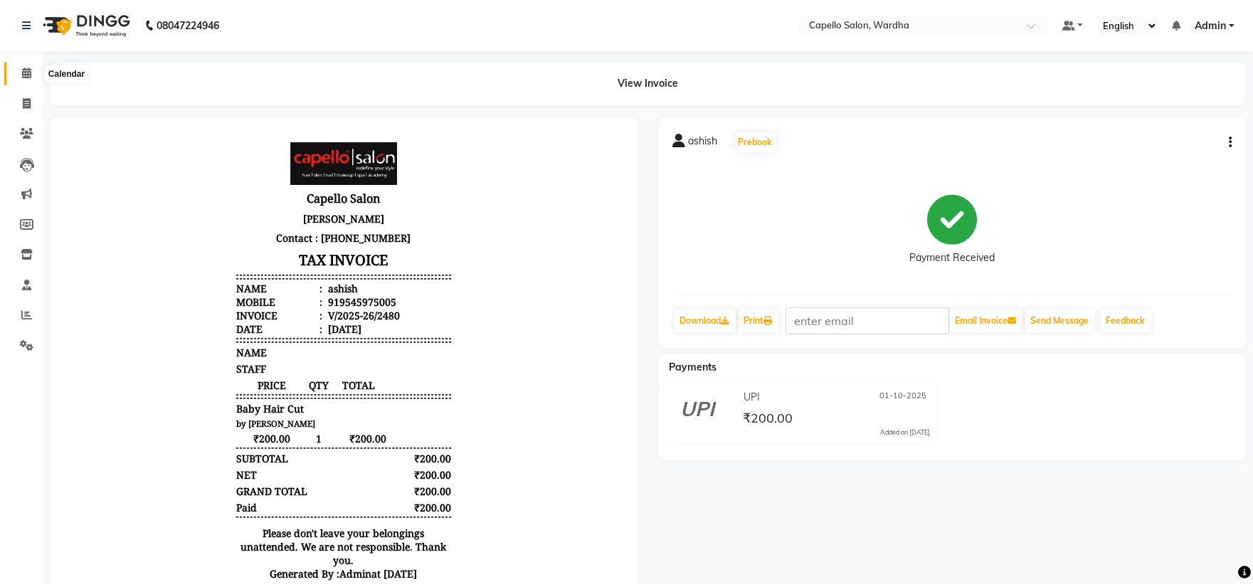
click at [28, 80] on span at bounding box center [26, 73] width 25 height 16
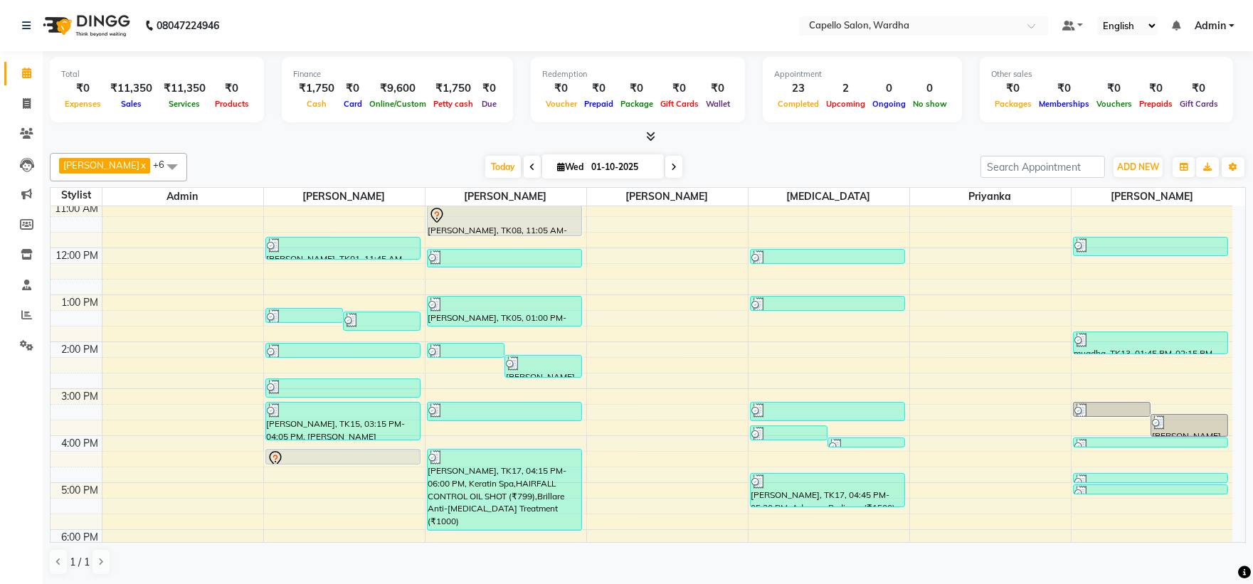
scroll to position [158, 0]
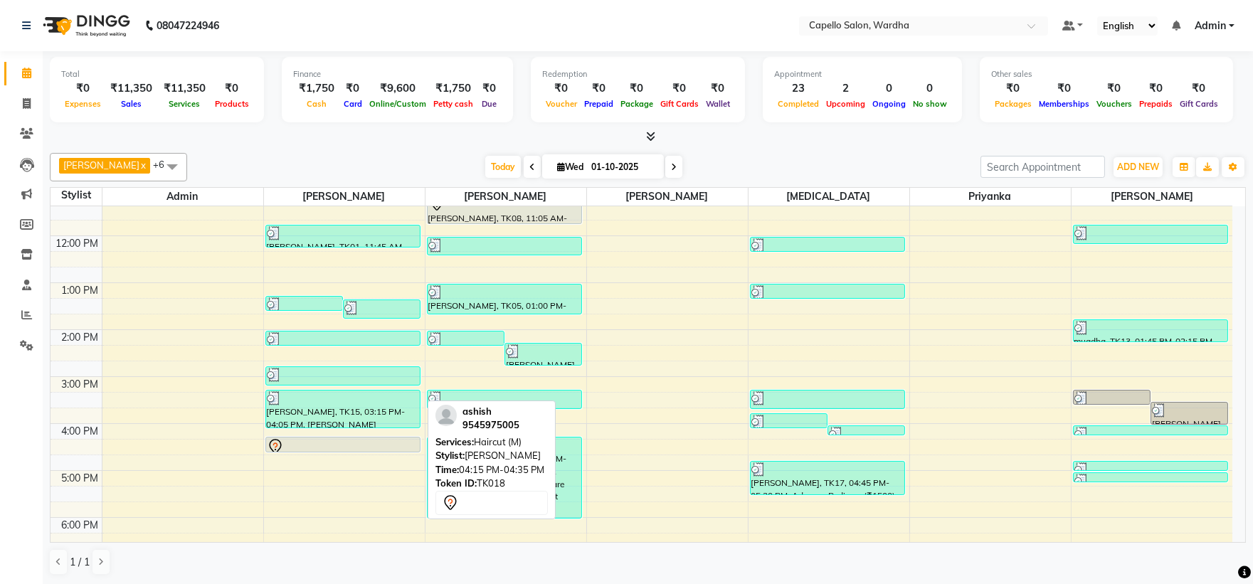
click at [323, 438] on div at bounding box center [343, 446] width 152 height 17
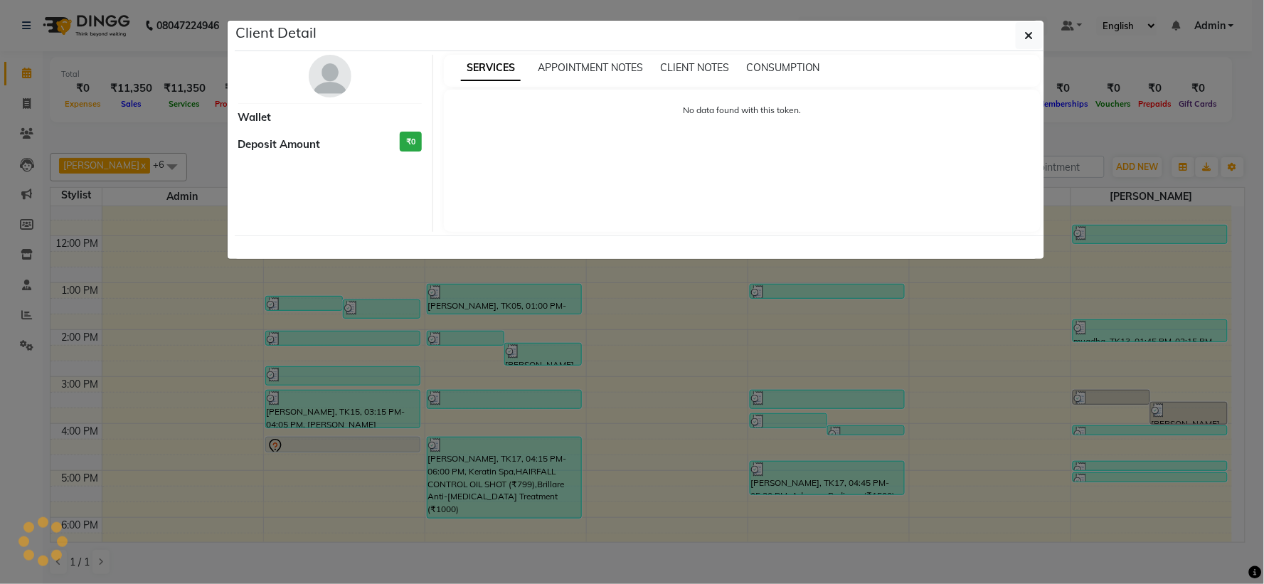
select select "7"
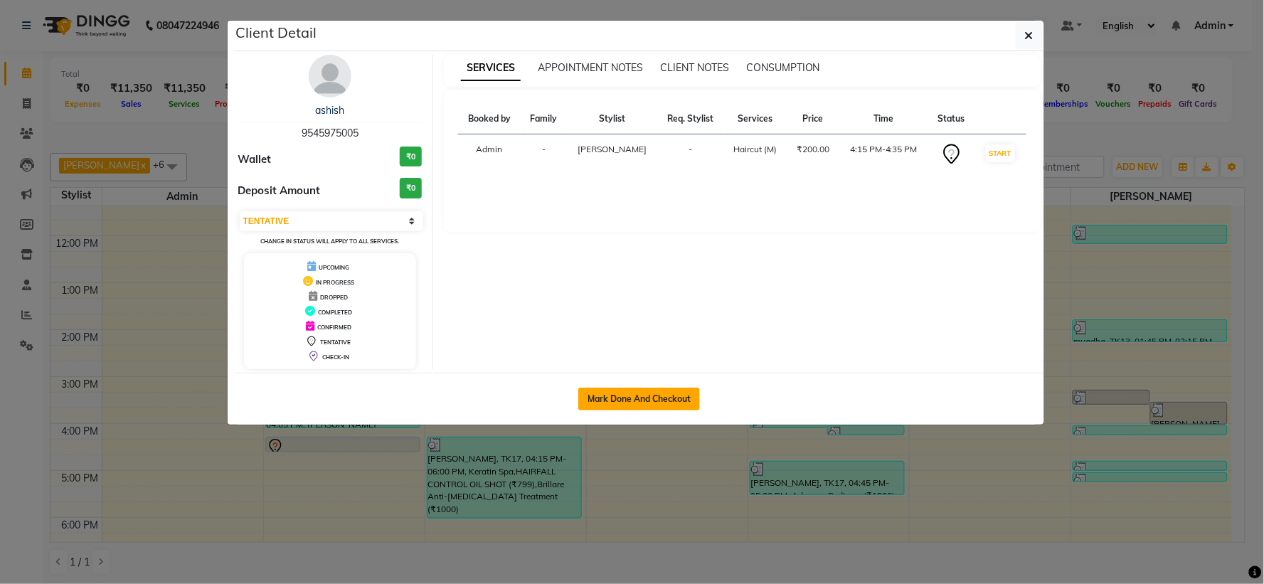
click at [641, 396] on button "Mark Done And Checkout" at bounding box center [639, 399] width 122 height 23
select select "4620"
select select "service"
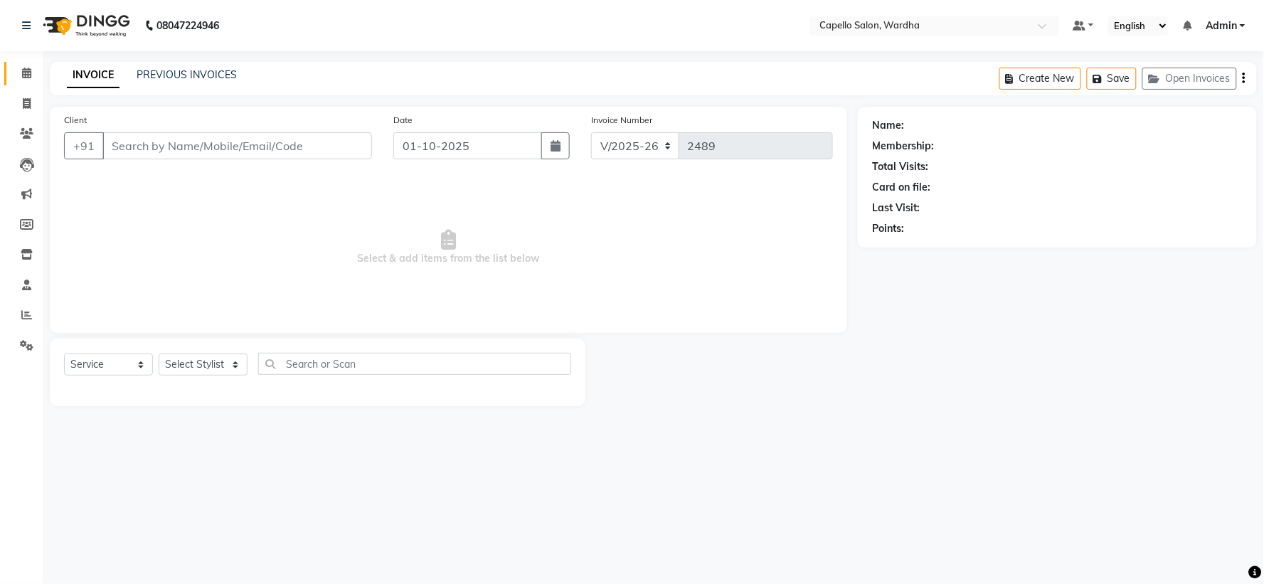
type input "9545975005"
select select "80545"
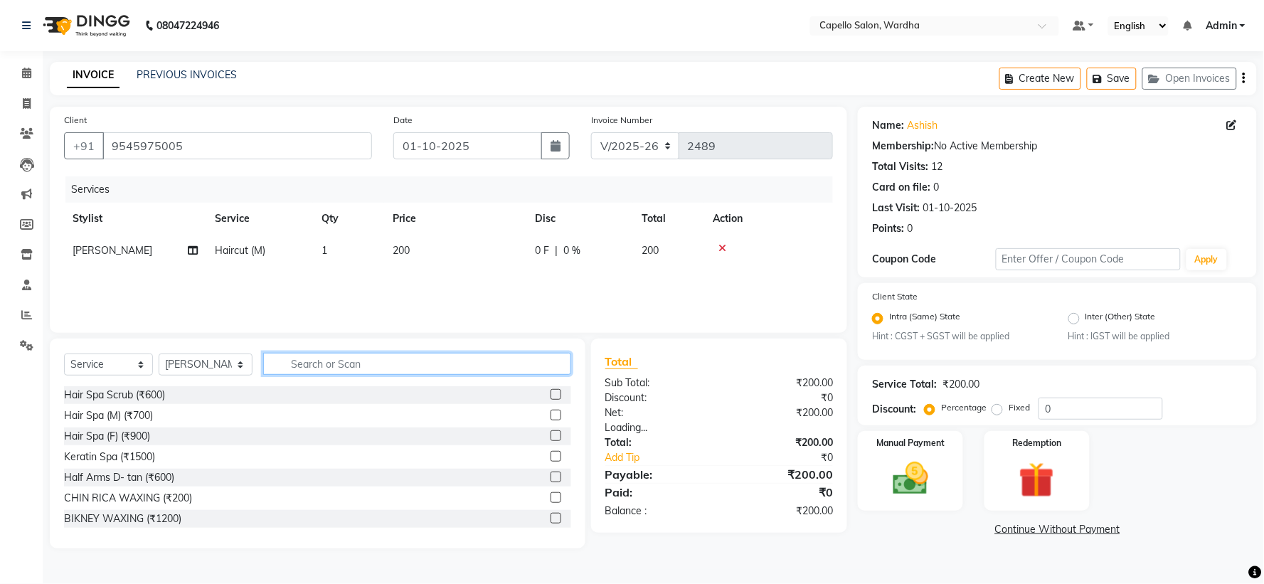
click at [388, 366] on input "text" at bounding box center [416, 364] width 307 height 22
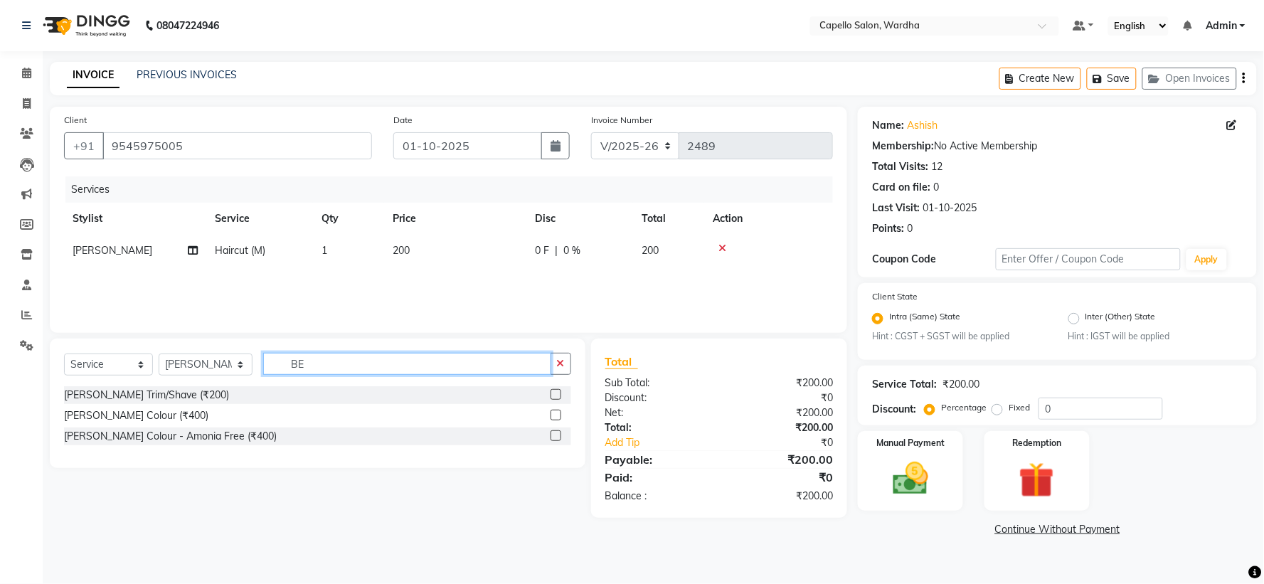
type input "BE"
click at [556, 391] on label at bounding box center [556, 394] width 11 height 11
click at [556, 391] on input "checkbox" at bounding box center [555, 395] width 9 height 9
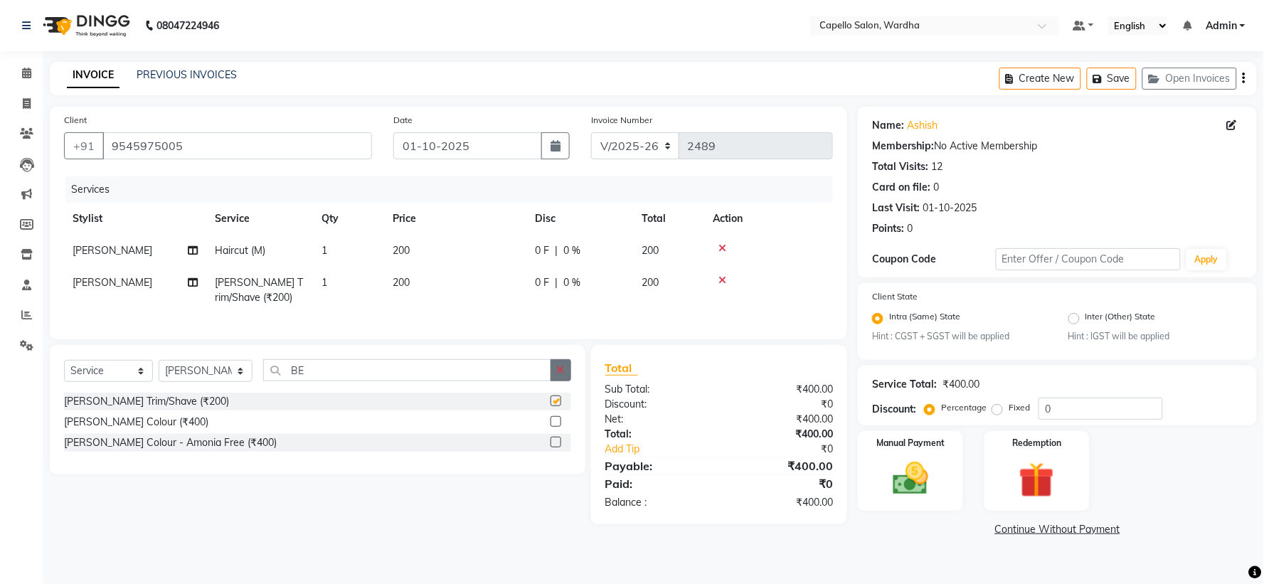
checkbox input "false"
click at [567, 375] on button "button" at bounding box center [561, 370] width 21 height 22
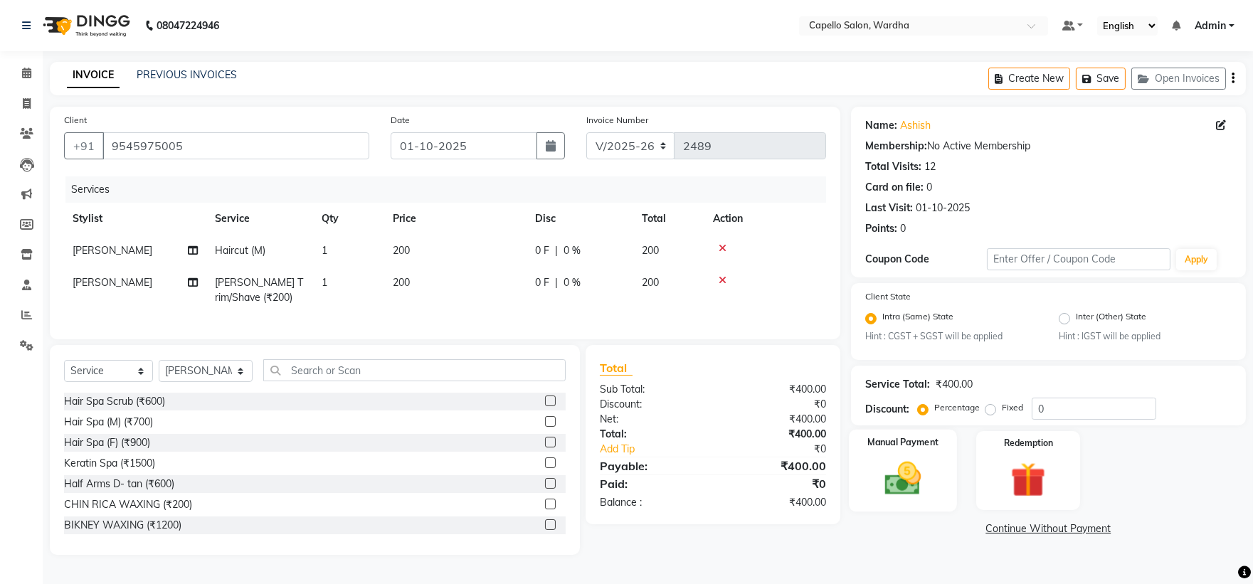
click at [940, 453] on div "Manual Payment" at bounding box center [903, 471] width 108 height 82
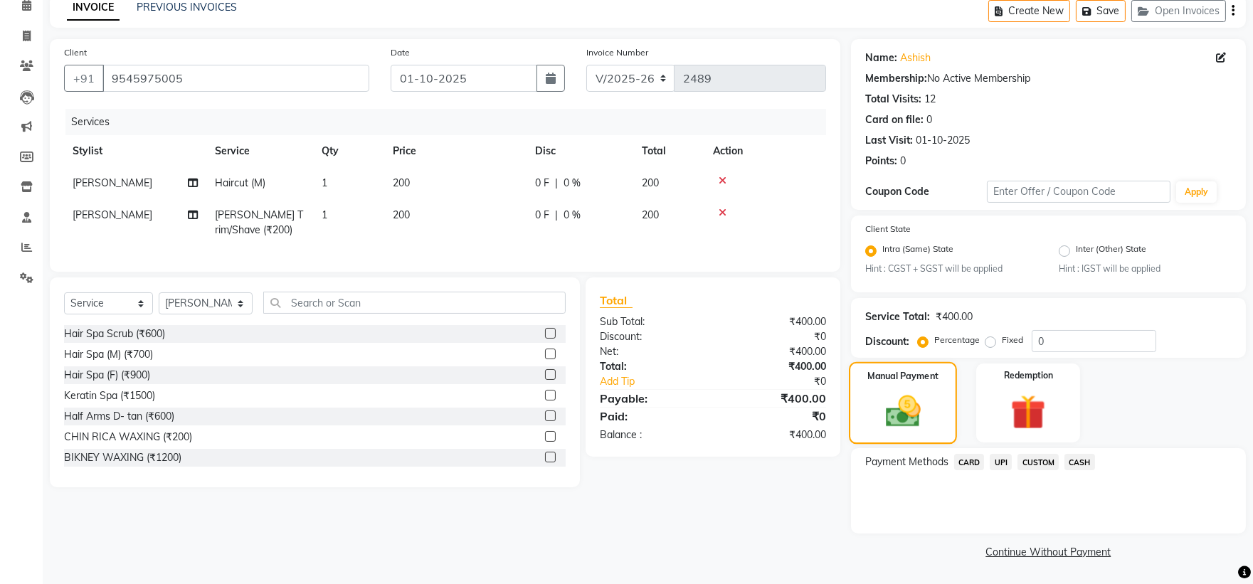
click at [890, 400] on img at bounding box center [902, 412] width 57 height 41
click at [1090, 464] on span "CASH" at bounding box center [1079, 462] width 31 height 16
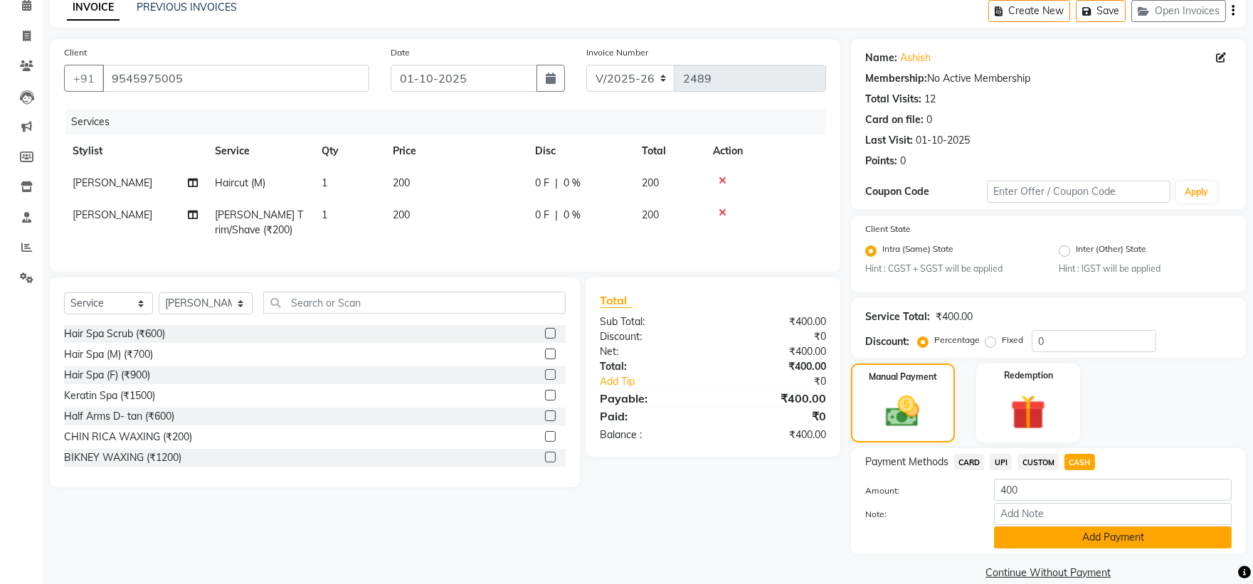
click at [1070, 543] on button "Add Payment" at bounding box center [1113, 538] width 238 height 22
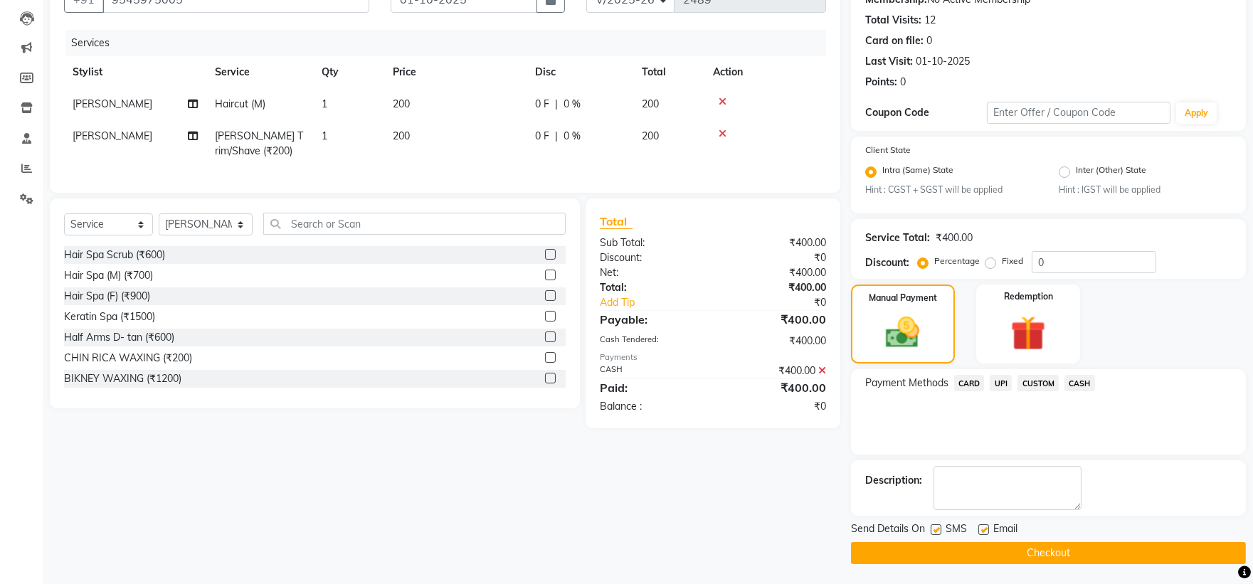
click at [820, 376] on icon at bounding box center [822, 371] width 8 height 10
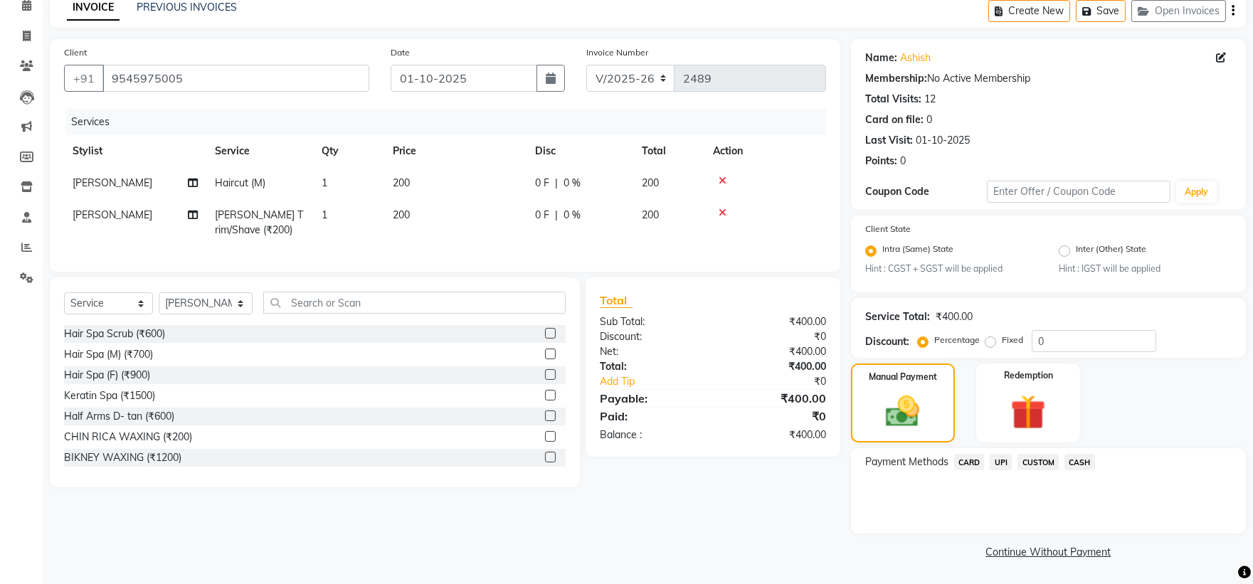
click at [1001, 457] on span "UPI" at bounding box center [1001, 462] width 22 height 16
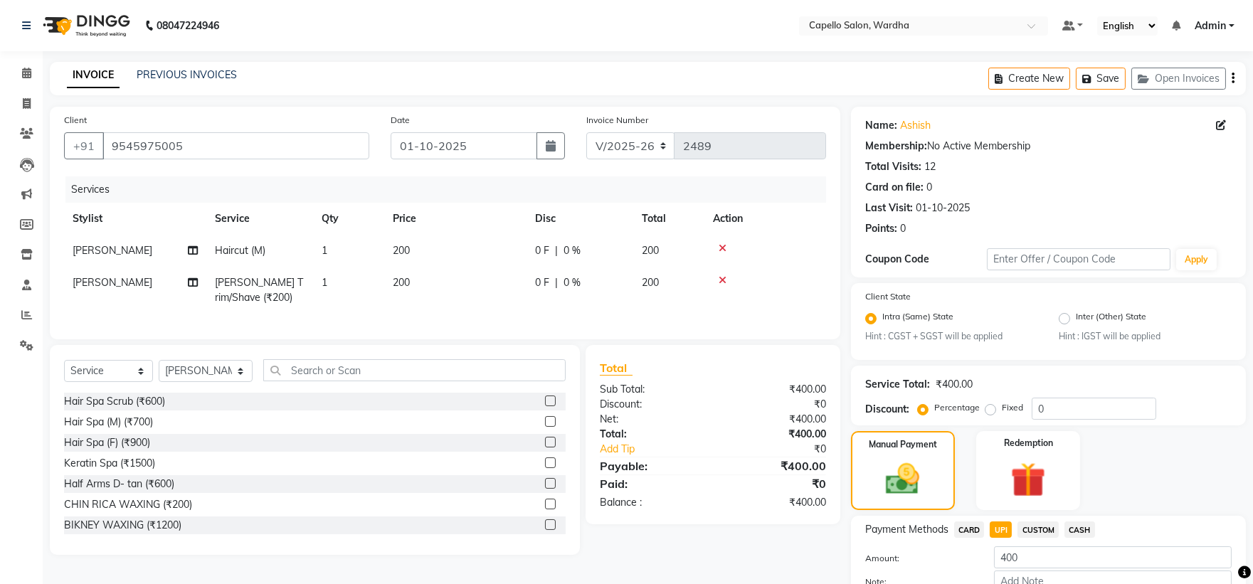
scroll to position [89, 0]
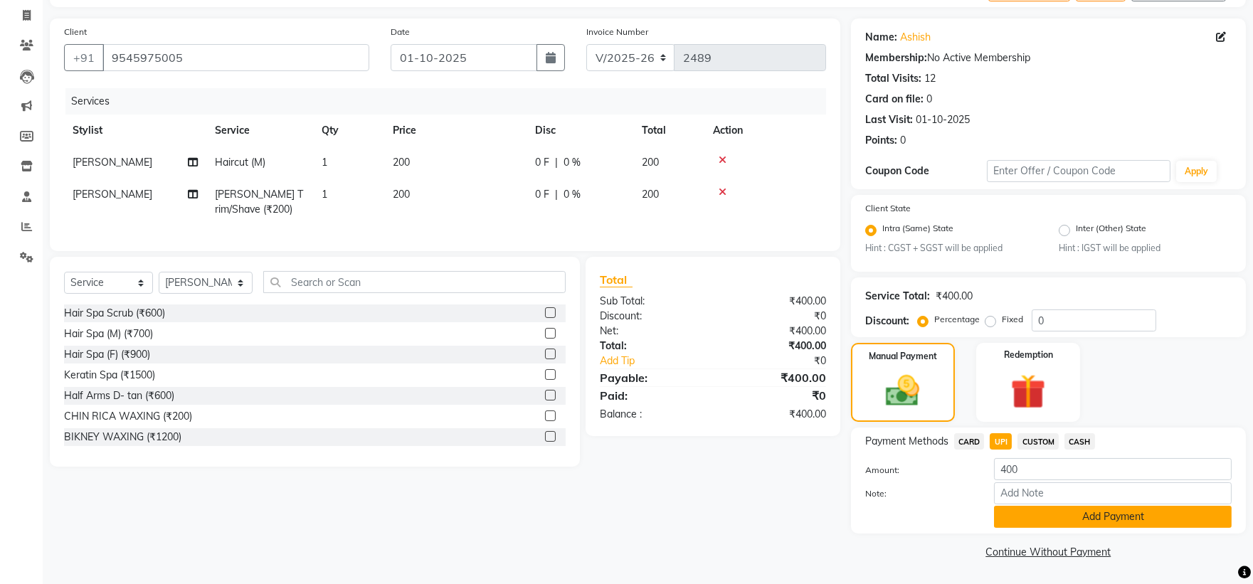
click at [1050, 517] on button "Add Payment" at bounding box center [1113, 517] width 238 height 22
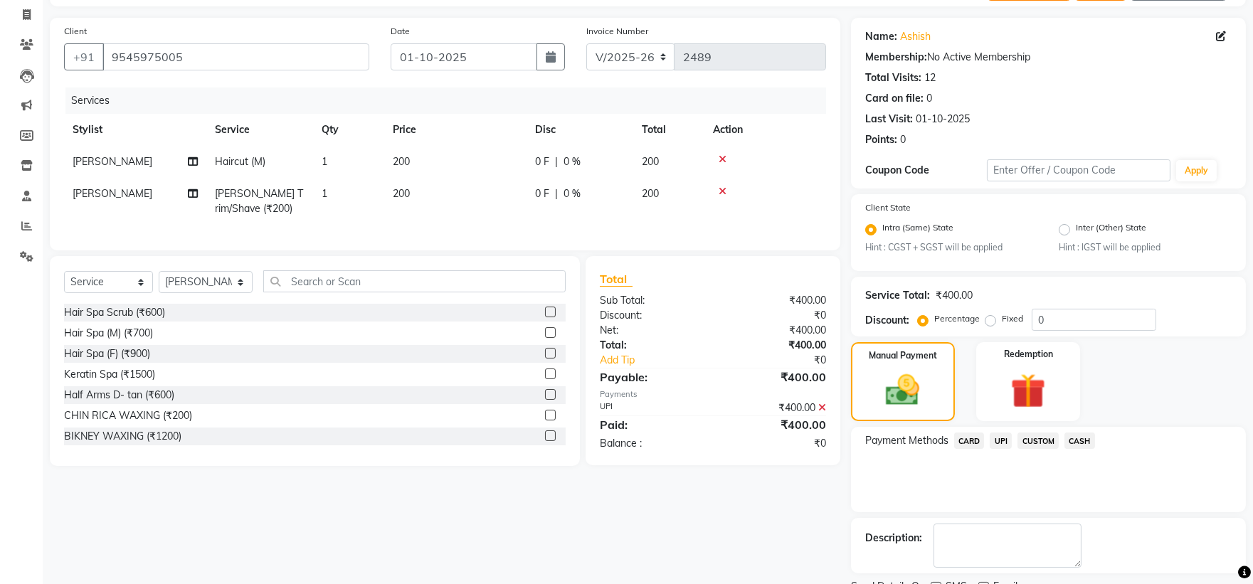
scroll to position [148, 0]
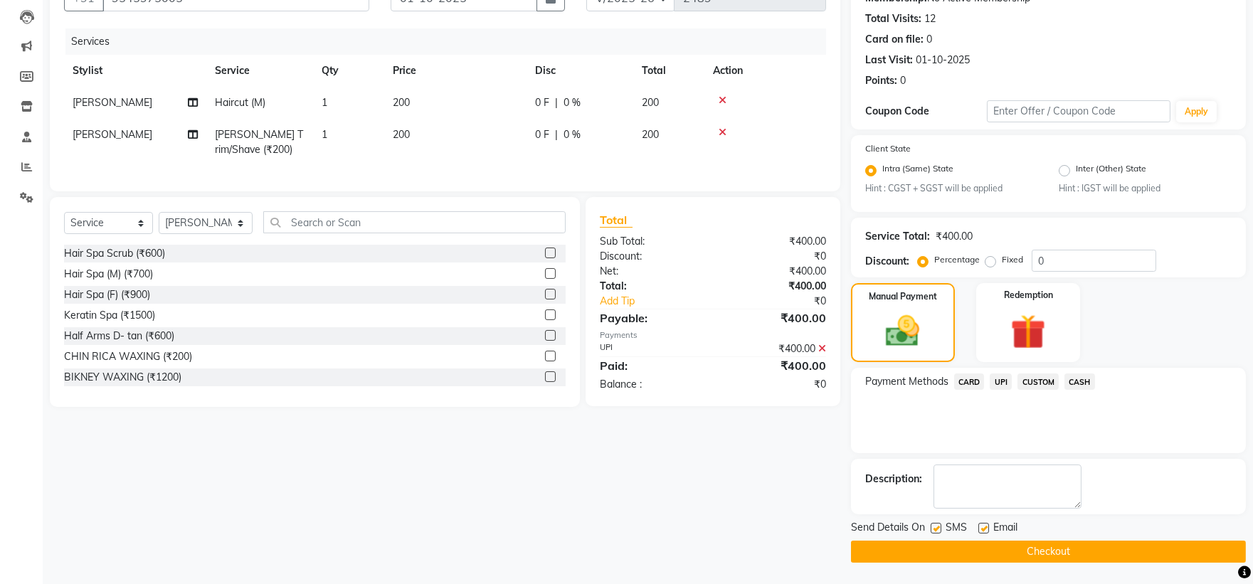
click at [941, 542] on button "Checkout" at bounding box center [1048, 552] width 395 height 22
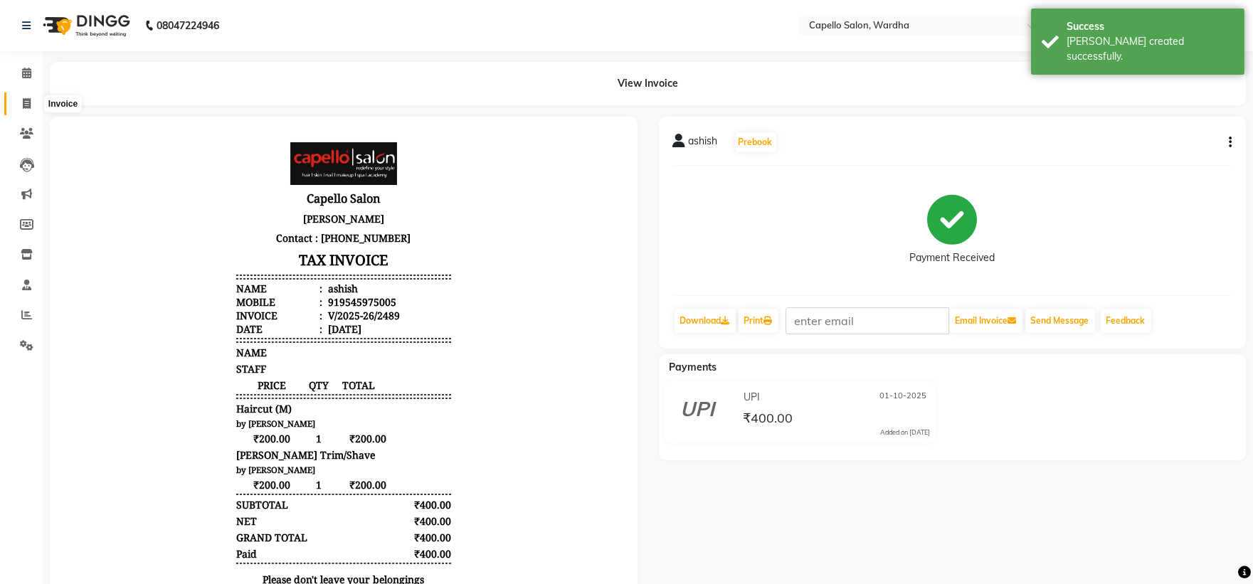
click at [30, 102] on span at bounding box center [26, 104] width 25 height 16
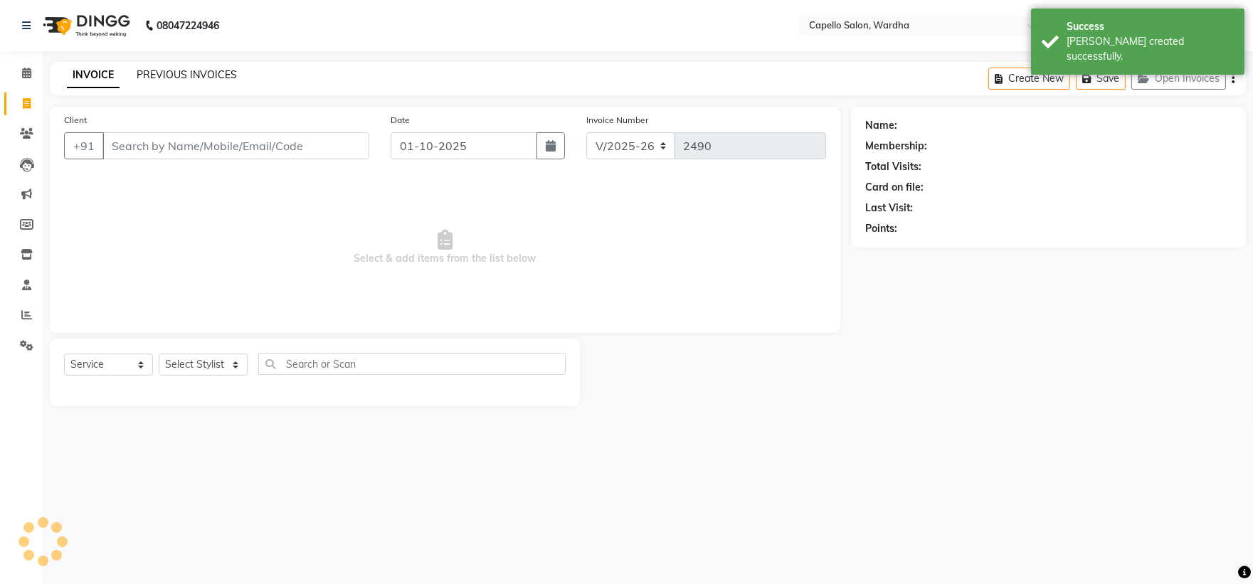
click at [157, 68] on link "PREVIOUS INVOICES" at bounding box center [187, 74] width 100 height 13
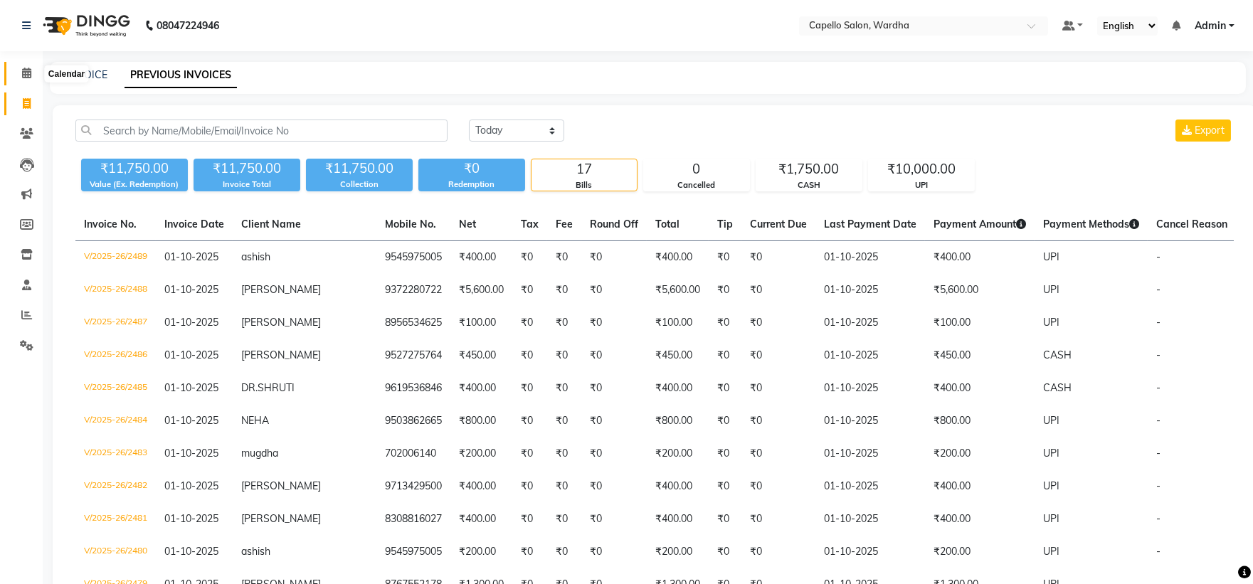
click at [28, 74] on icon at bounding box center [26, 73] width 9 height 11
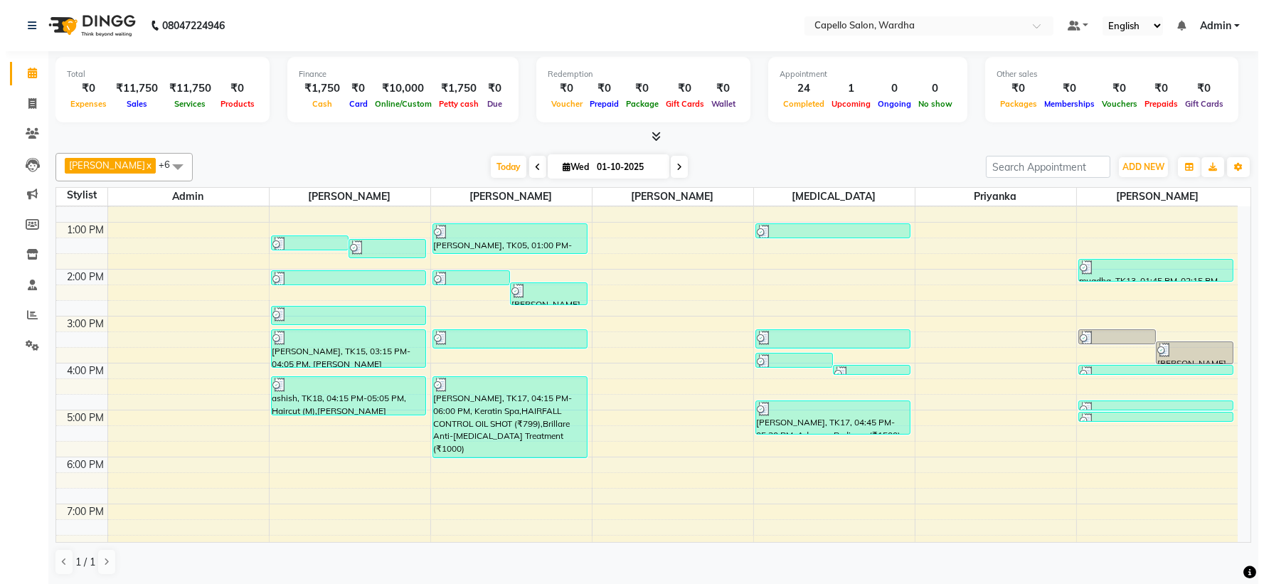
scroll to position [237, 0]
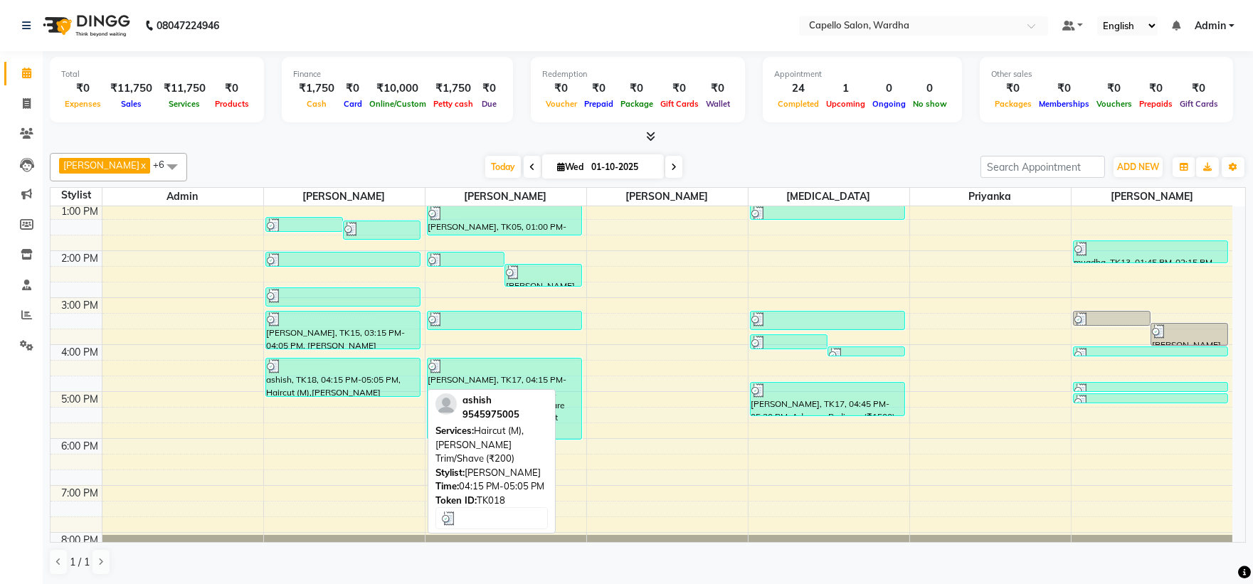
click at [338, 371] on div at bounding box center [343, 366] width 152 height 14
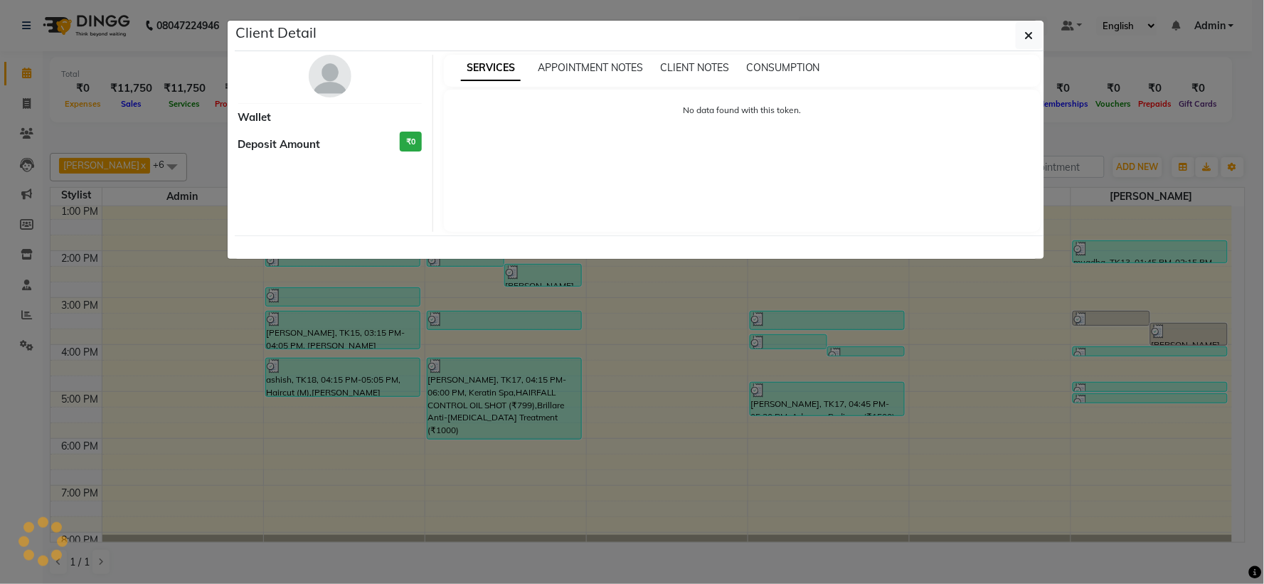
select select "3"
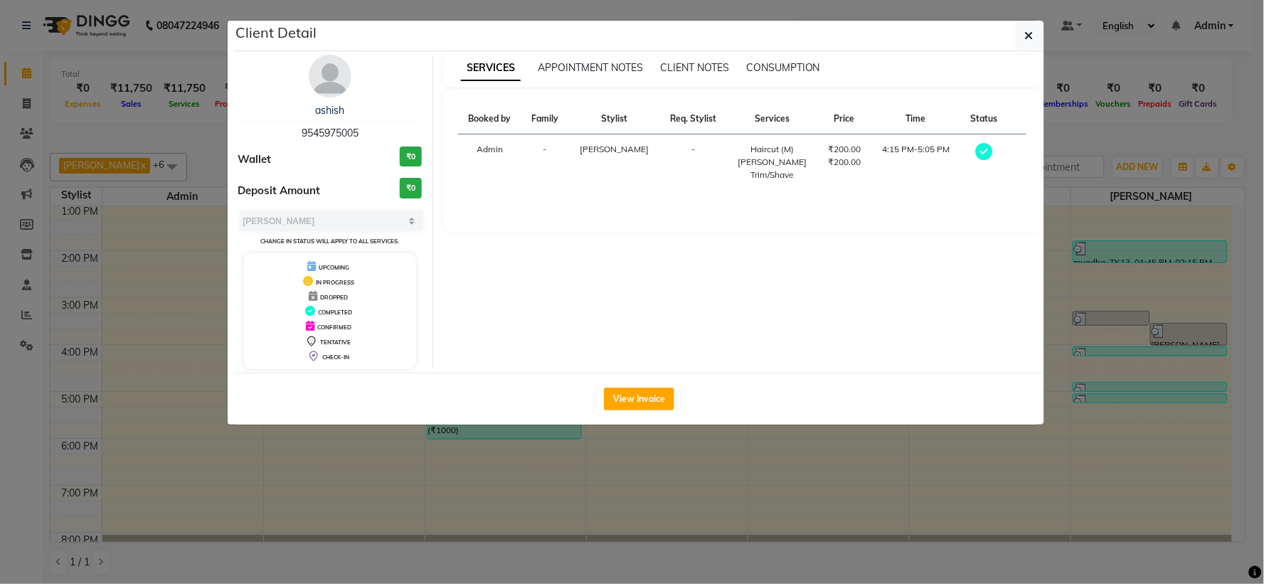
click at [331, 96] on img at bounding box center [330, 76] width 43 height 43
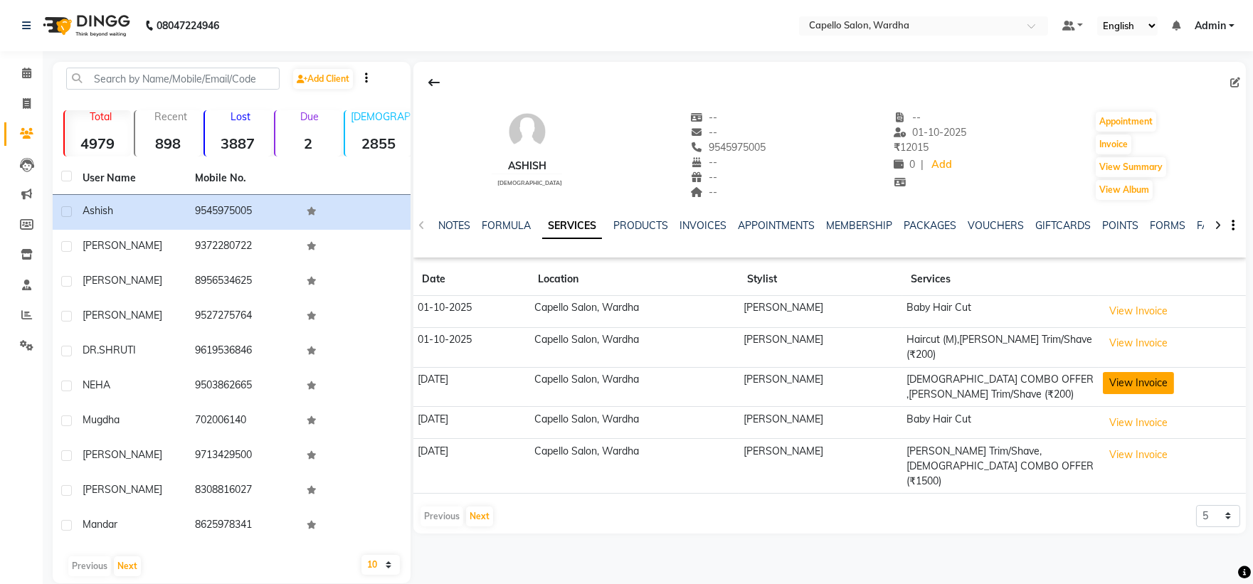
click at [1128, 379] on button "View Invoice" at bounding box center [1138, 383] width 71 height 22
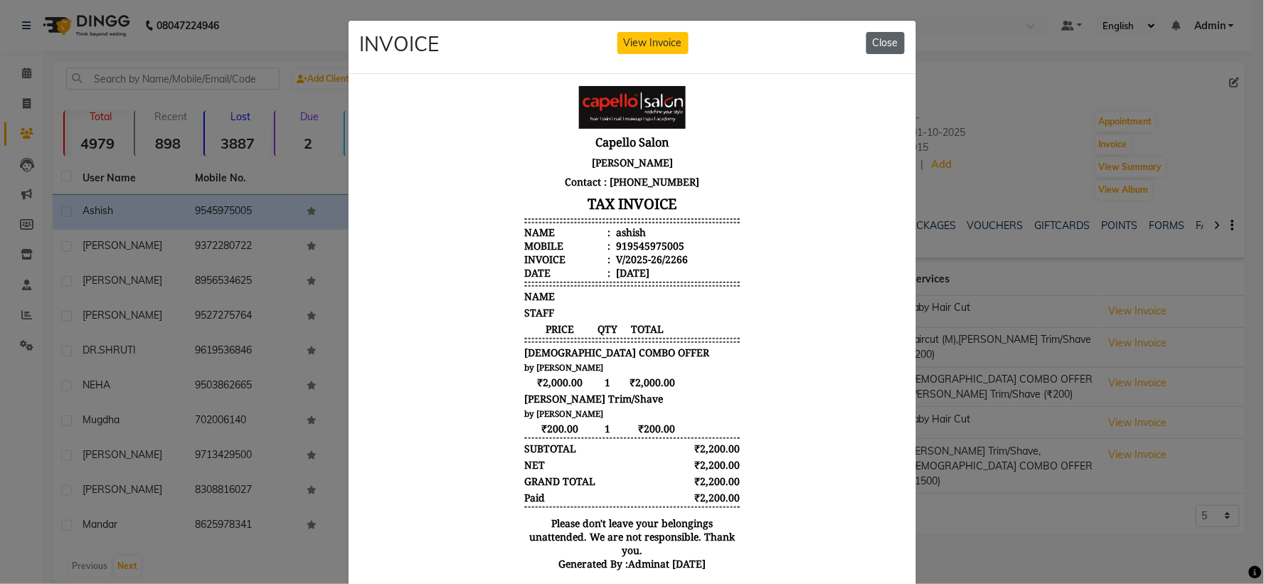
click at [875, 43] on button "Close" at bounding box center [886, 43] width 38 height 22
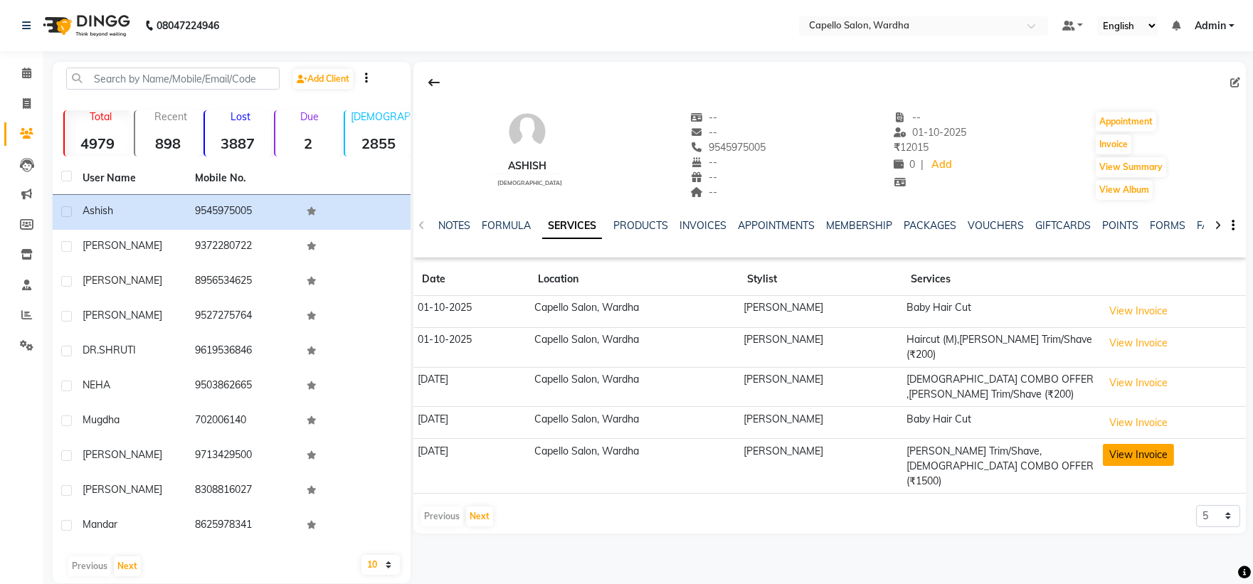
click at [1127, 449] on button "View Invoice" at bounding box center [1138, 455] width 71 height 22
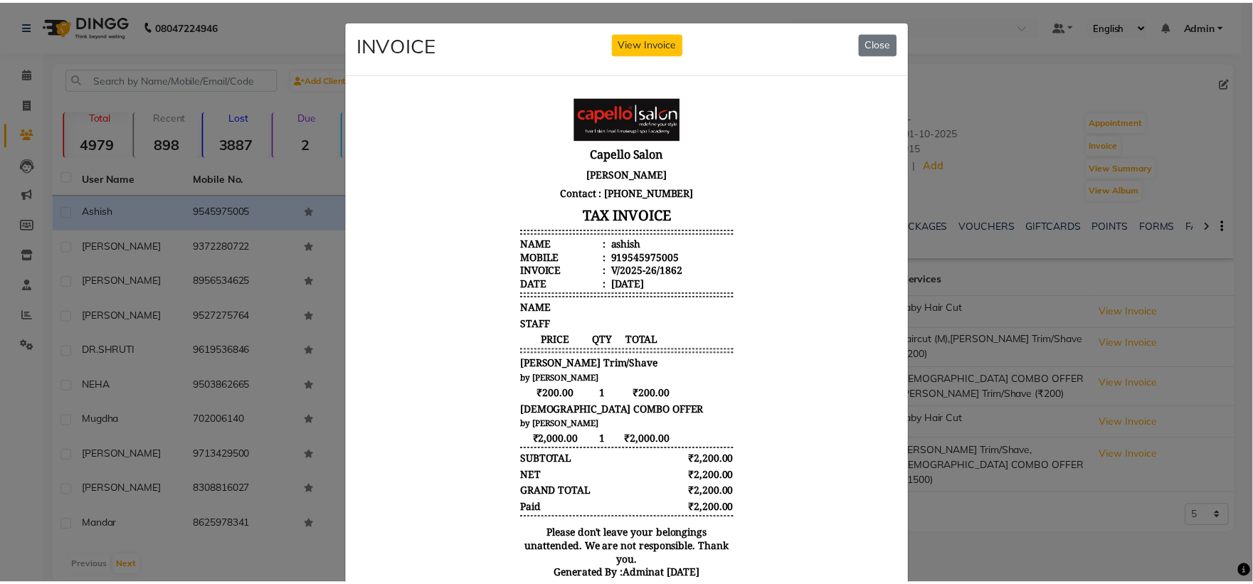
scroll to position [11, 0]
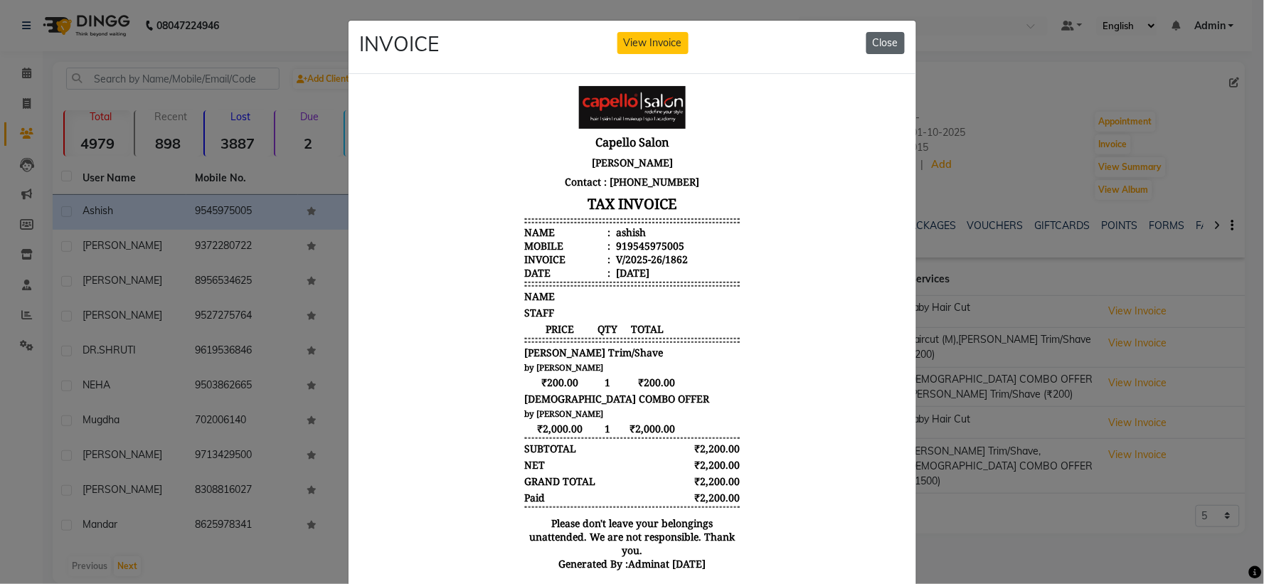
click at [878, 43] on button "Close" at bounding box center [886, 43] width 38 height 22
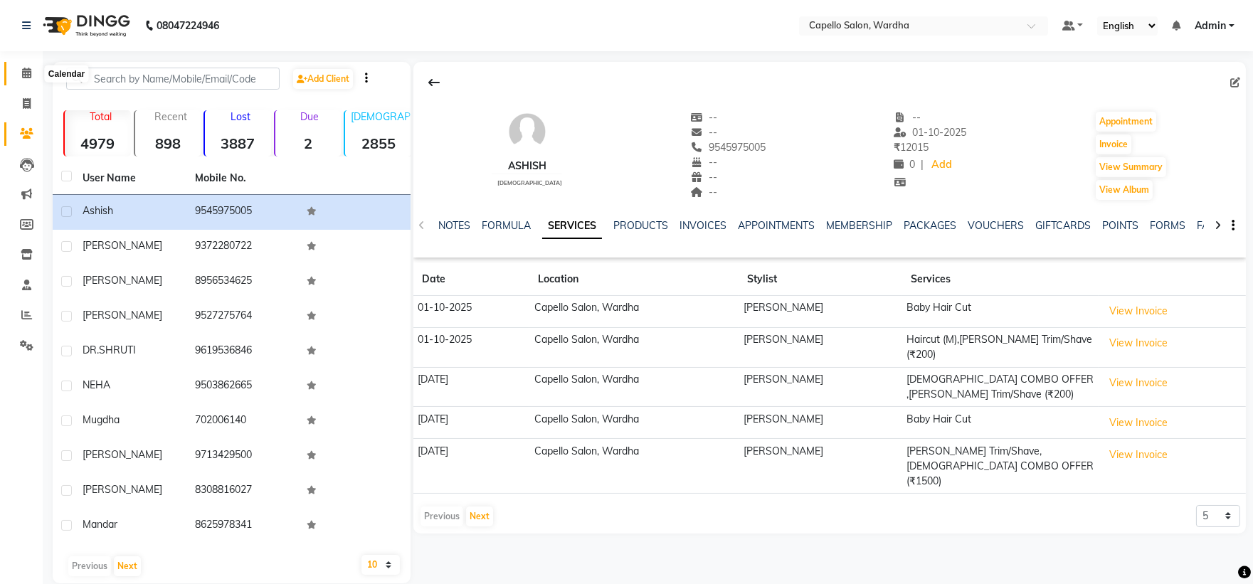
click at [24, 78] on icon at bounding box center [26, 73] width 9 height 11
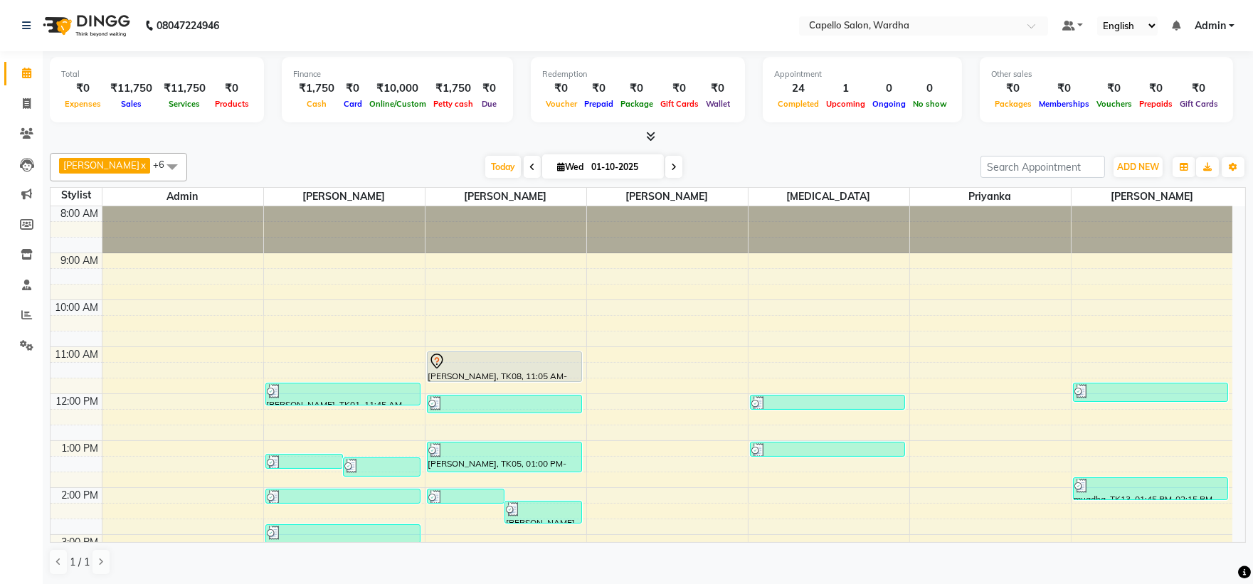
scroll to position [276, 0]
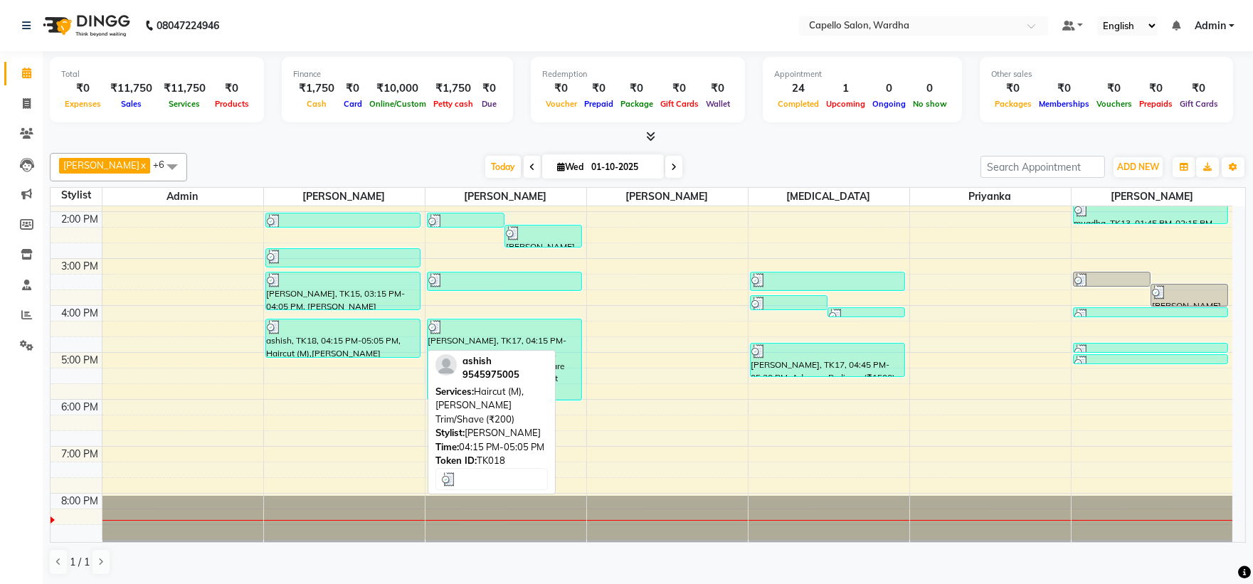
click at [332, 331] on div at bounding box center [343, 327] width 152 height 14
select select "3"
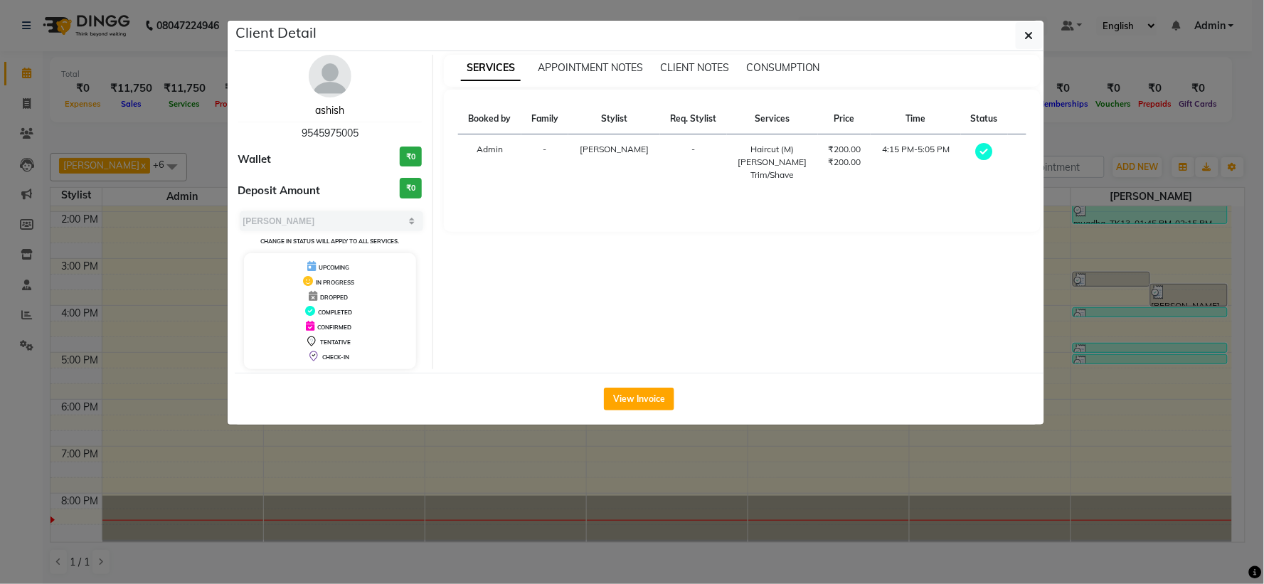
click at [331, 104] on link "ashish" at bounding box center [329, 110] width 29 height 13
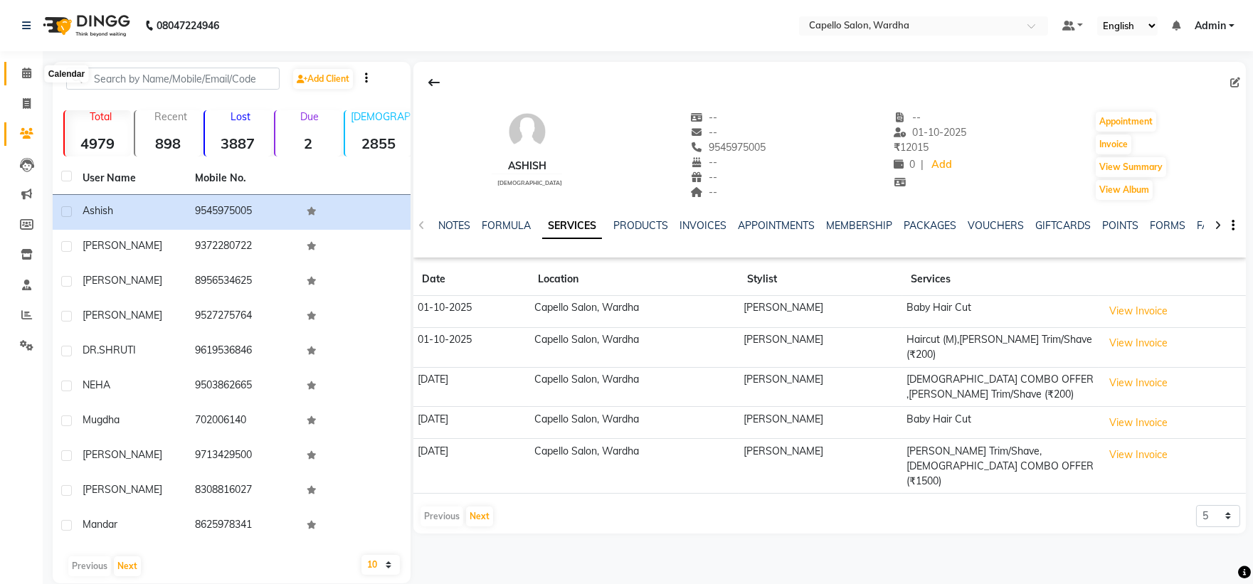
click at [23, 75] on icon at bounding box center [26, 73] width 9 height 11
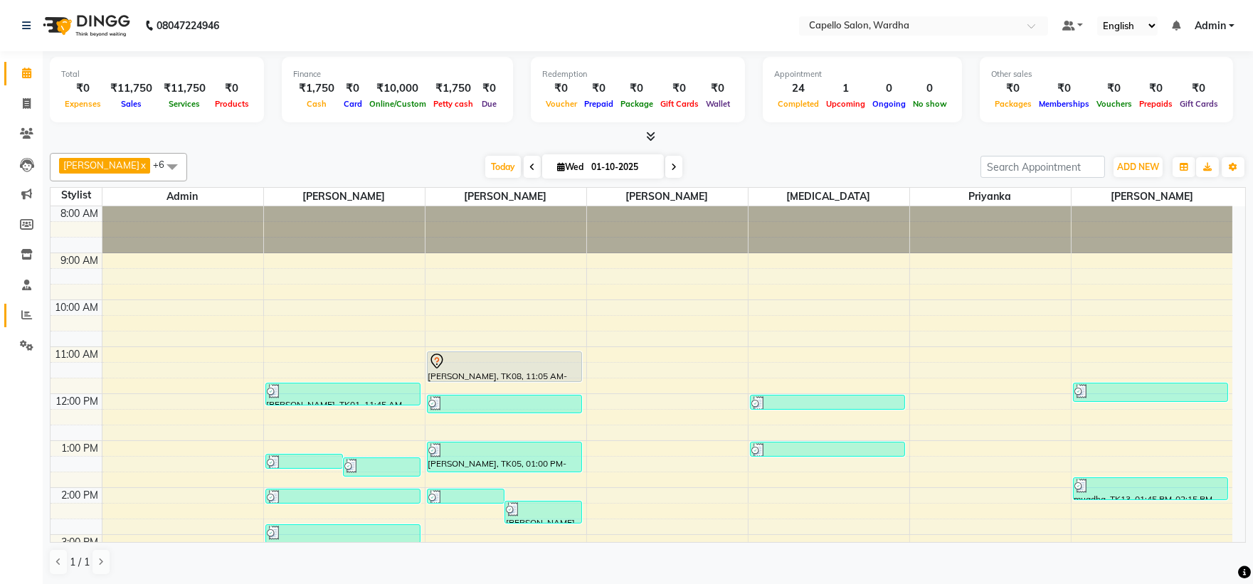
scroll to position [250, 0]
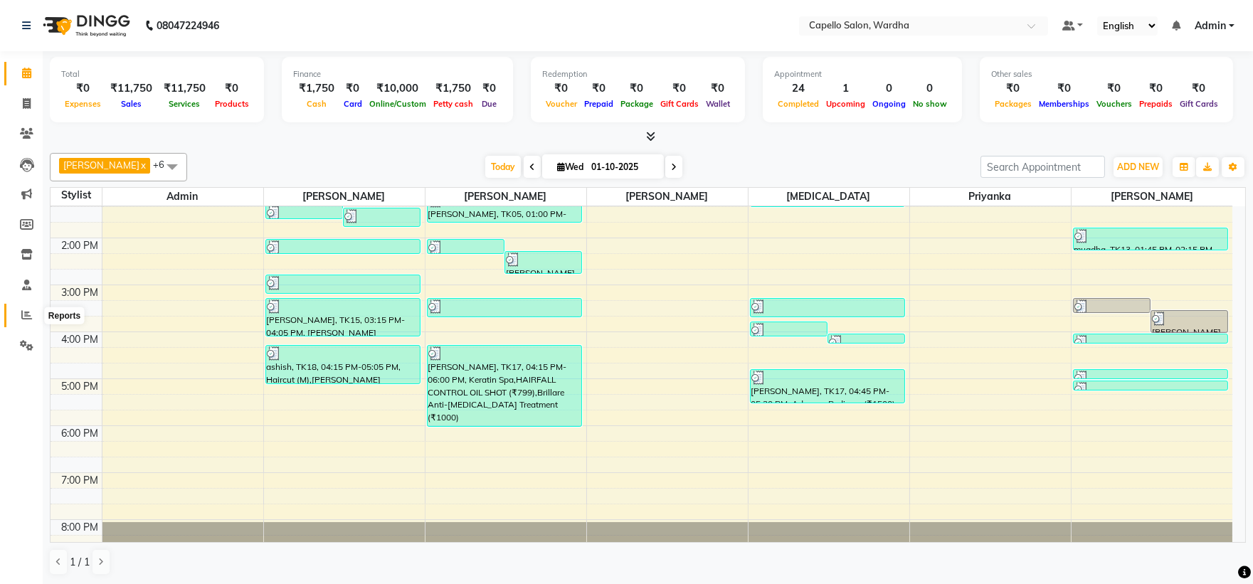
click at [34, 312] on span at bounding box center [26, 315] width 25 height 16
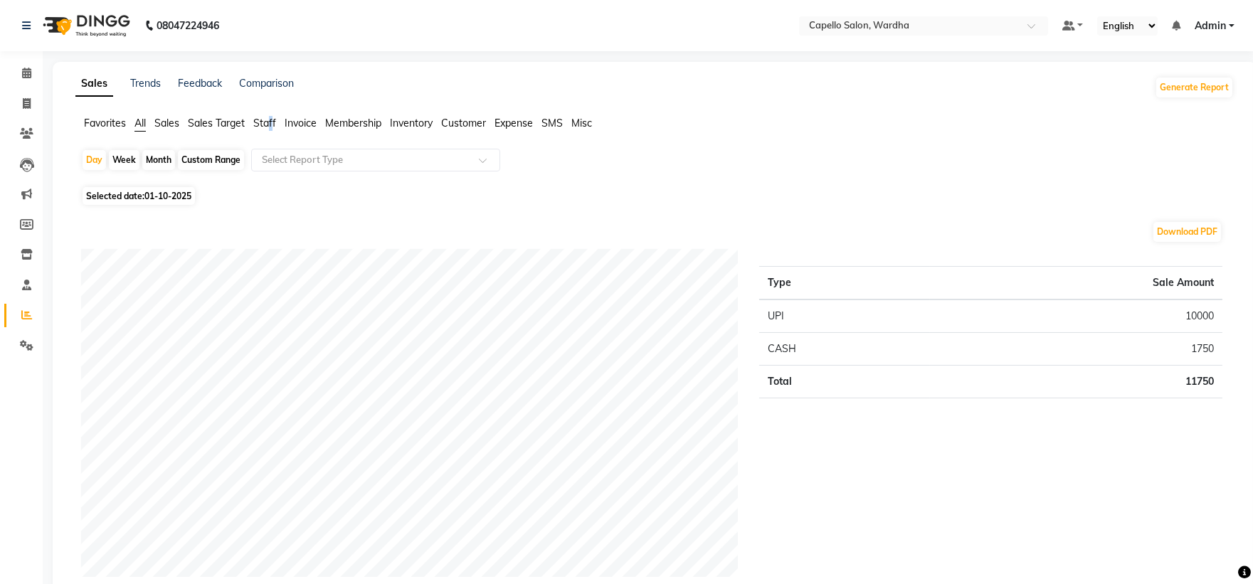
click at [273, 120] on span "Staff" at bounding box center [264, 123] width 23 height 13
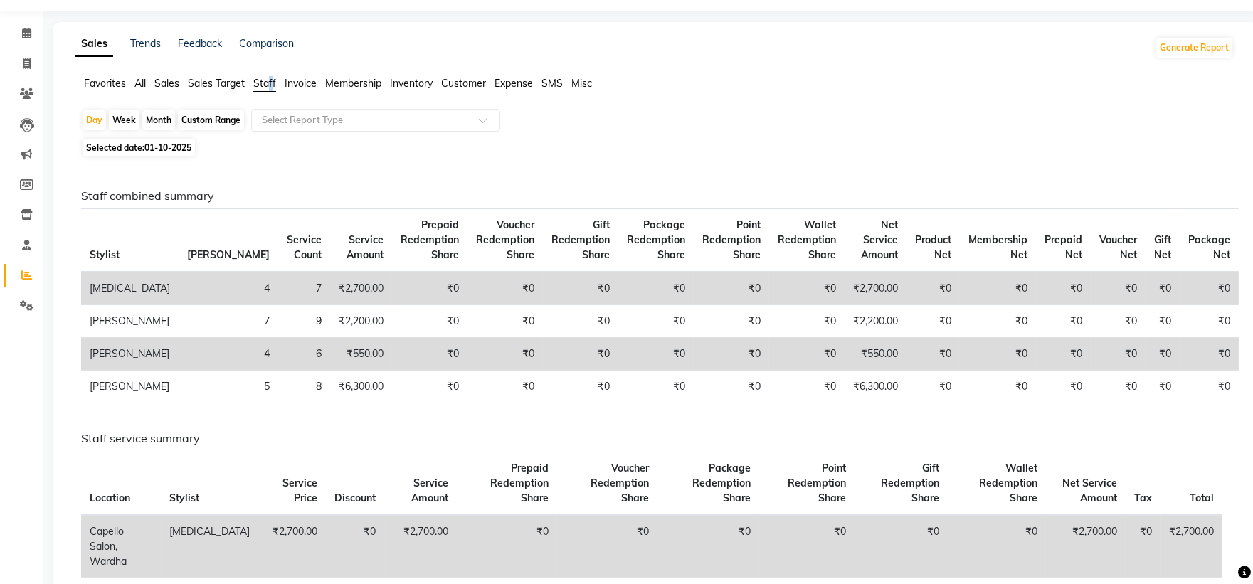
scroll to position [79, 0]
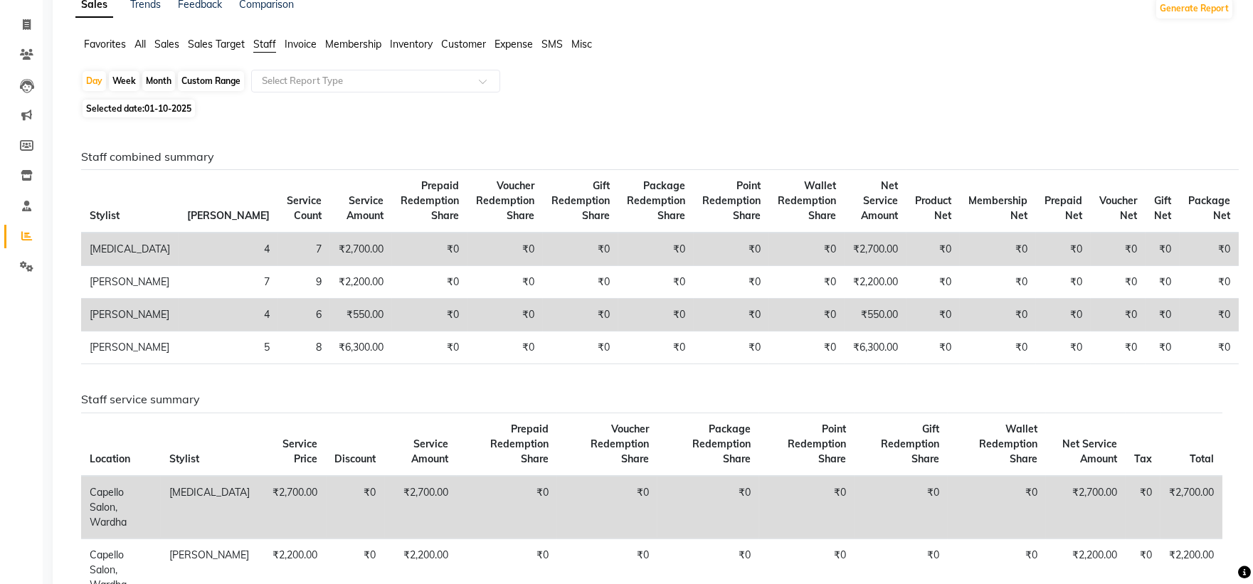
click at [159, 80] on div "Month" at bounding box center [158, 81] width 33 height 20
select select "10"
select select "2025"
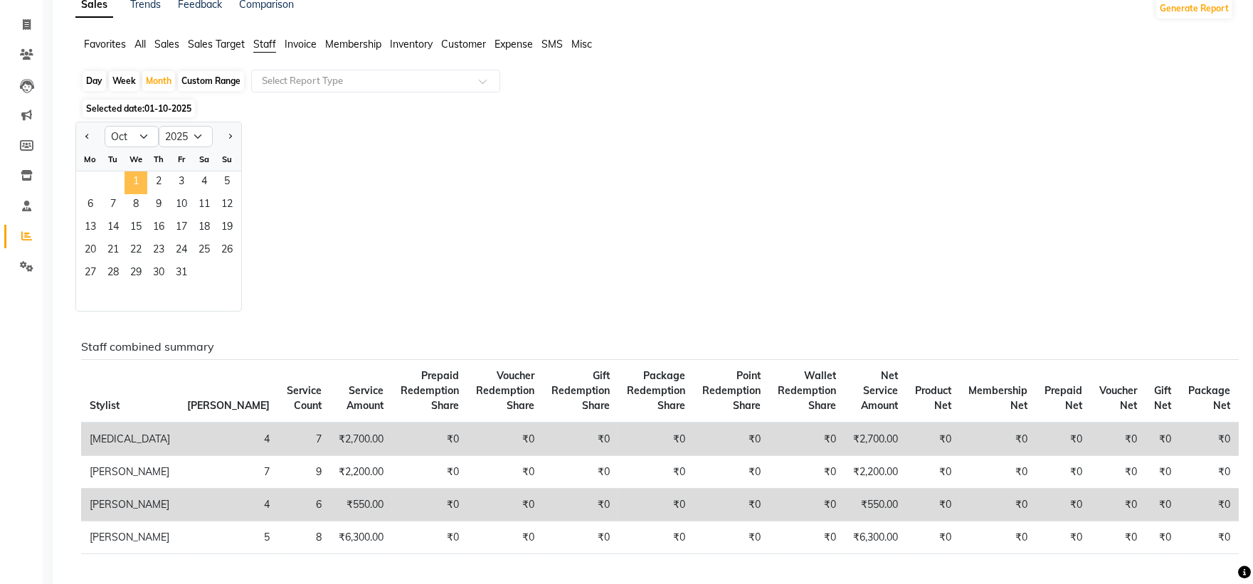
click at [125, 178] on span "1" at bounding box center [136, 182] width 23 height 23
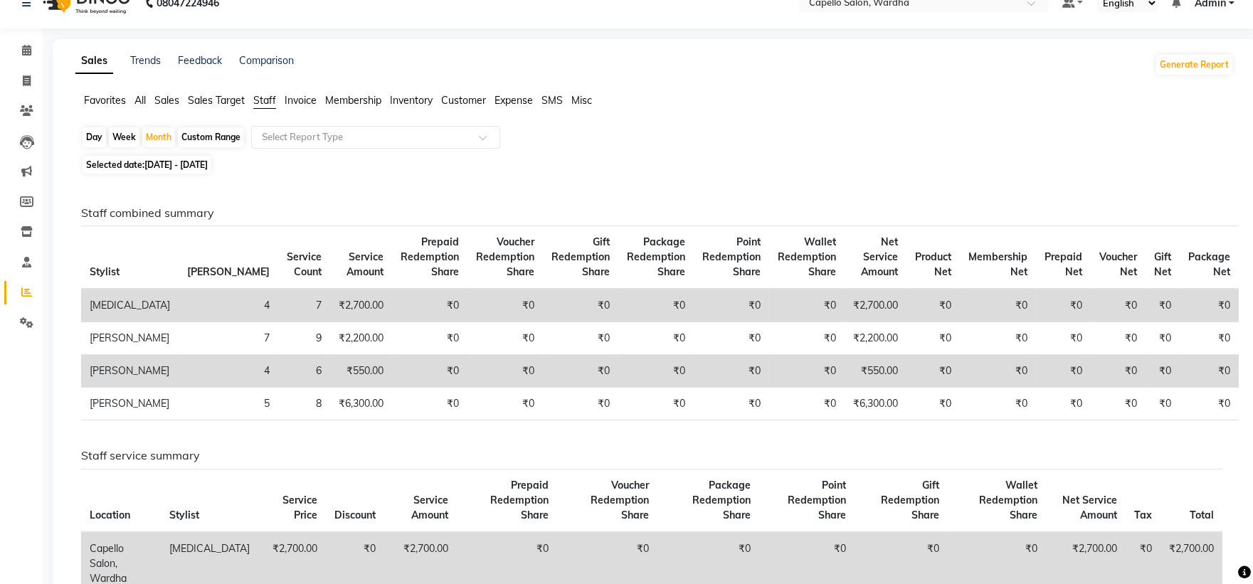
scroll to position [0, 0]
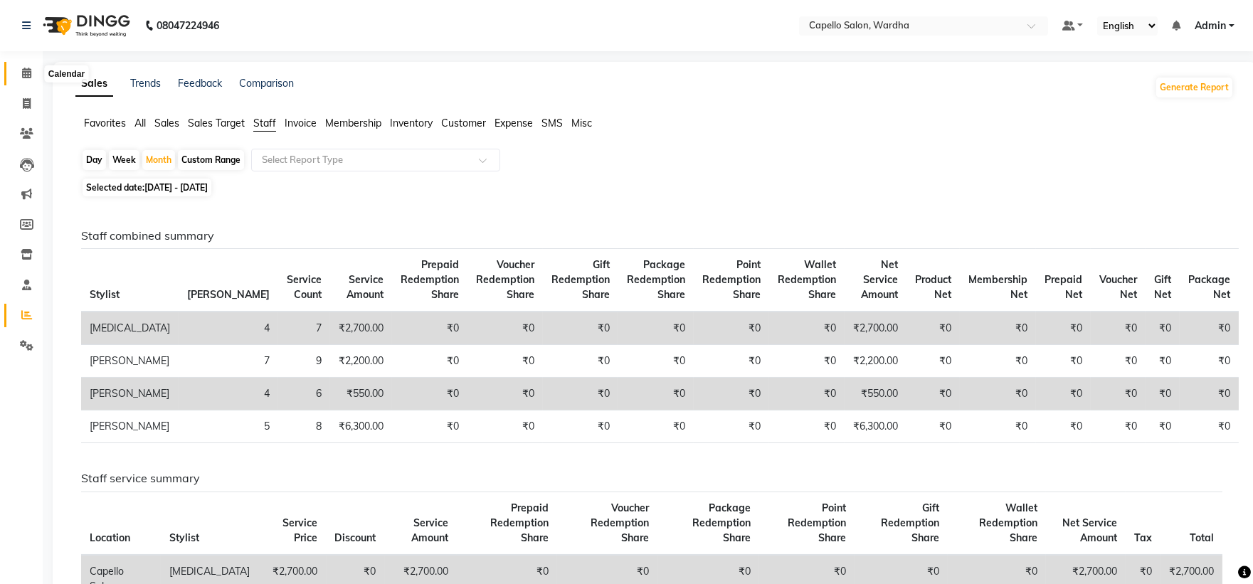
click at [27, 75] on icon at bounding box center [26, 73] width 9 height 11
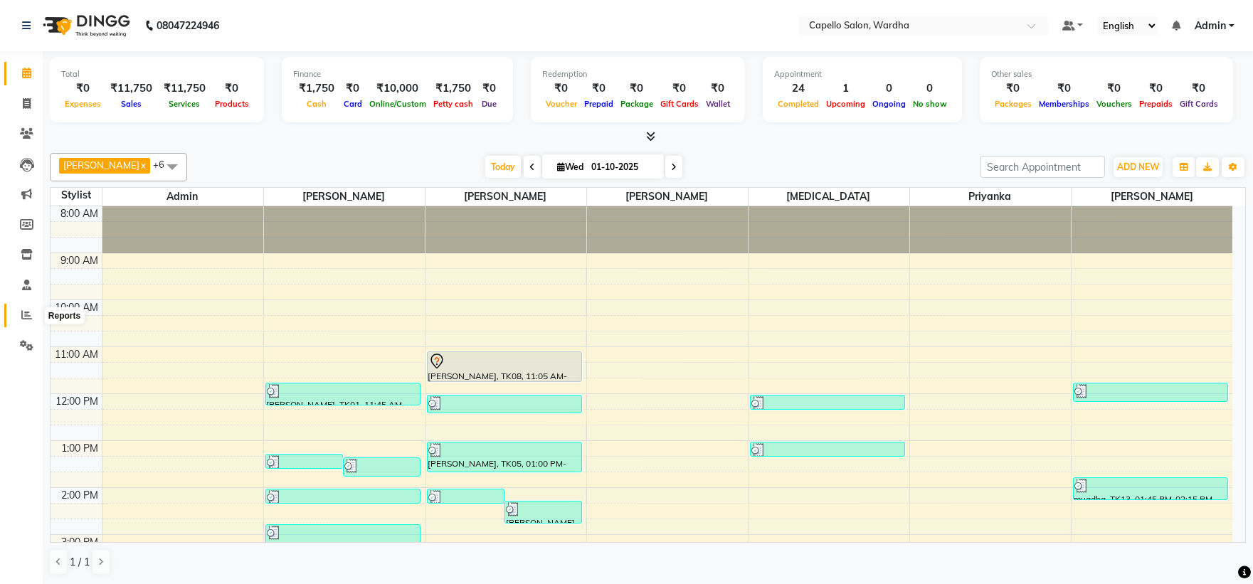
click at [24, 308] on span at bounding box center [26, 315] width 25 height 16
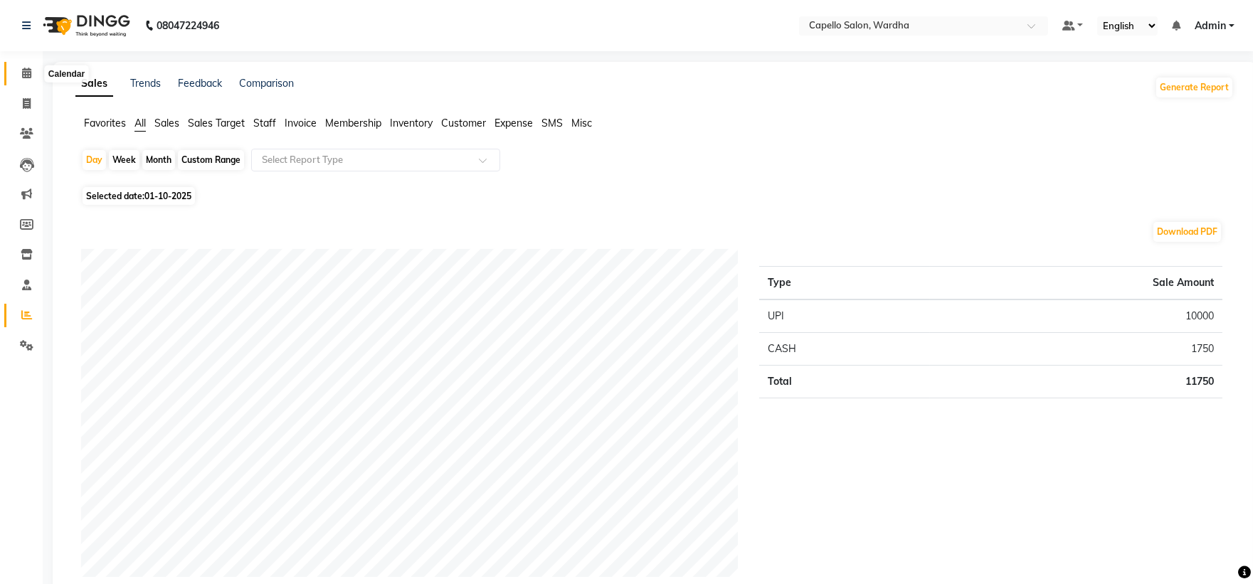
click at [23, 73] on icon at bounding box center [26, 73] width 9 height 11
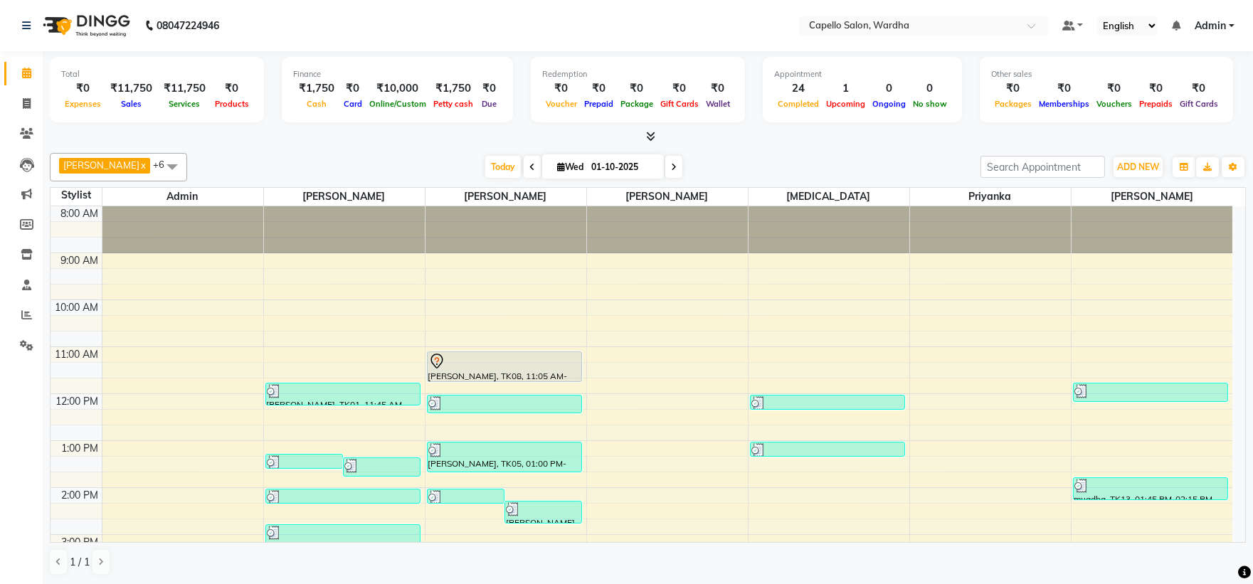
click at [646, 135] on icon at bounding box center [650, 136] width 9 height 11
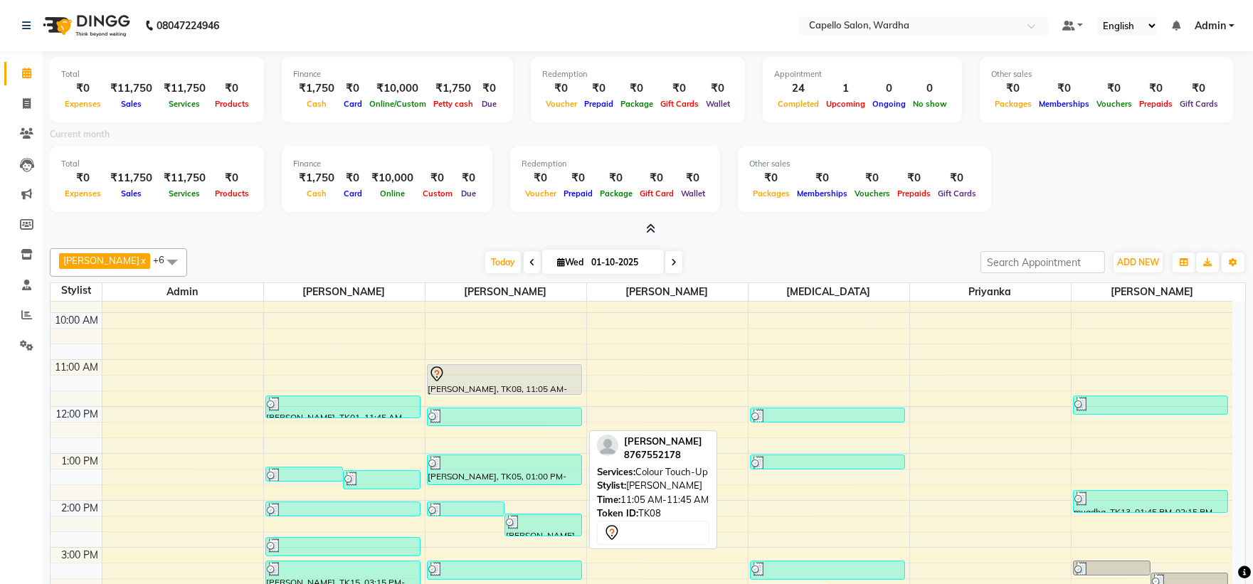
scroll to position [197, 0]
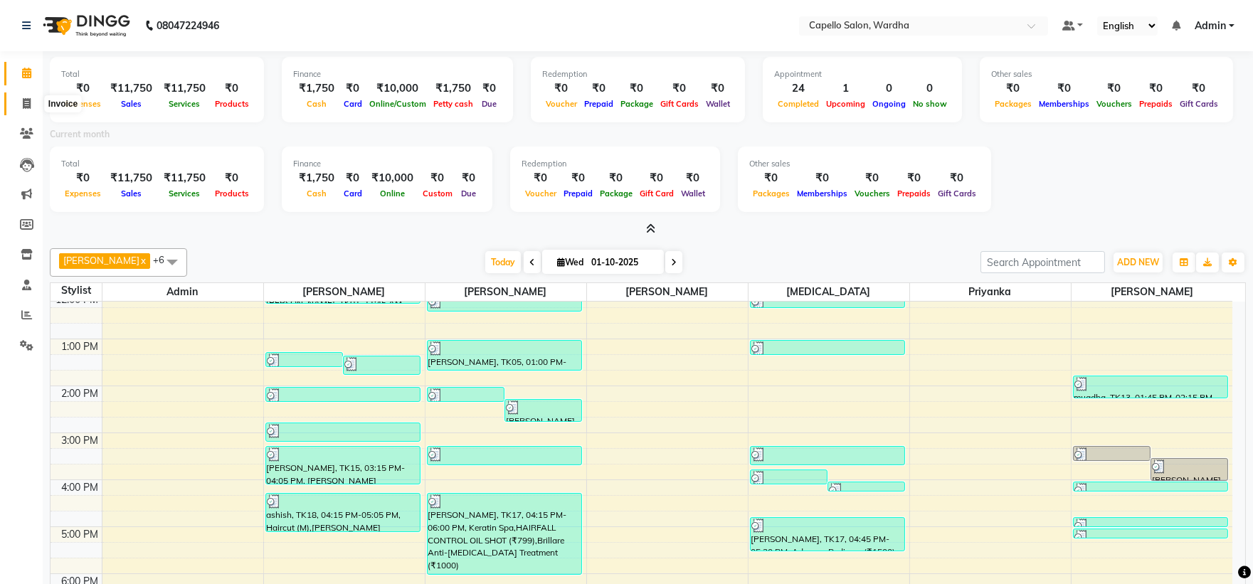
click at [19, 110] on span at bounding box center [26, 104] width 25 height 16
select select "4620"
select select "service"
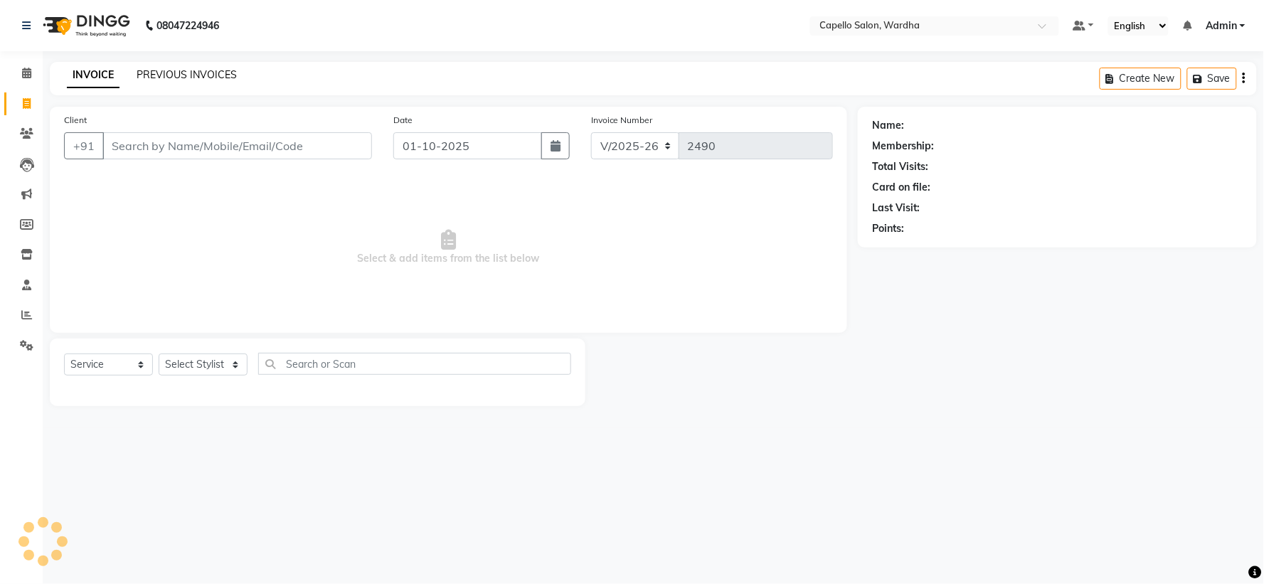
click at [210, 77] on link "PREVIOUS INVOICES" at bounding box center [187, 74] width 100 height 13
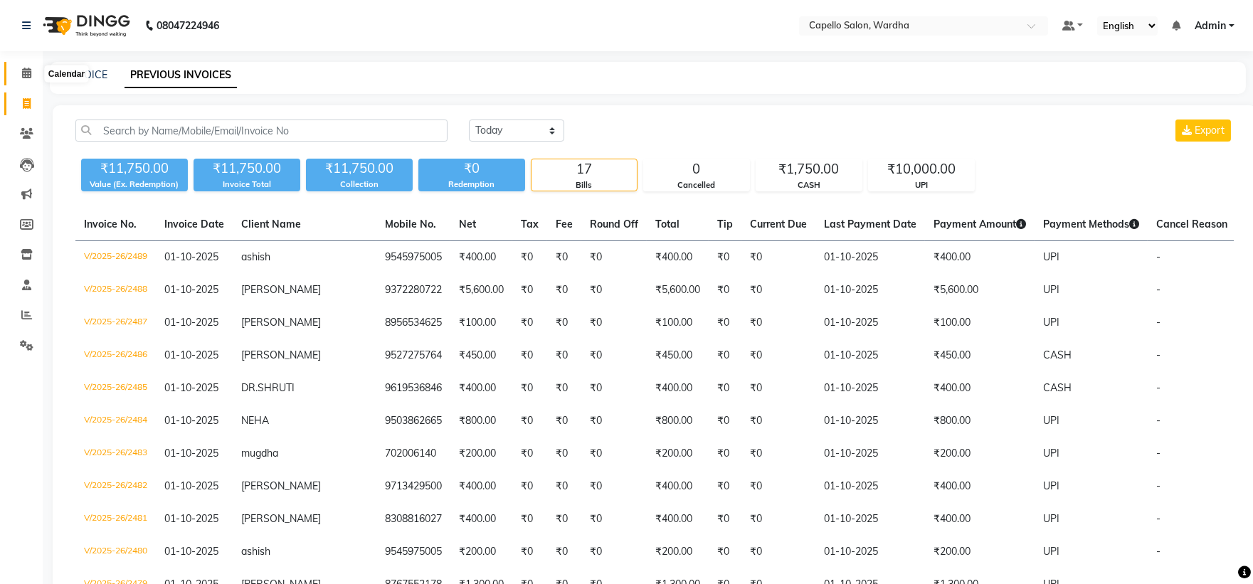
click at [27, 73] on icon at bounding box center [26, 73] width 9 height 11
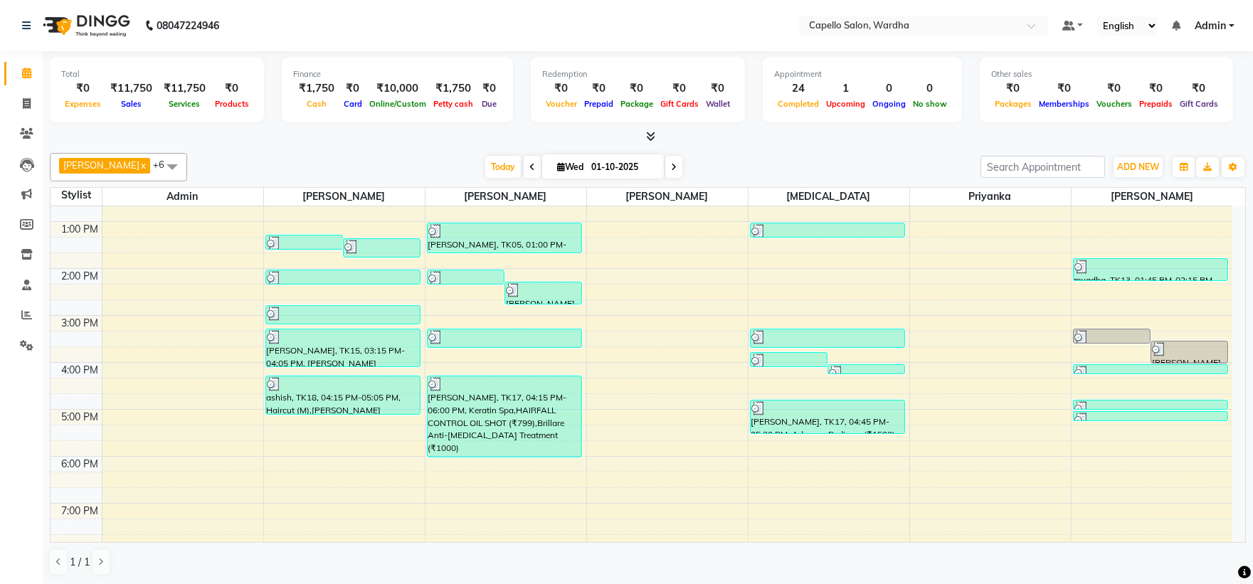
scroll to position [237, 0]
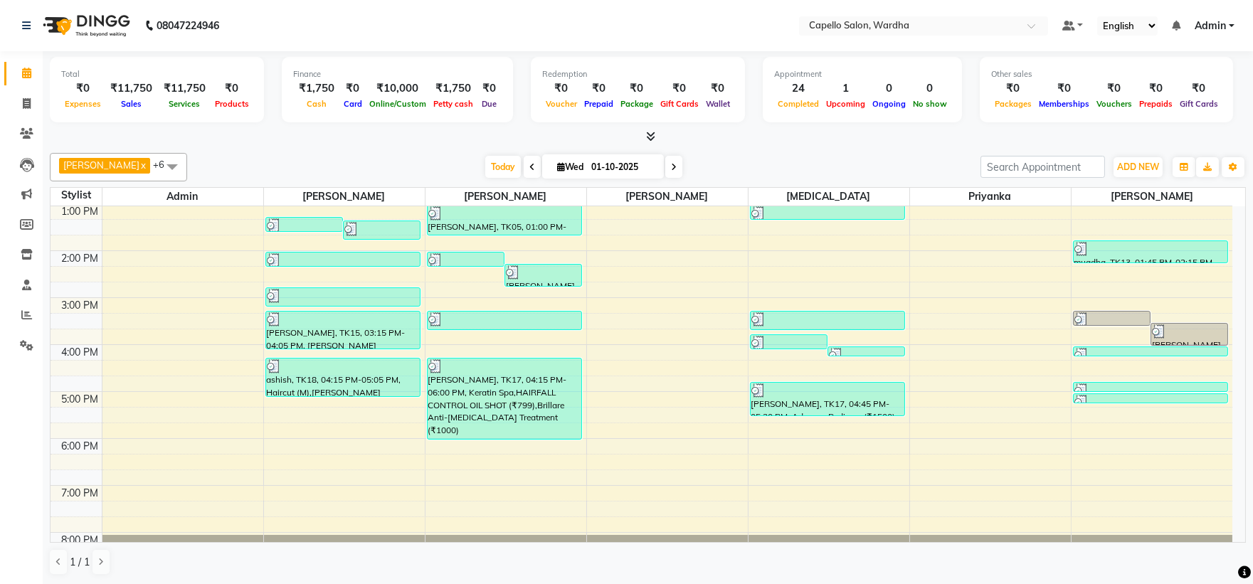
click at [1115, 453] on div "8:00 AM 9:00 AM 10:00 AM 11:00 AM 12:00 PM 1:00 PM 2:00 PM 3:00 PM 4:00 PM 5:00…" at bounding box center [642, 274] width 1182 height 610
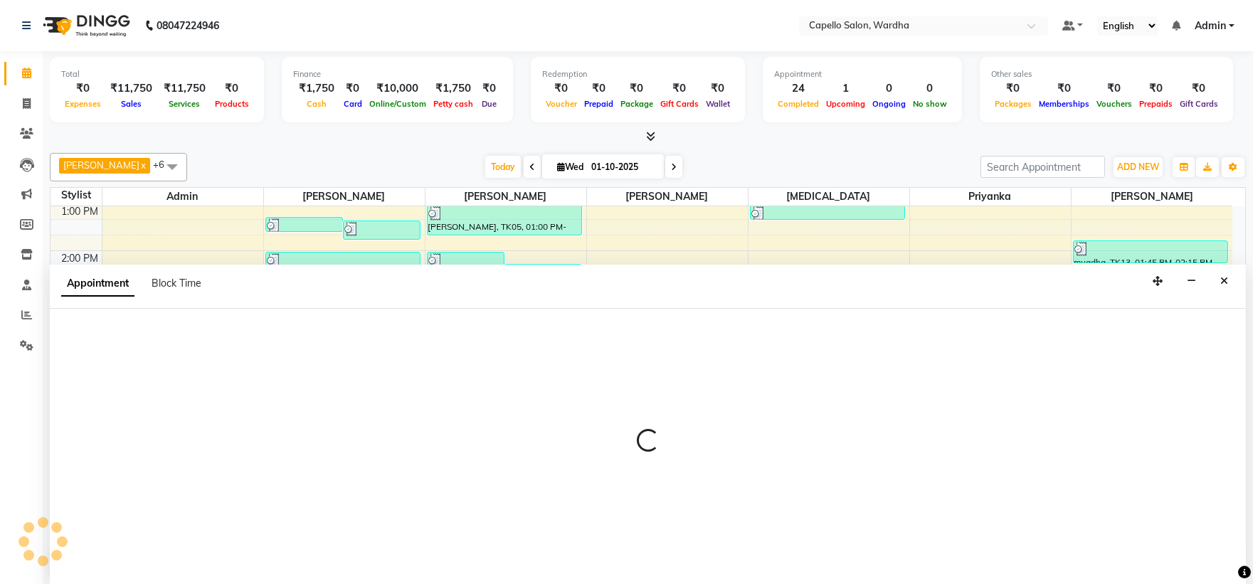
select select "61287"
select select "tentative"
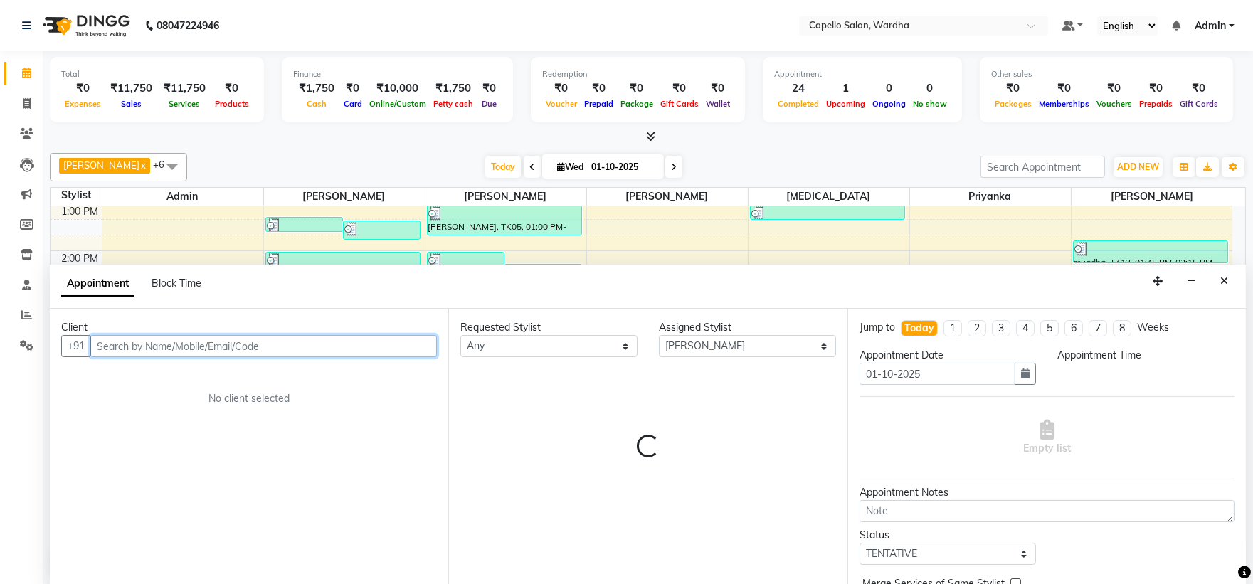
select select "1080"
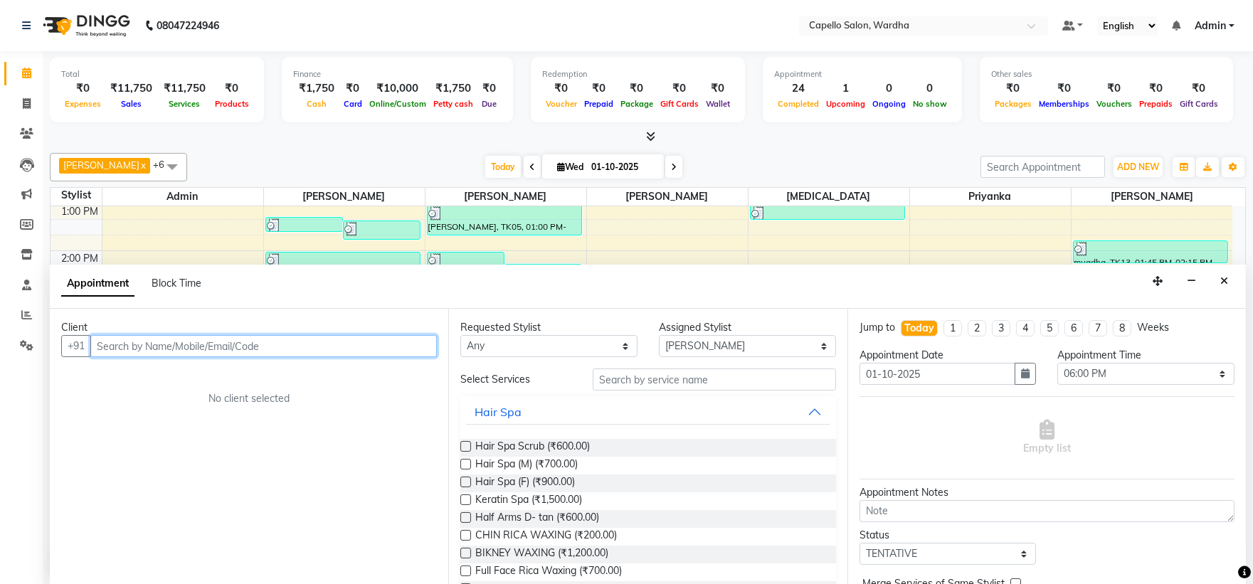
scroll to position [1, 0]
click at [179, 339] on input "text" at bounding box center [263, 345] width 347 height 22
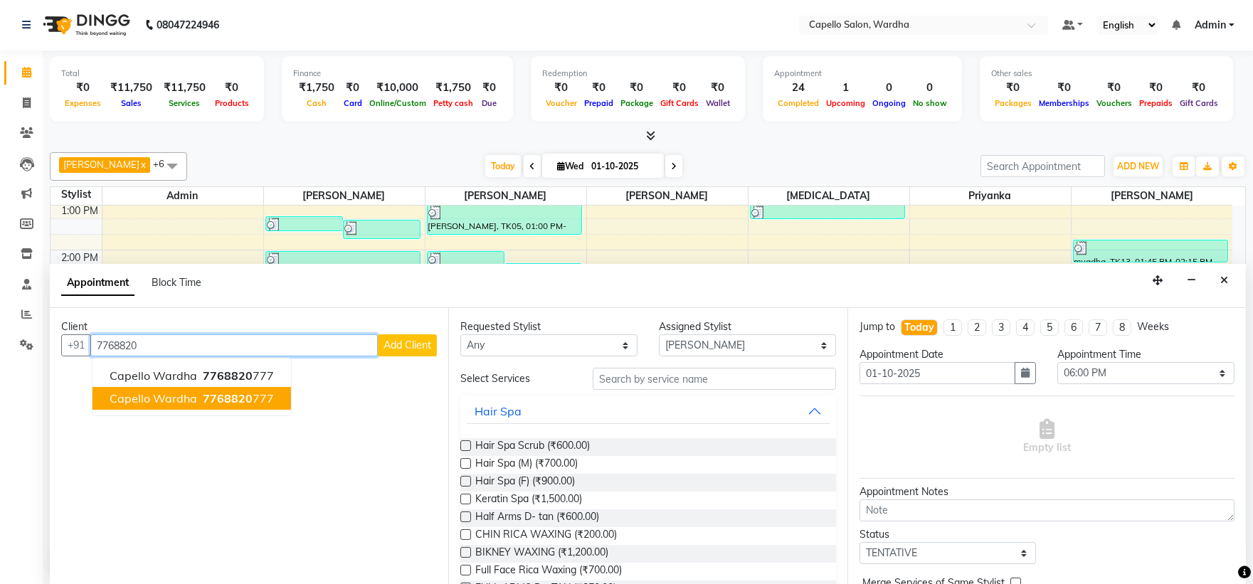
click at [242, 401] on span "7768820" at bounding box center [228, 398] width 50 height 14
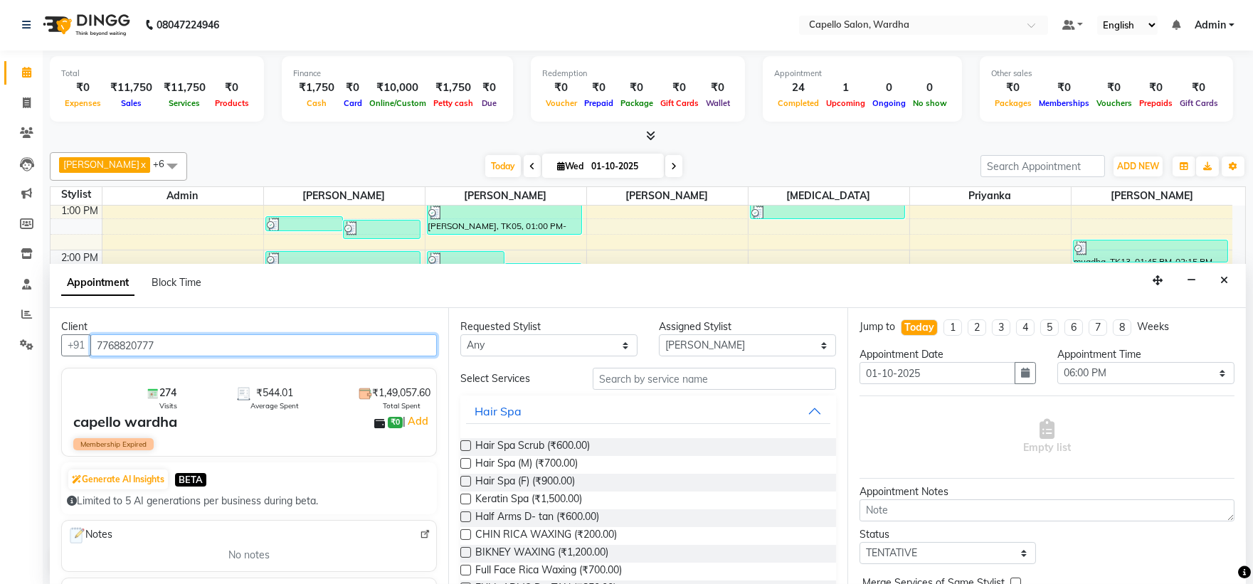
type input "7768820777"
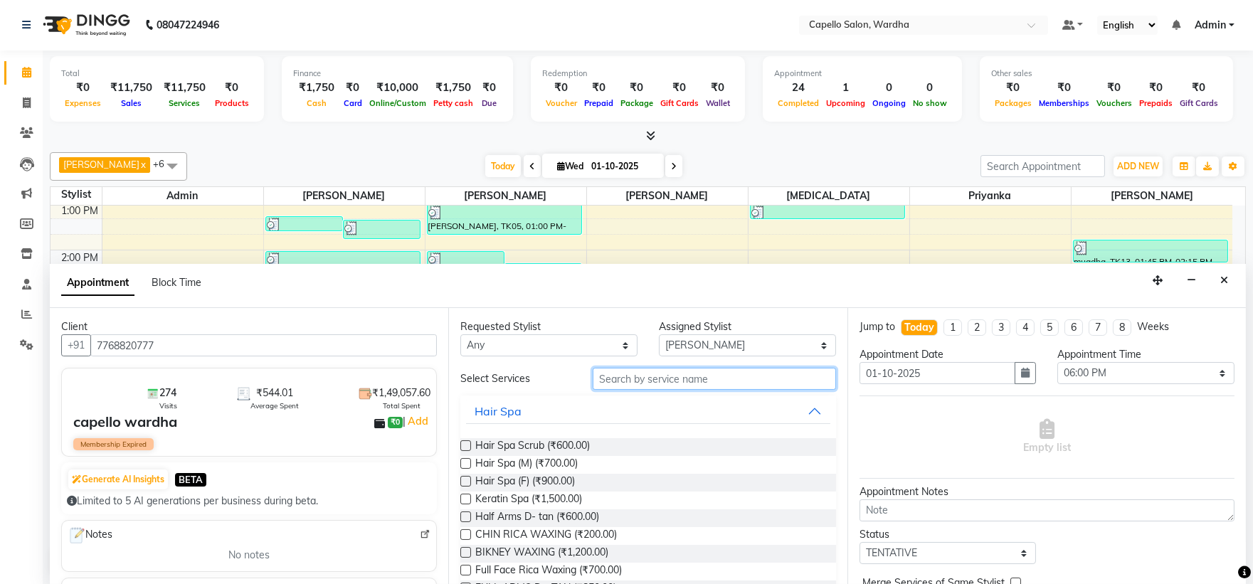
click at [623, 379] on input "text" at bounding box center [714, 379] width 243 height 22
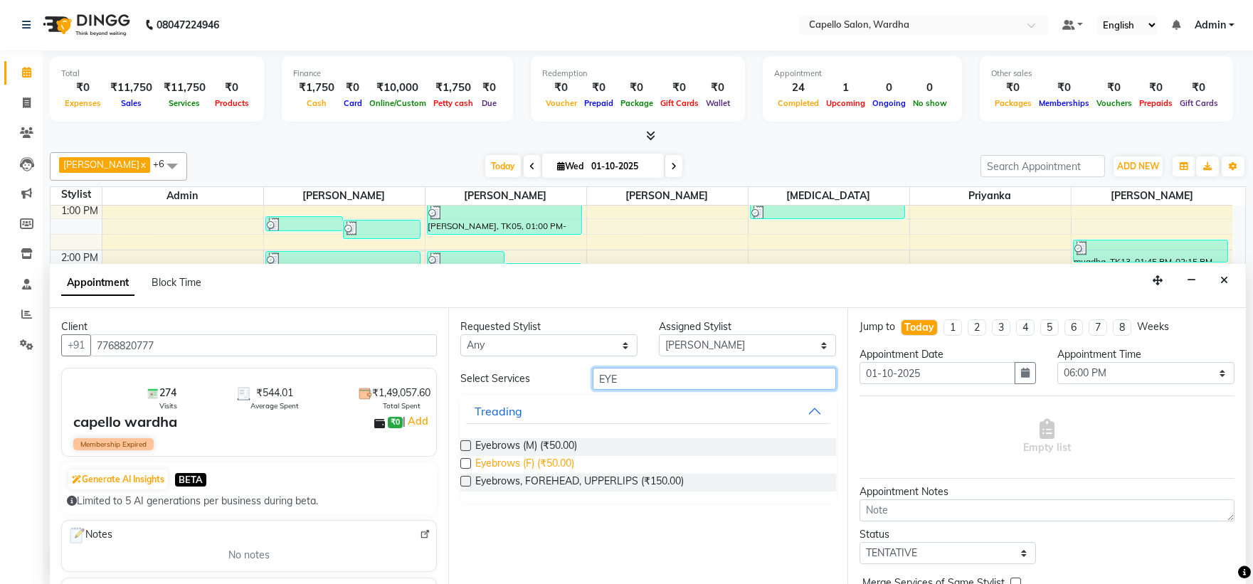
type input "EYE"
click at [492, 462] on span "Eyebrows (F) (₹50.00)" at bounding box center [524, 465] width 99 height 18
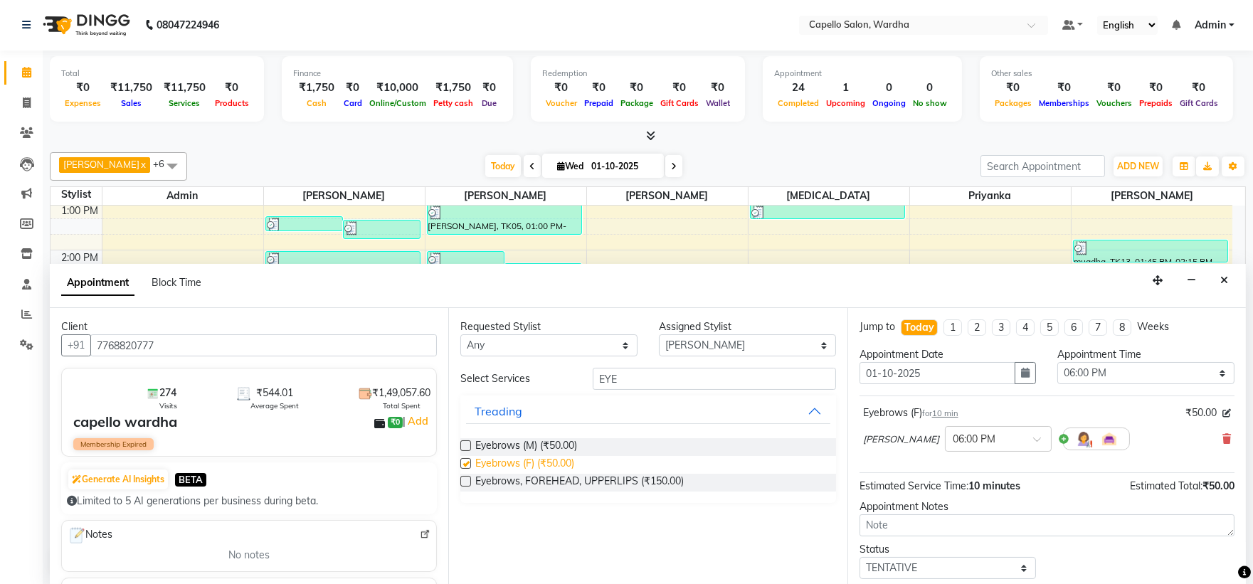
checkbox input "false"
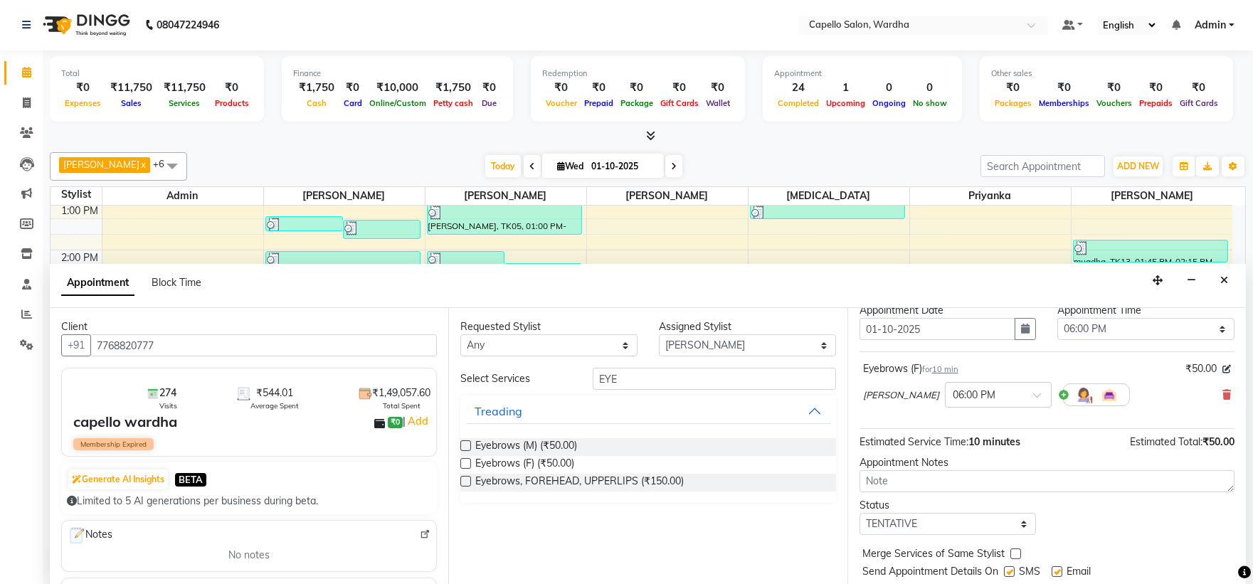
scroll to position [84, 0]
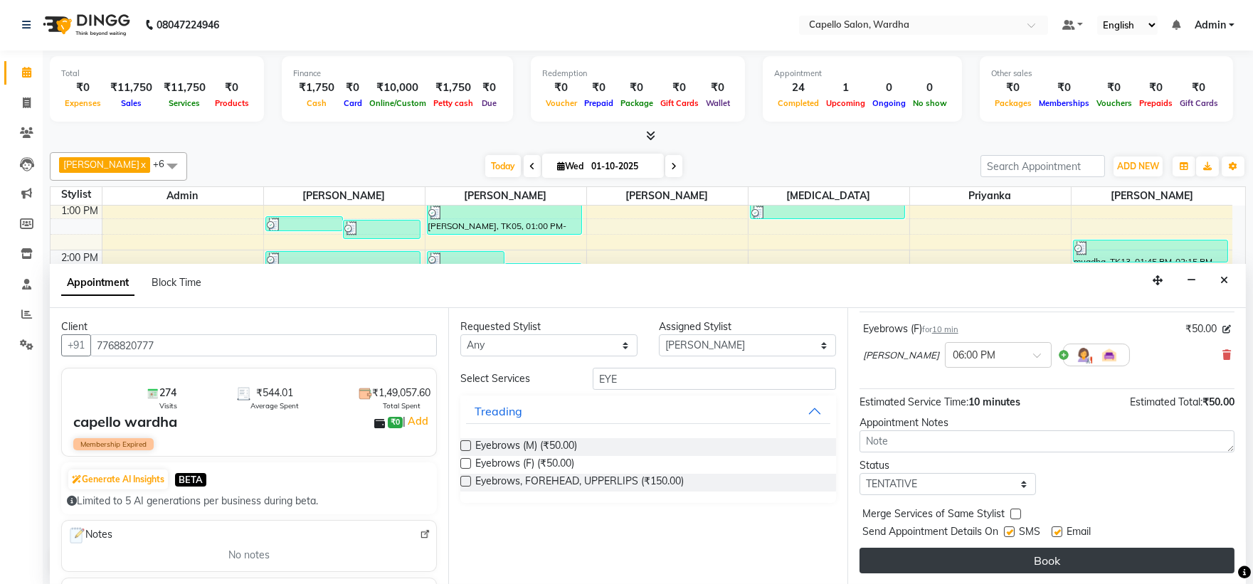
click at [1059, 571] on button "Book" at bounding box center [1047, 561] width 375 height 26
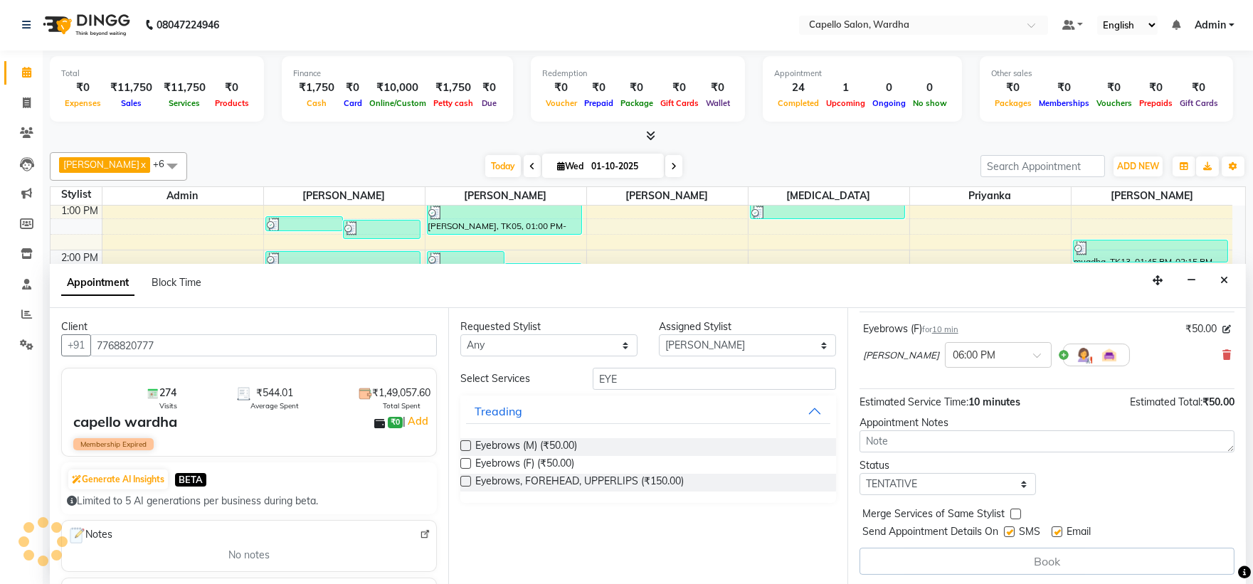
click at [1058, 308] on div "Appointment Block Time" at bounding box center [648, 286] width 1196 height 44
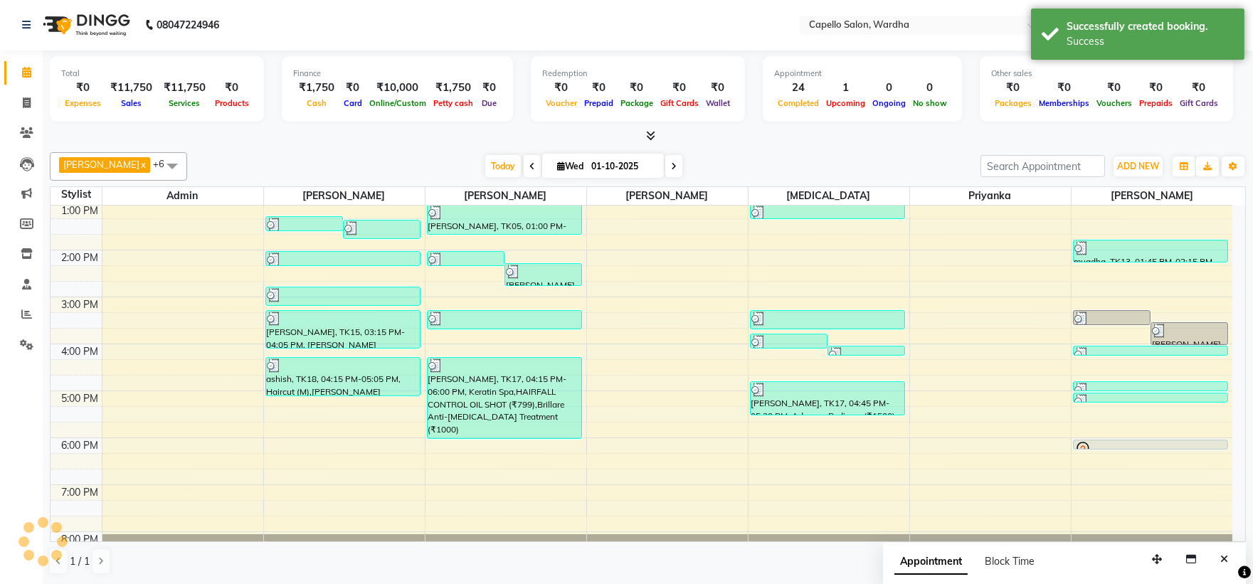
scroll to position [0, 0]
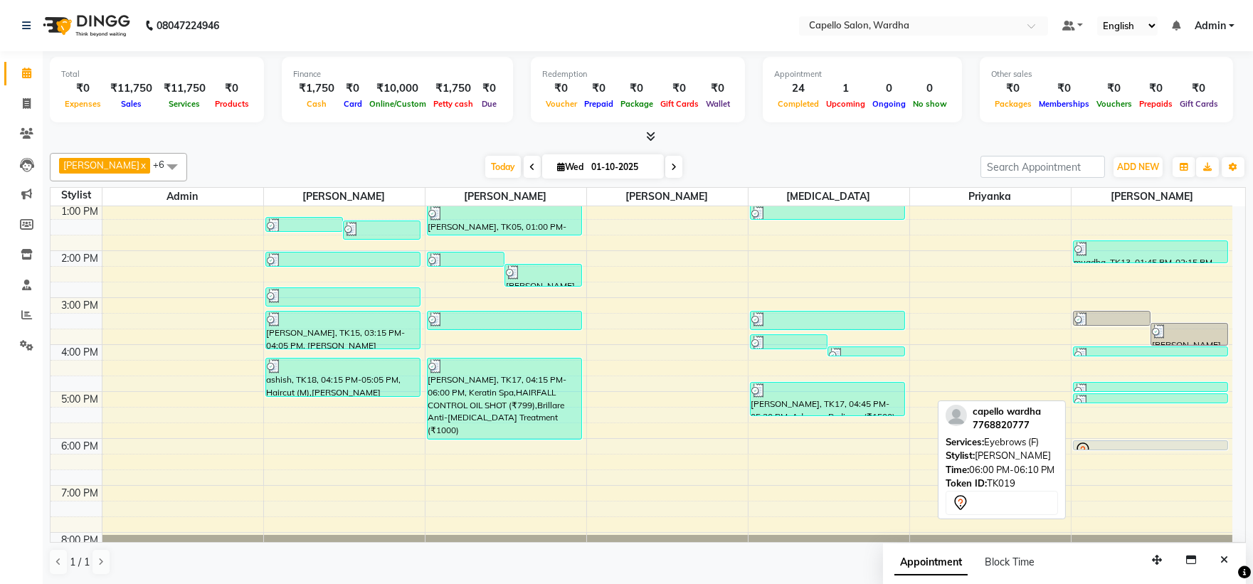
click at [1114, 448] on div at bounding box center [1151, 450] width 154 height 6
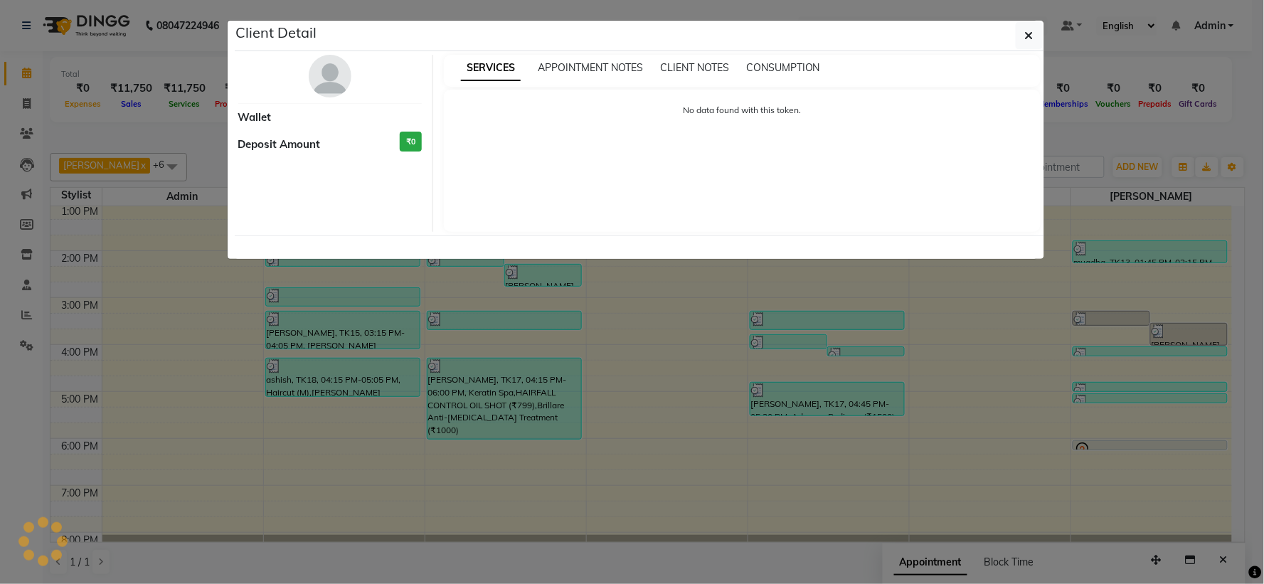
select select "7"
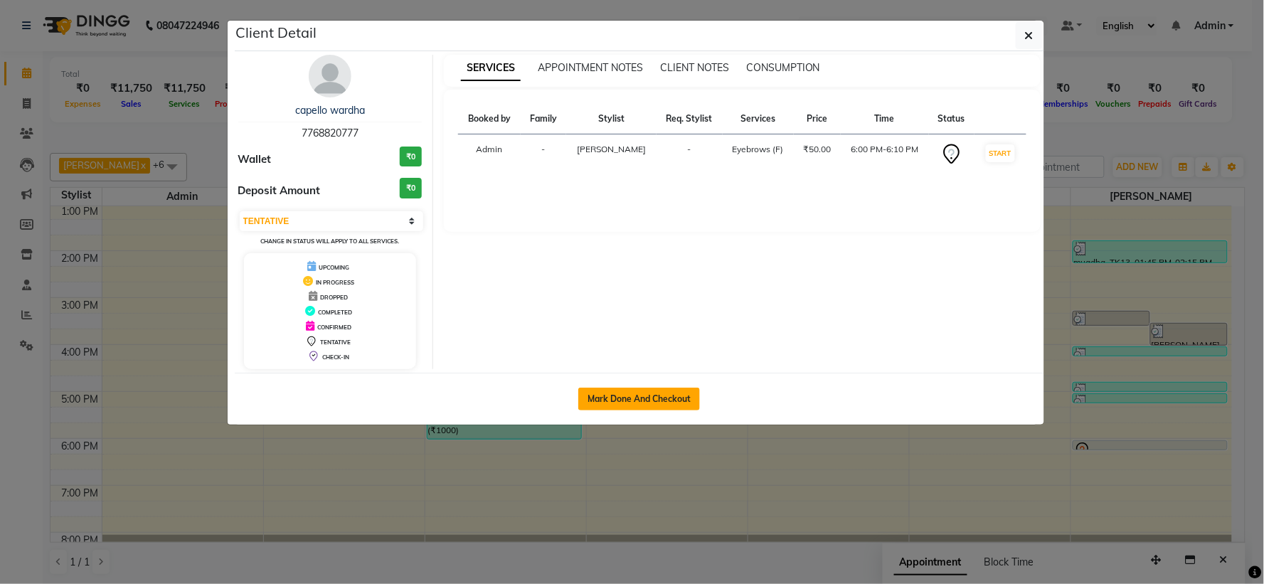
click at [651, 397] on button "Mark Done And Checkout" at bounding box center [639, 399] width 122 height 23
select select "service"
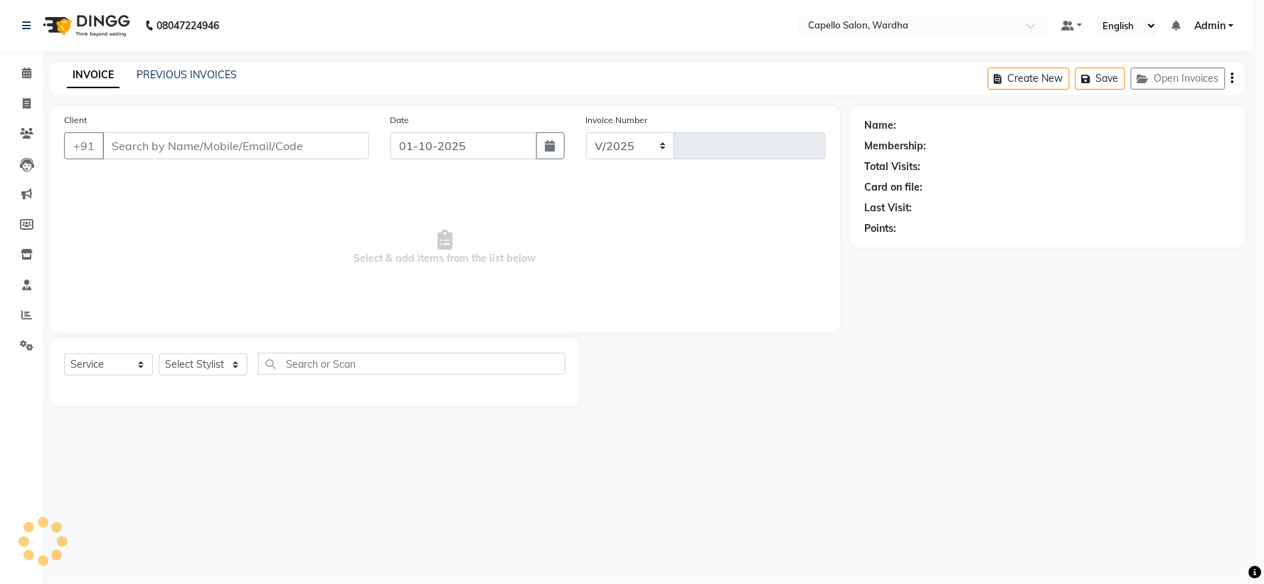
select select "4620"
type input "2490"
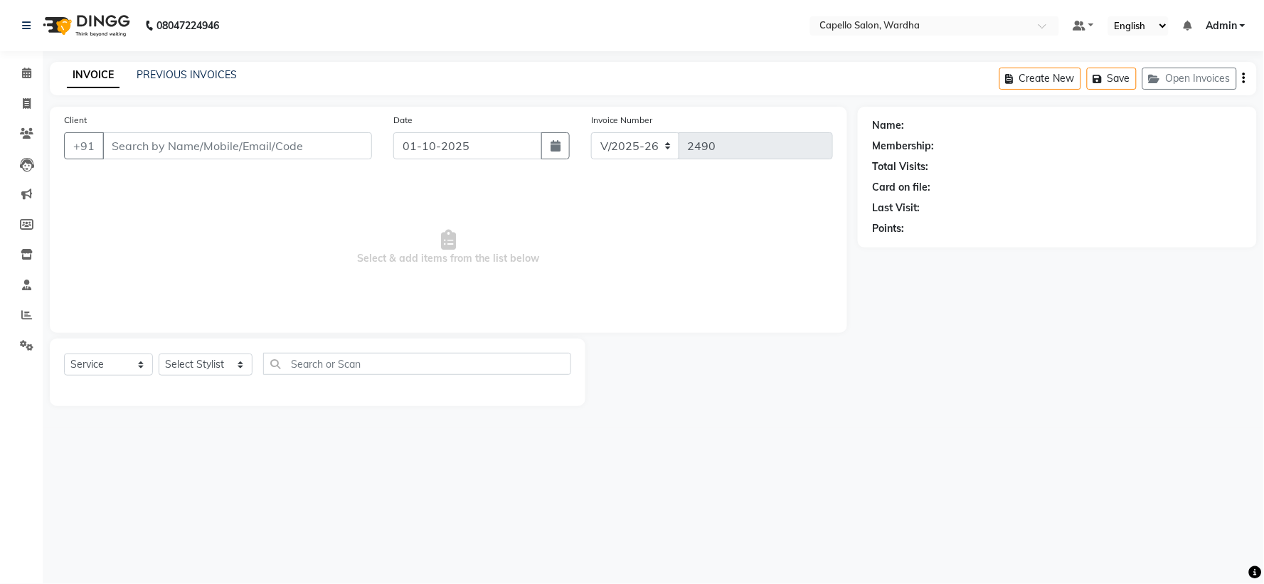
type input "7768820777"
select select "61287"
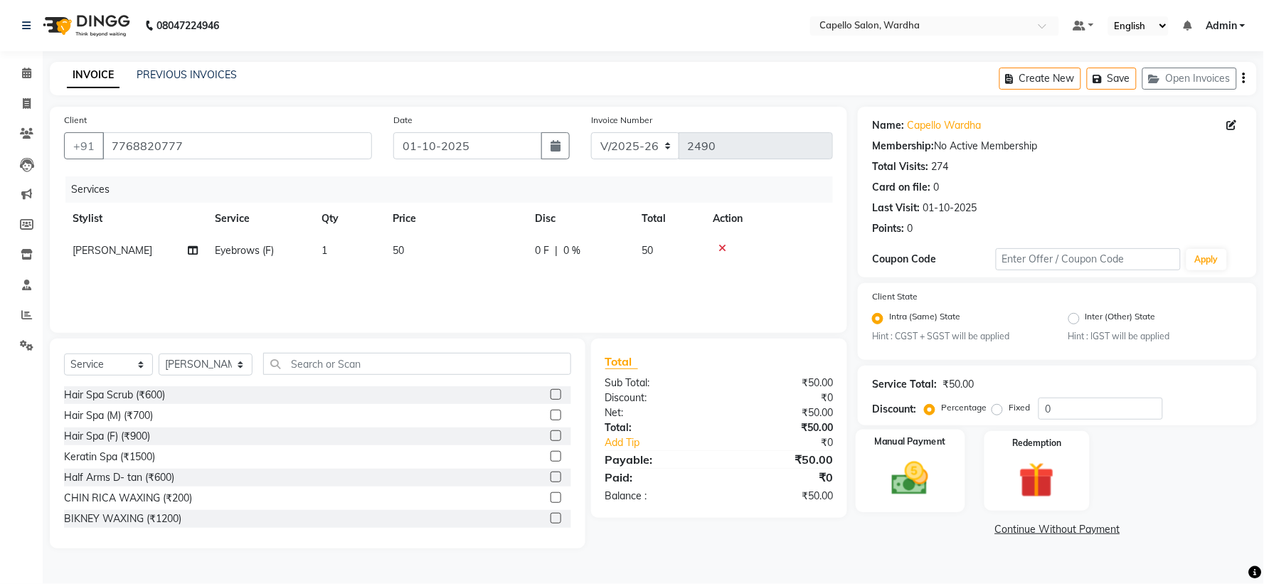
click at [931, 472] on img at bounding box center [911, 479] width 60 height 43
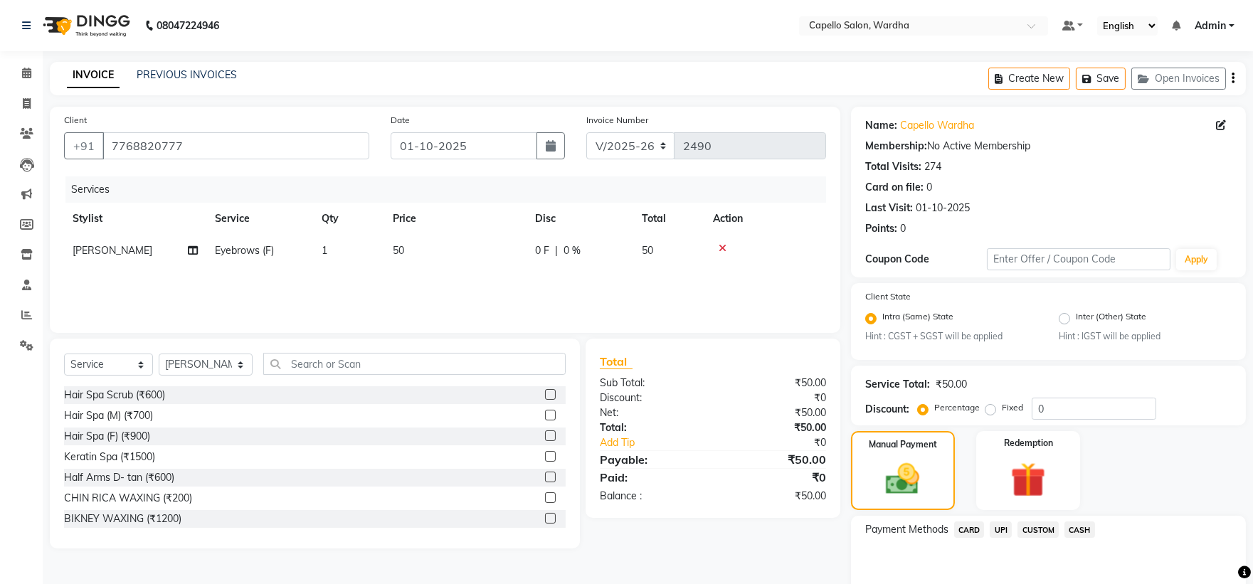
scroll to position [68, 0]
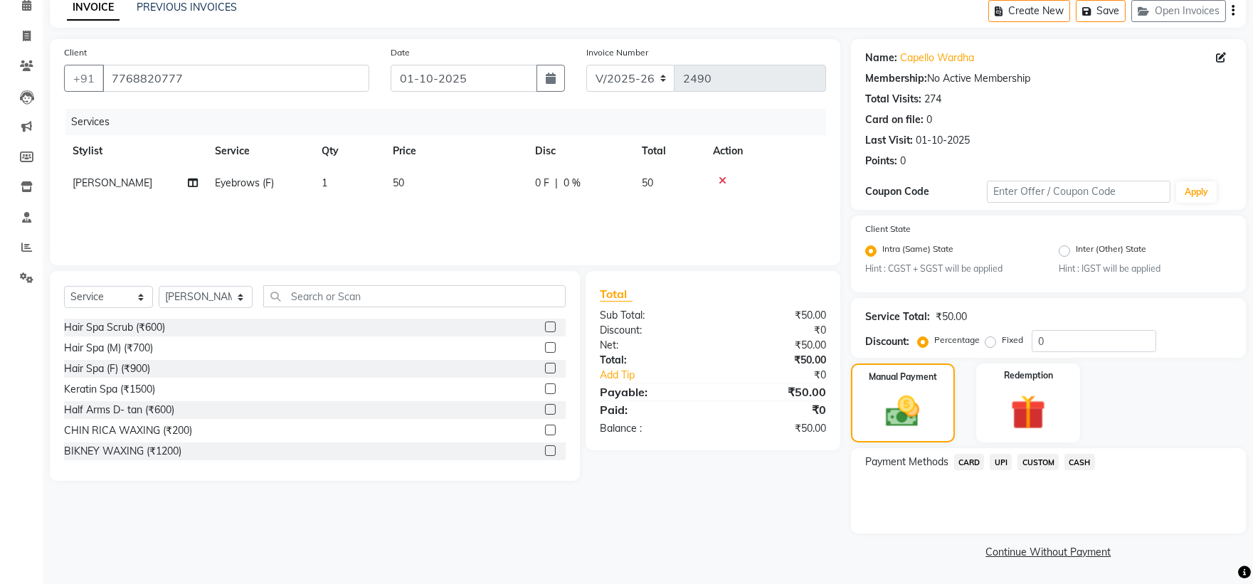
click at [999, 460] on span "UPI" at bounding box center [1001, 462] width 22 height 16
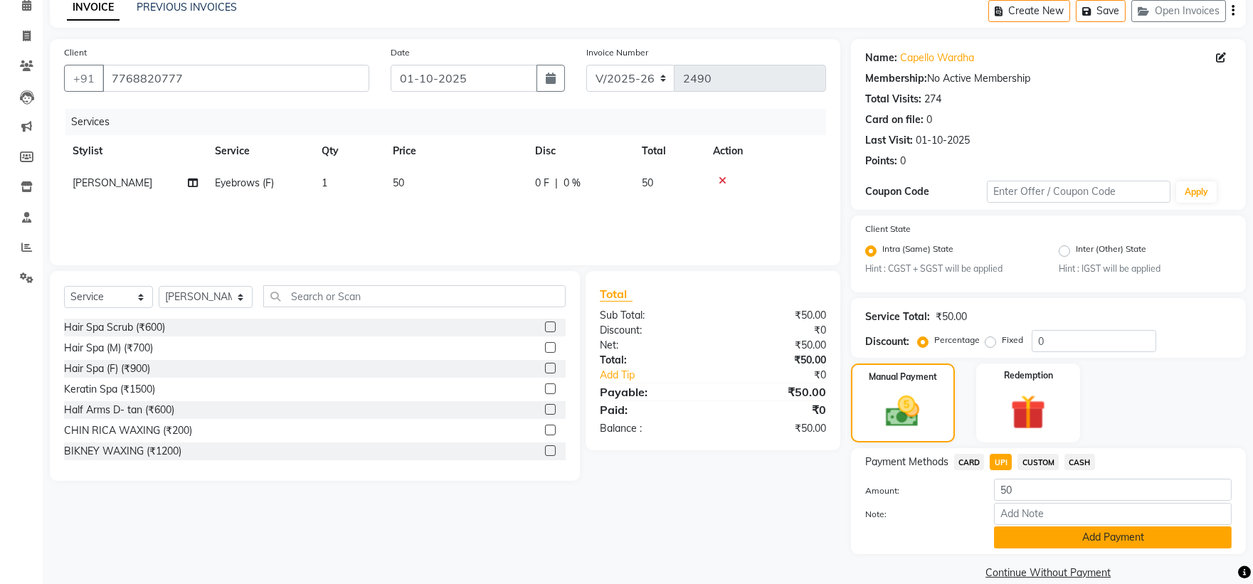
click at [1037, 534] on button "Add Payment" at bounding box center [1113, 538] width 238 height 22
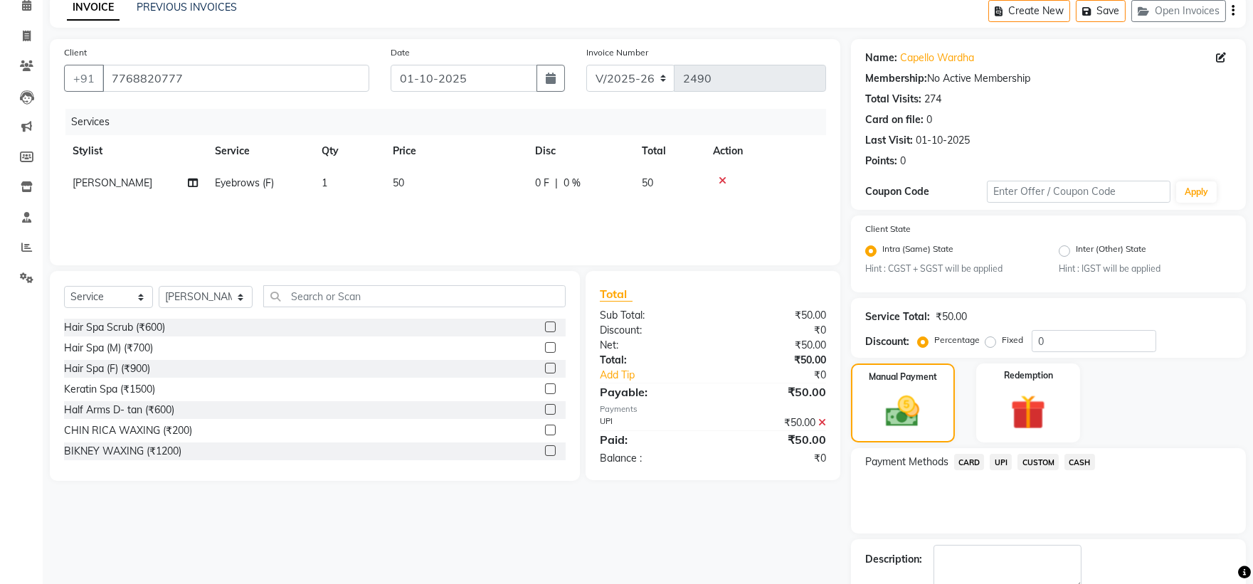
scroll to position [148, 0]
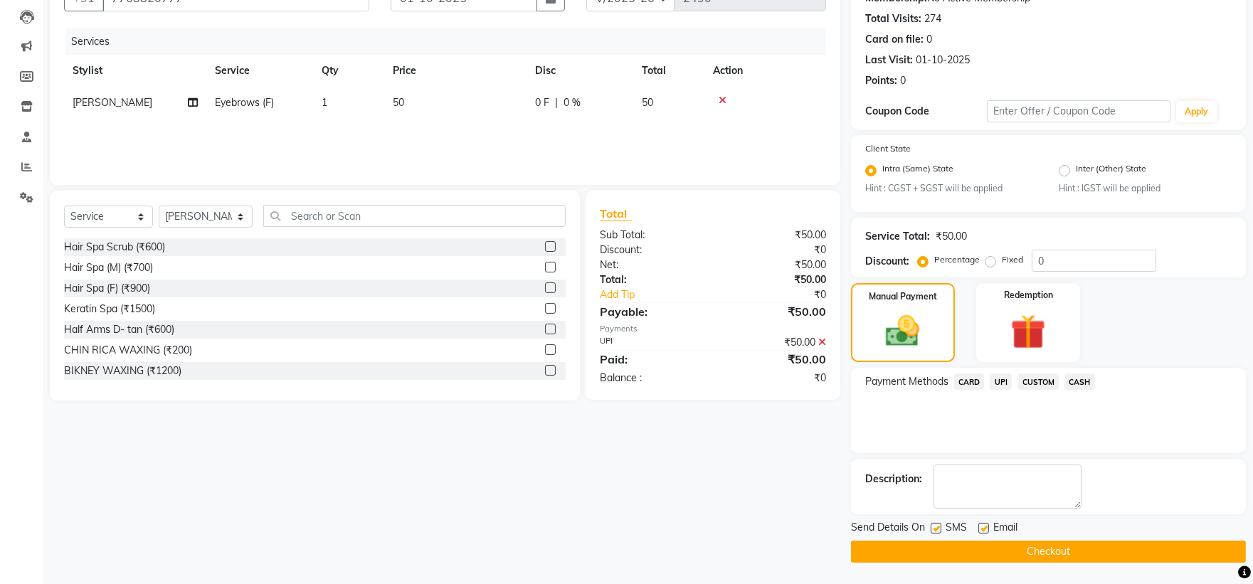
click at [995, 551] on button "Checkout" at bounding box center [1048, 552] width 395 height 22
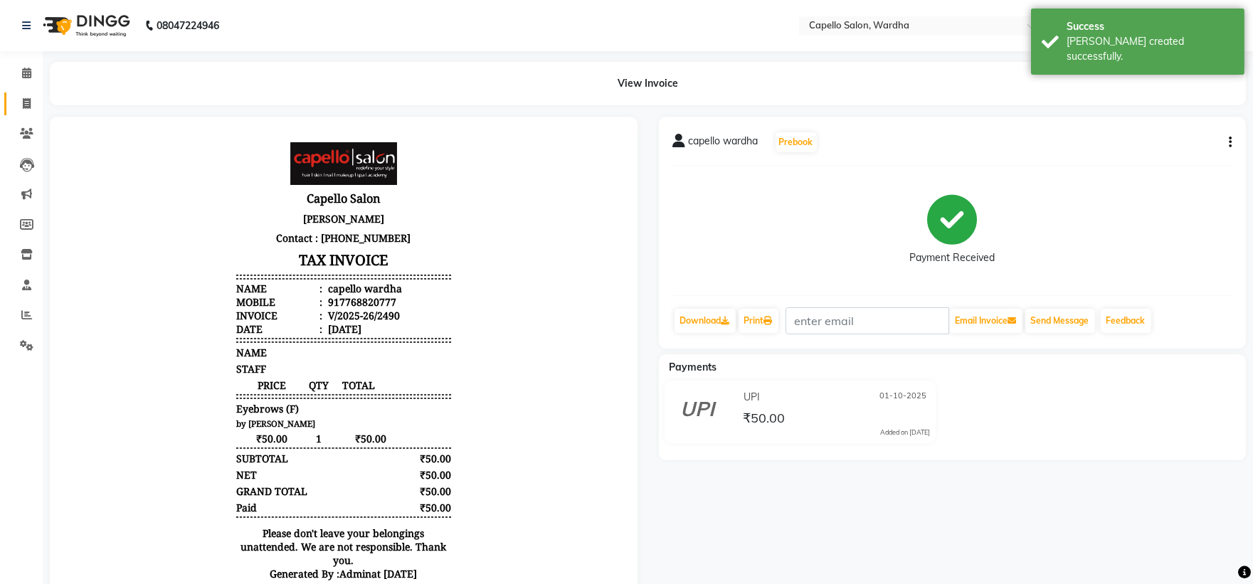
click at [11, 103] on link "Invoice" at bounding box center [21, 103] width 34 height 23
select select "4620"
select select "service"
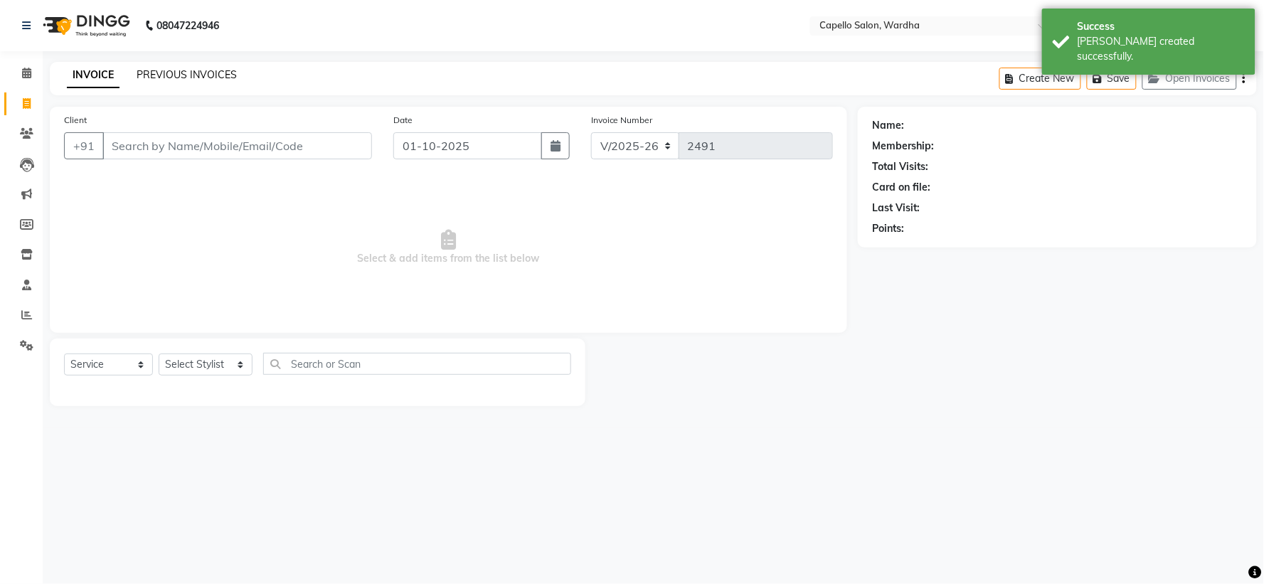
click at [203, 73] on link "PREVIOUS INVOICES" at bounding box center [187, 74] width 100 height 13
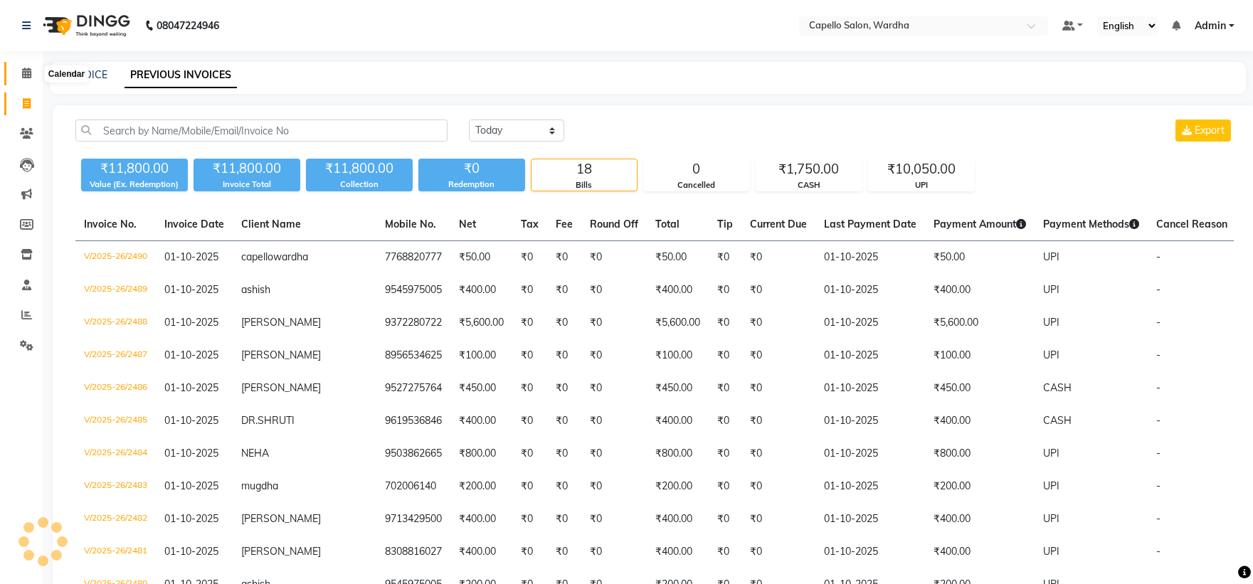
click at [24, 72] on icon at bounding box center [26, 73] width 9 height 11
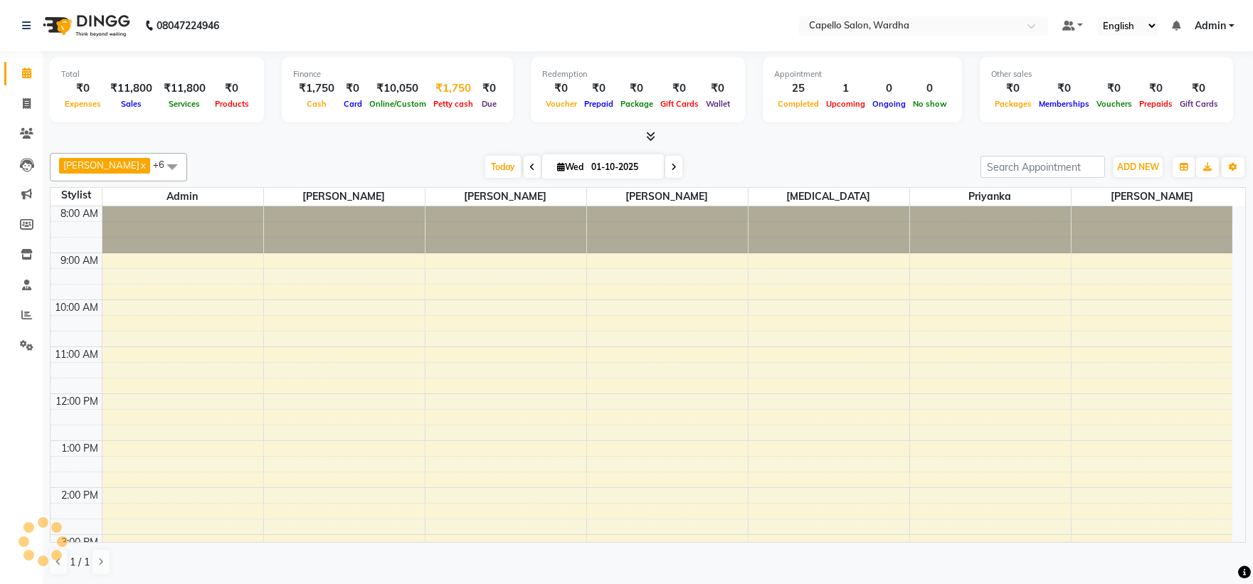
click at [459, 89] on div "₹1,750" at bounding box center [453, 88] width 47 height 16
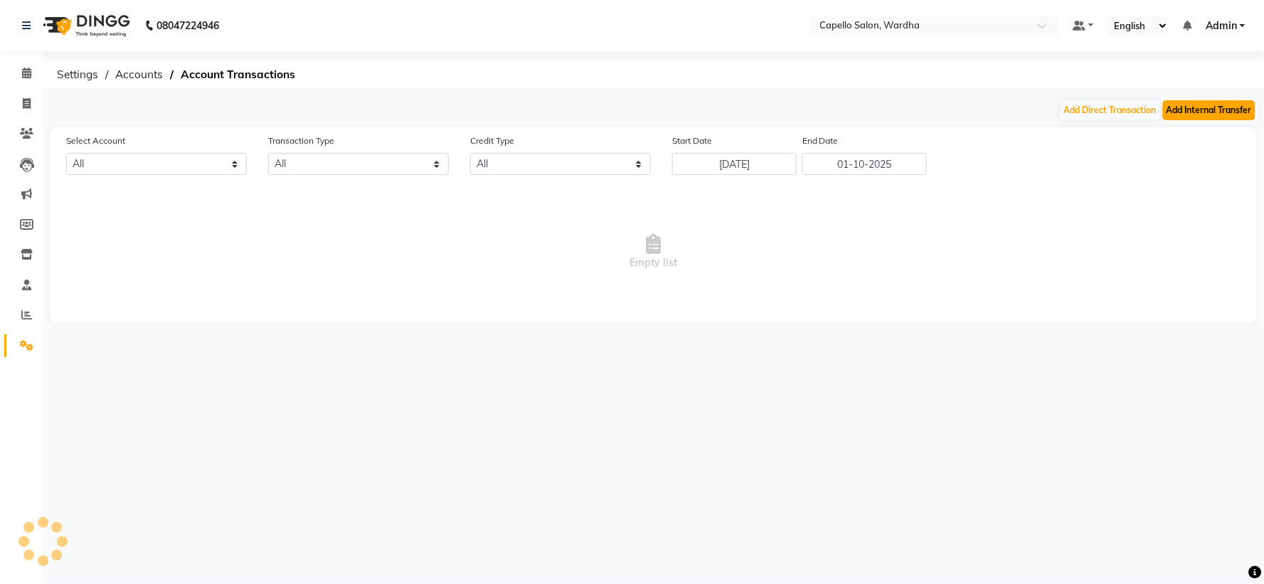
select select "3447"
click at [1205, 104] on button "Add Internal Transfer" at bounding box center [1209, 110] width 92 height 20
select select "internal transfer"
select select "3447"
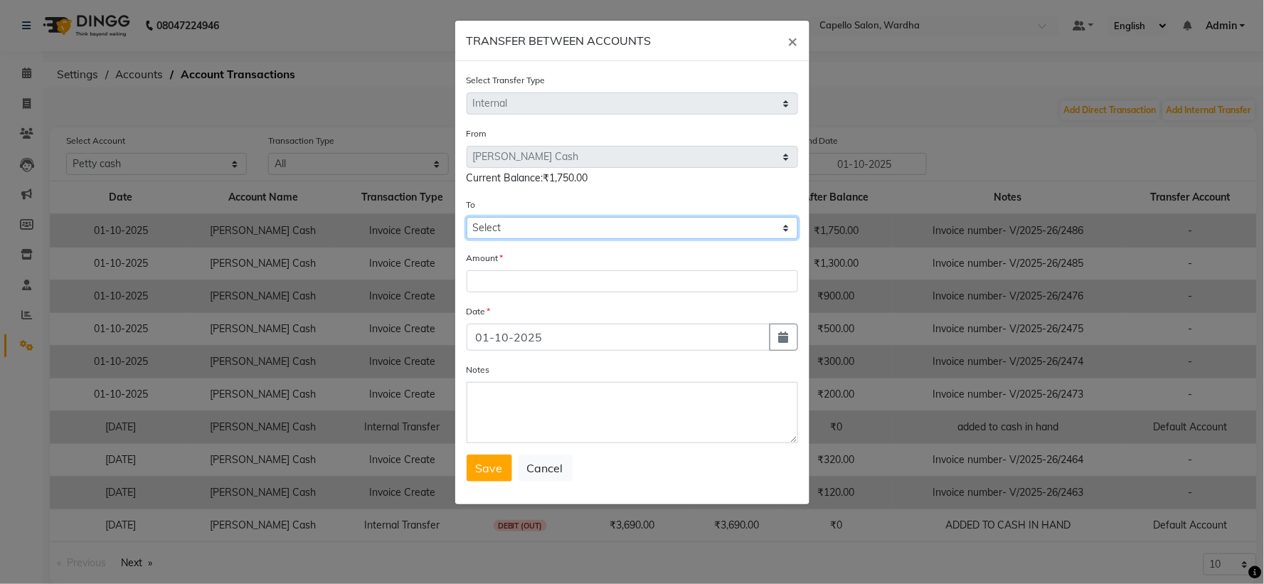
drag, startPoint x: 521, startPoint y: 226, endPoint x: 519, endPoint y: 237, distance: 11.5
click at [521, 226] on select "Select [PERSON_NAME] Cash Default Account" at bounding box center [633, 228] width 332 height 22
select select "3448"
click at [467, 217] on select "Select [PERSON_NAME] Cash Default Account" at bounding box center [633, 228] width 332 height 22
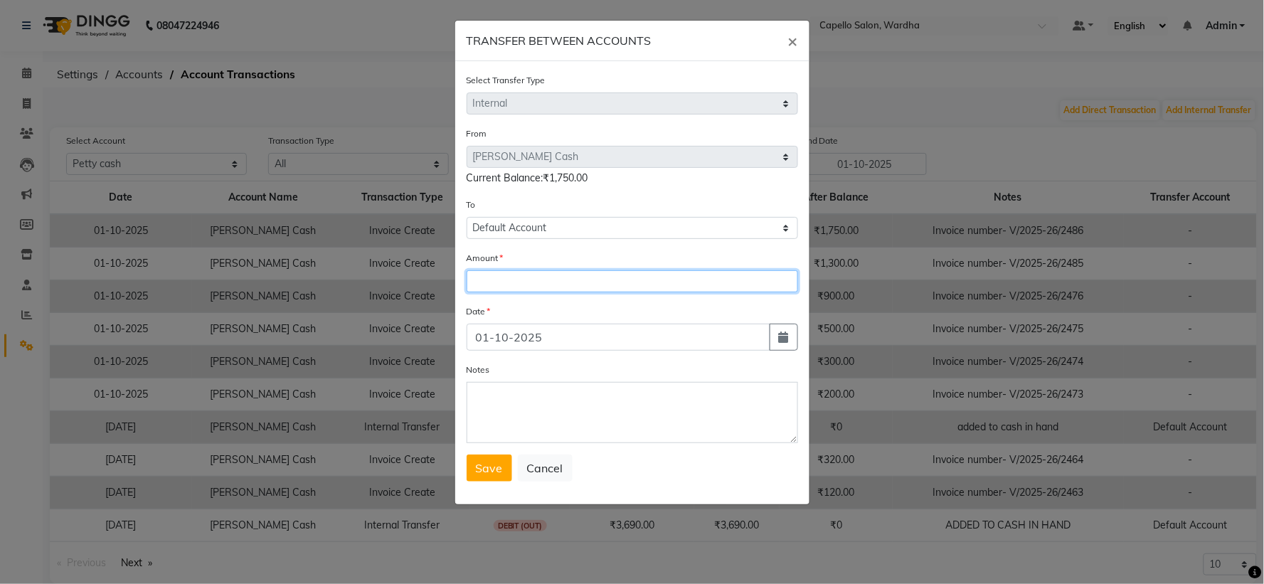
click at [527, 288] on input "number" at bounding box center [633, 281] width 332 height 22
type input "1750"
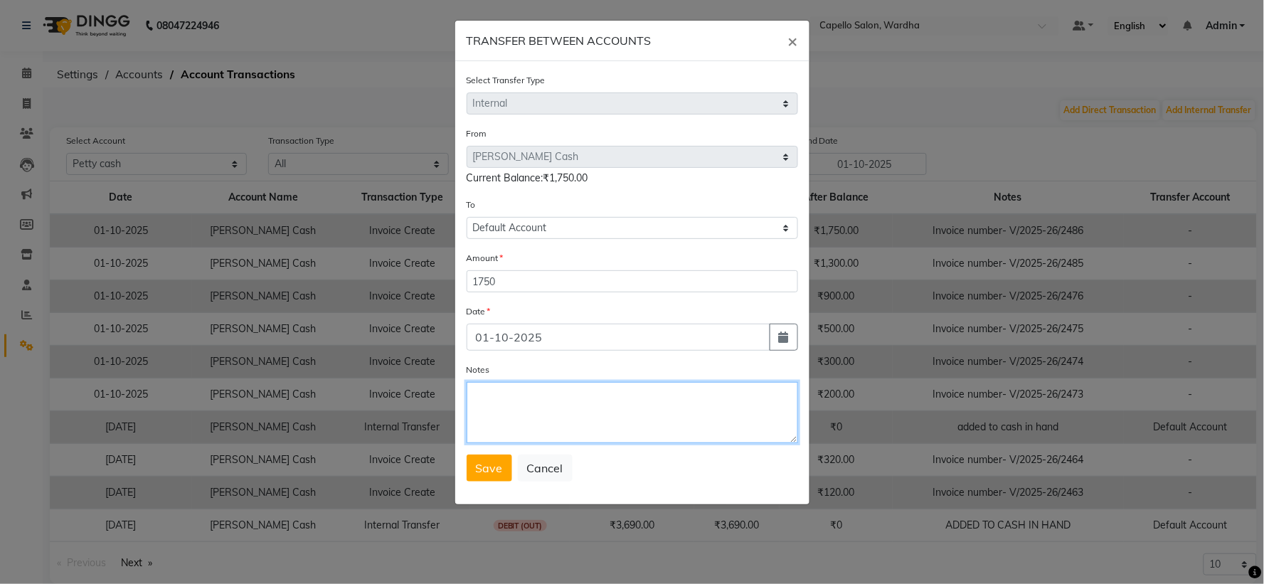
click at [519, 403] on textarea "Notes" at bounding box center [633, 412] width 332 height 61
type textarea "ADDED TO CASH IN HAND"
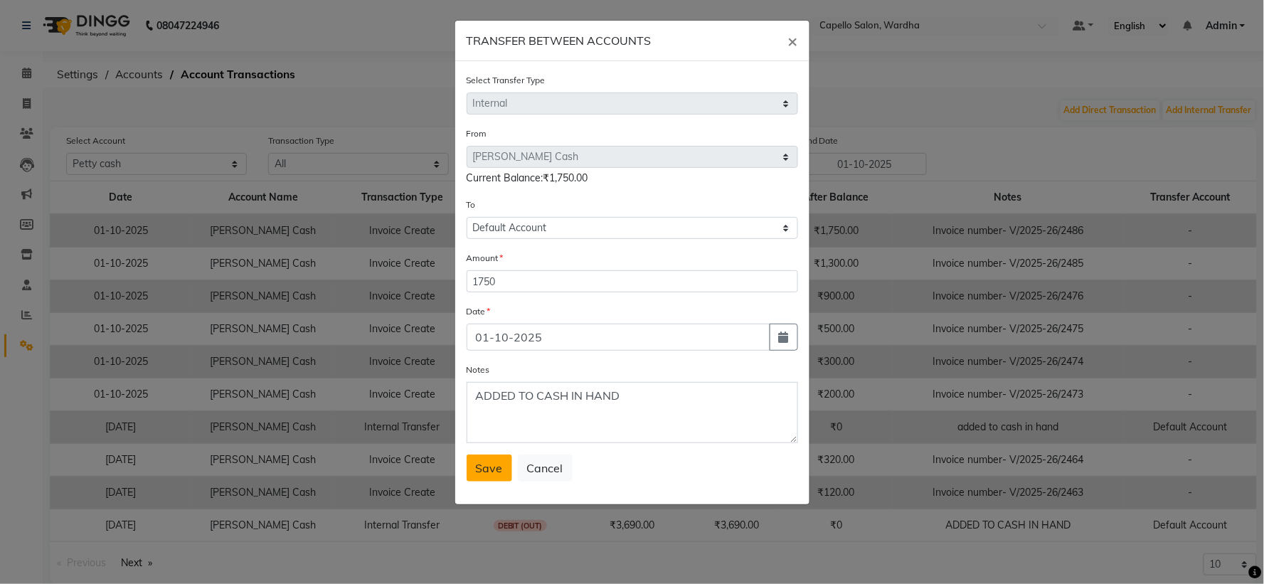
click at [493, 466] on span "Save" at bounding box center [489, 468] width 27 height 14
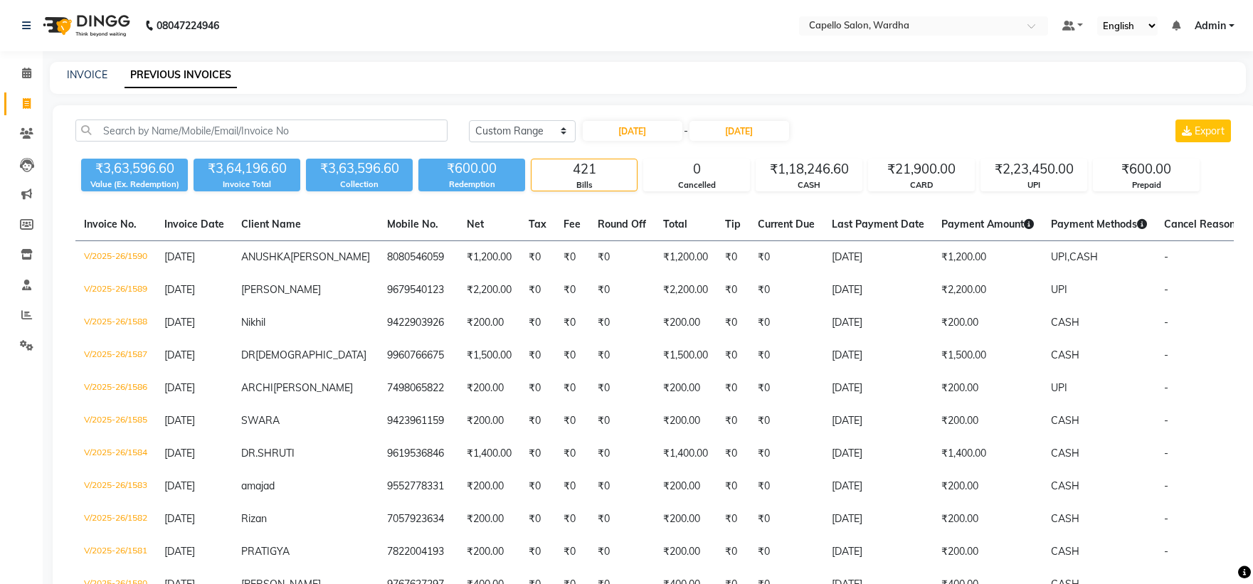
select select "range"
